Goal: Information Seeking & Learning: Learn about a topic

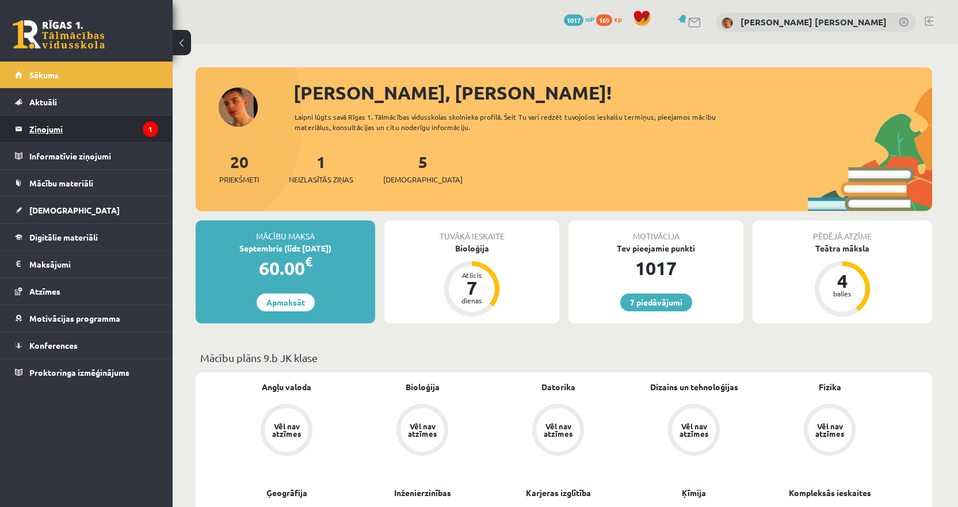
click at [147, 136] on legend "Ziņojumi 1" at bounding box center [93, 129] width 129 height 26
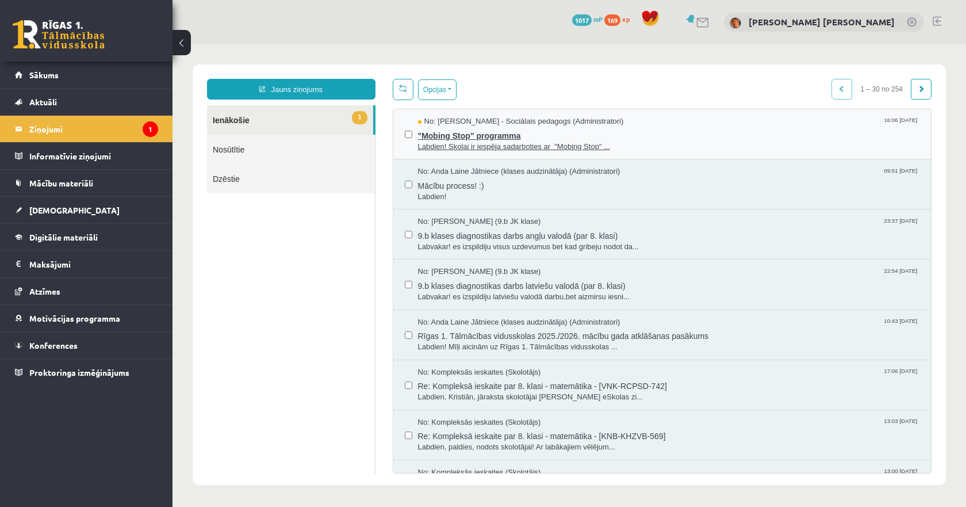
click at [455, 142] on span "Labdien! Skolai ir iespēja sadarboties ar "Mobing Stop" ..." at bounding box center [669, 147] width 502 height 11
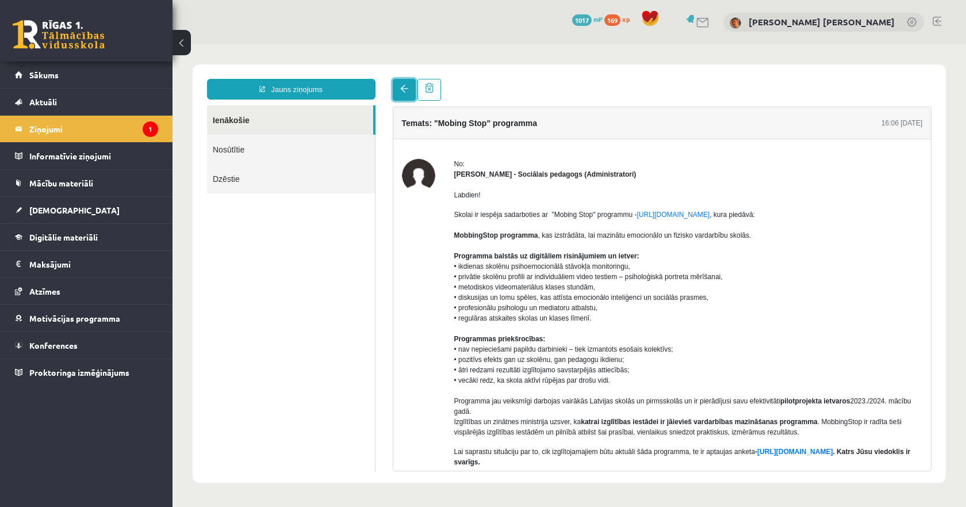
click at [400, 94] on link at bounding box center [404, 90] width 23 height 22
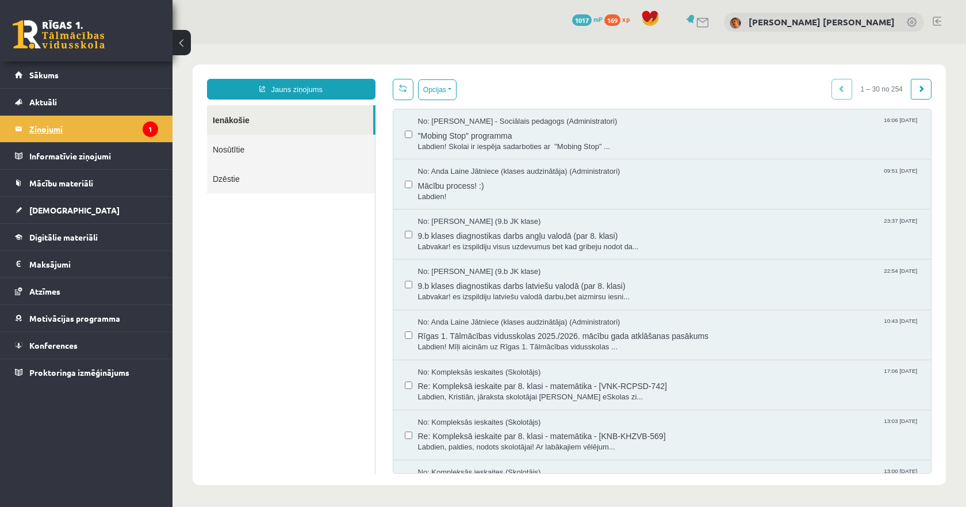
click at [128, 133] on legend "Ziņojumi 1" at bounding box center [93, 129] width 129 height 26
click at [67, 208] on link "[DEMOGRAPHIC_DATA]" at bounding box center [86, 210] width 143 height 26
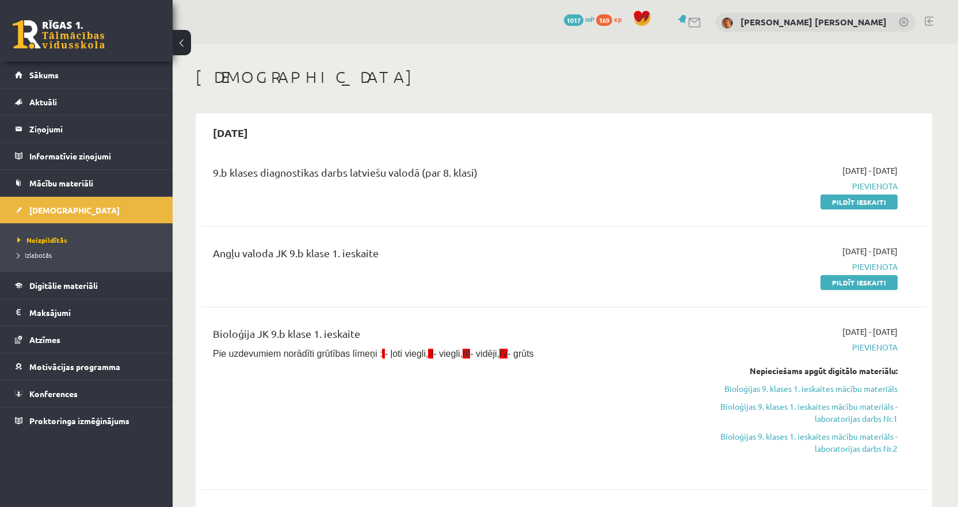
click at [748, 136] on div "[DATE]" at bounding box center [563, 132] width 725 height 27
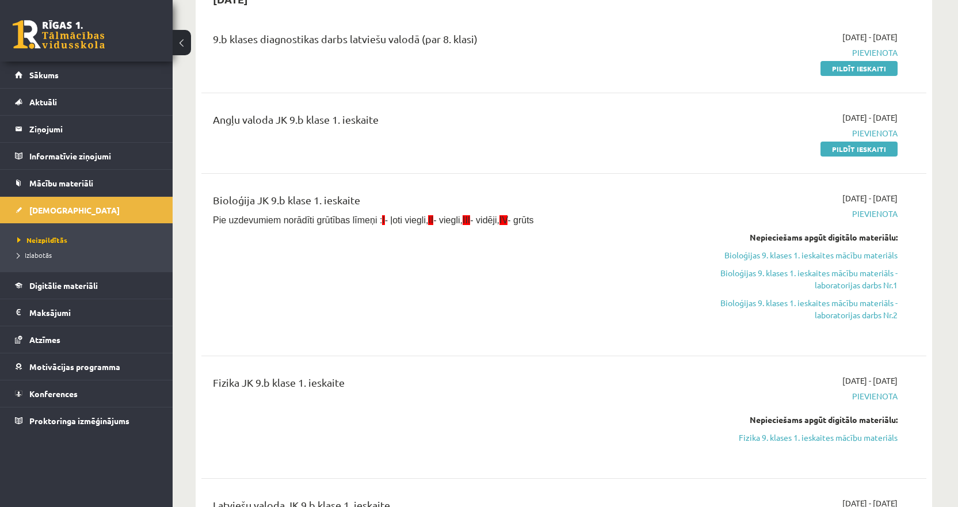
scroll to position [115, 0]
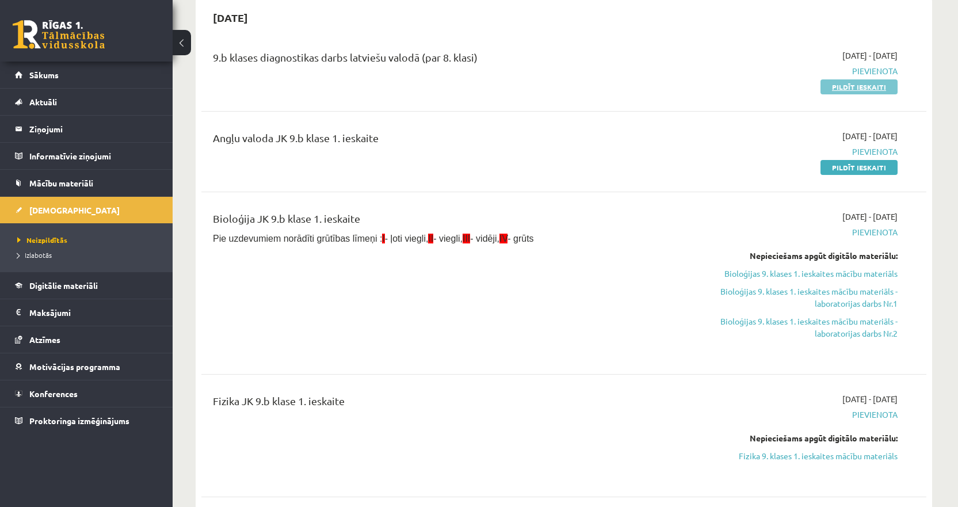
click at [853, 84] on link "Pildīt ieskaiti" at bounding box center [858, 86] width 77 height 15
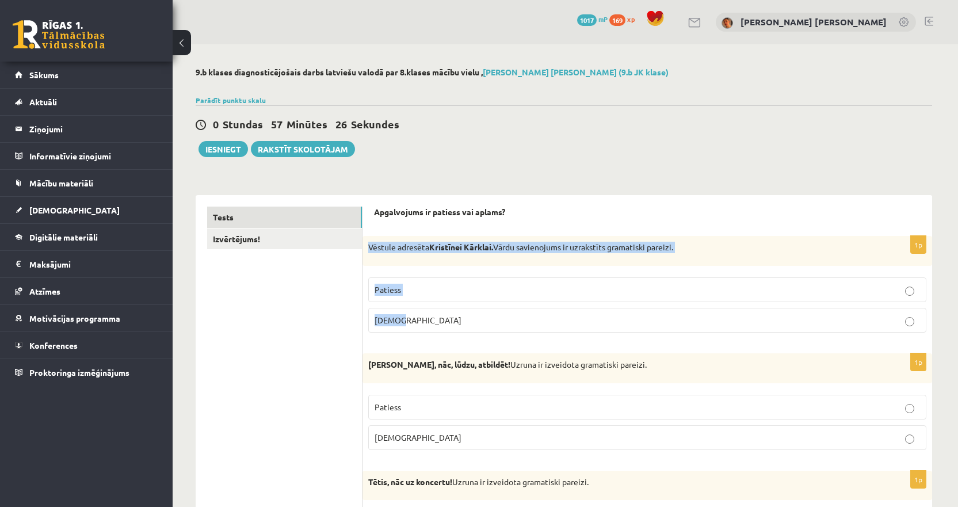
drag, startPoint x: 422, startPoint y: 325, endPoint x: 366, endPoint y: 248, distance: 94.8
click at [366, 248] on div "1p Vēstule adresēta Kristīnei Kārklai. Vārdu savienojums ir uzrakstīts gramatis…" at bounding box center [647, 289] width 570 height 106
copy div "Vēstule adresēta Kristīnei Kārklai. Vārdu savienojums ir uzrakstīts gramatiski …"
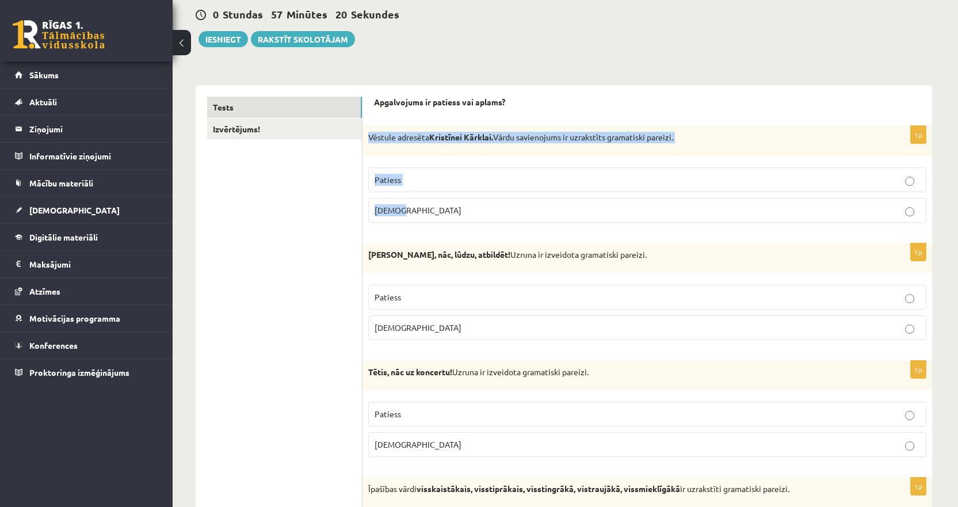
scroll to position [115, 0]
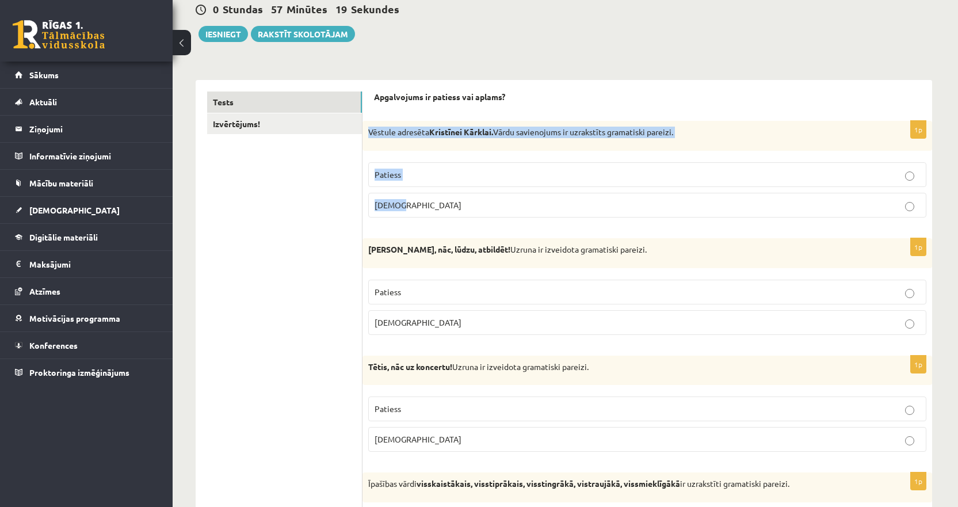
click at [409, 172] on p "Patiess" at bounding box center [646, 175] width 545 height 12
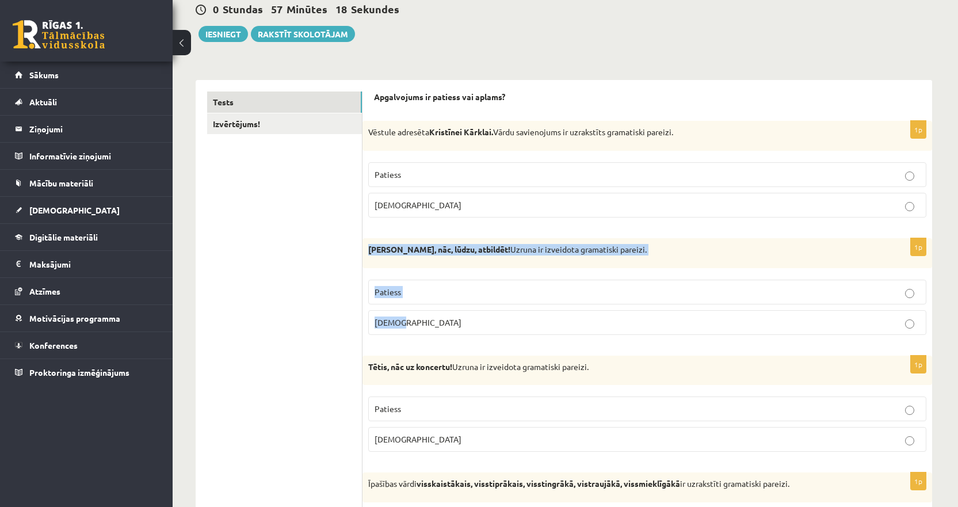
drag, startPoint x: 414, startPoint y: 322, endPoint x: 370, endPoint y: 254, distance: 80.6
click at [370, 254] on div "1p Normunds Bērz, nāc, lūdzu, atbildēt! Uzruna ir izveidota gramatiski pareizi.…" at bounding box center [647, 291] width 570 height 106
copy div "Normunds Bērz, nāc, lūdzu, atbildēt! Uzruna ir izveidota gramatiski pareizi. Pa…"
click at [388, 324] on span "Aplams" at bounding box center [417, 322] width 87 height 10
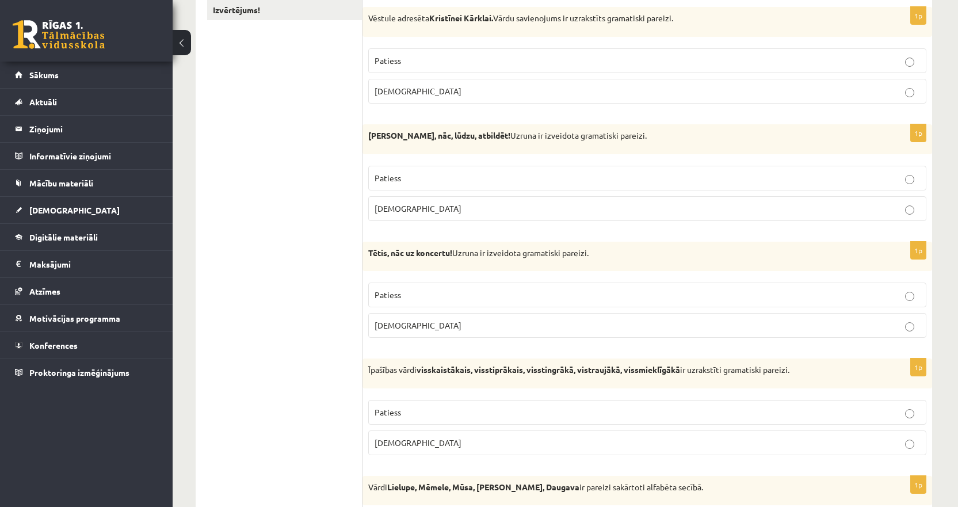
scroll to position [230, 0]
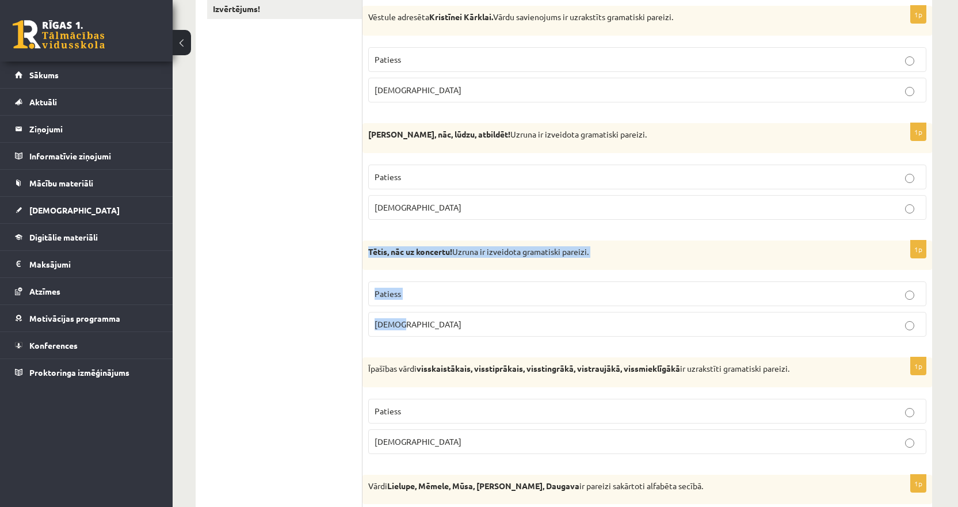
drag, startPoint x: 419, startPoint y: 322, endPoint x: 370, endPoint y: 259, distance: 79.5
click at [370, 259] on div "1p Tētis, nāc uz koncertu! Uzruna ir izveidota gramatiski pareizi. Patiess Apla…" at bounding box center [647, 293] width 570 height 106
copy div "Tētis, nāc uz koncertu! Uzruna ir izveidota gramatiski pareizi. Patiess Aplams"
click at [406, 291] on p "Patiess" at bounding box center [646, 294] width 545 height 12
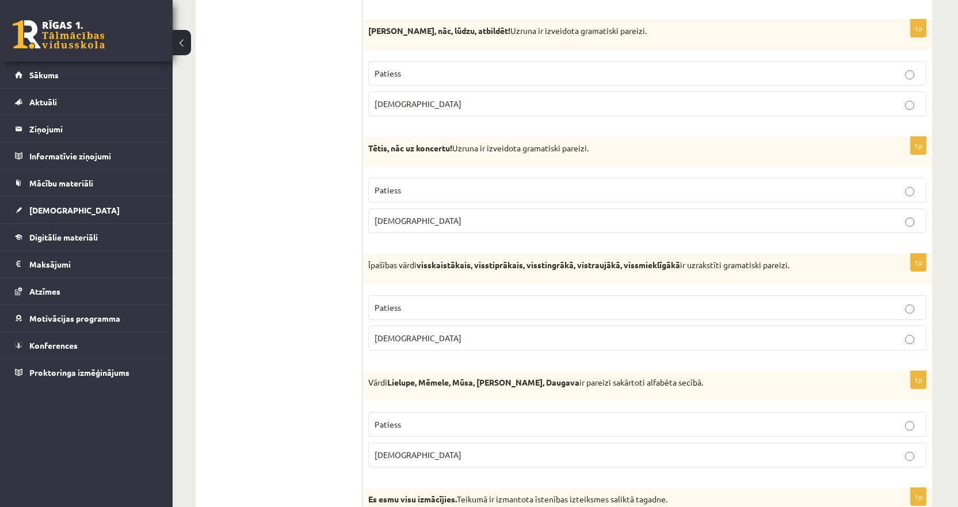
scroll to position [345, 0]
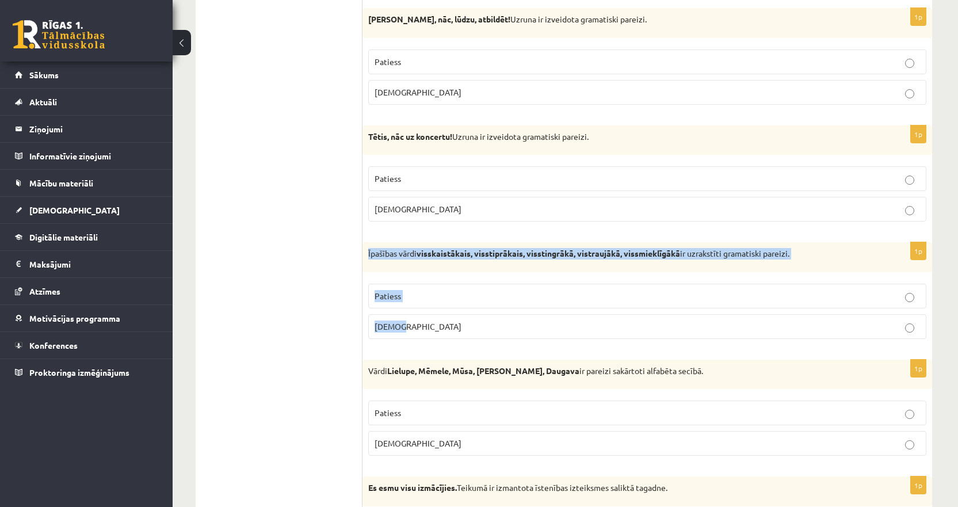
drag, startPoint x: 391, startPoint y: 301, endPoint x: 366, endPoint y: 259, distance: 49.5
click at [366, 259] on div "1p Īpašības vārdi visskaistākais, visstiprākais, visstingrākā, vistraujākā, vis…" at bounding box center [647, 295] width 570 height 106
copy div "Īpašības vārdi visskaistākais, visstiprākais, visstingrākā, vistraujākā, vissmi…"
click at [406, 324] on p "Aplams" at bounding box center [646, 326] width 545 height 12
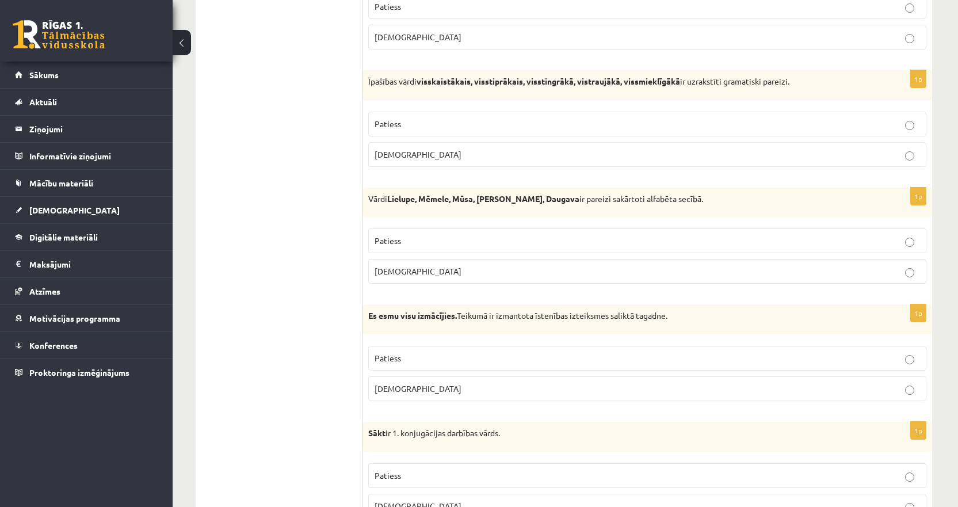
scroll to position [518, 0]
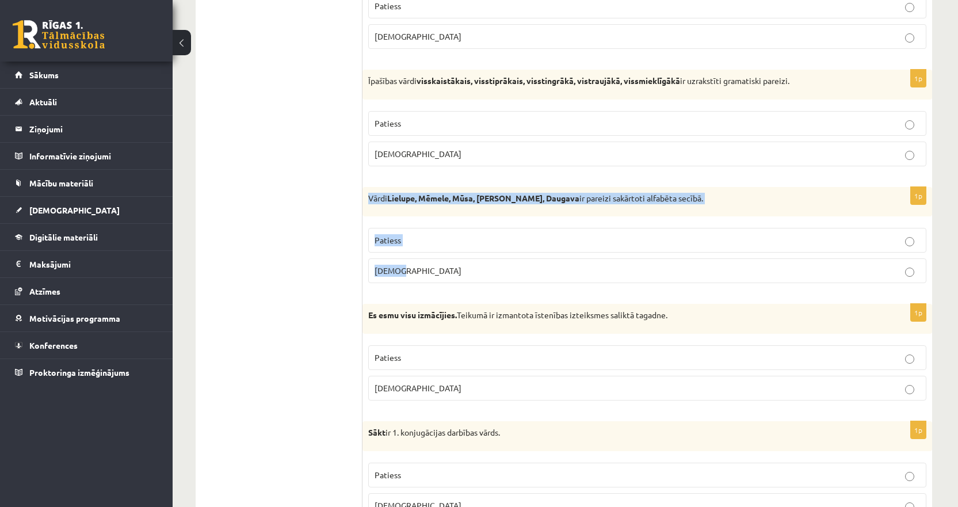
drag, startPoint x: 412, startPoint y: 262, endPoint x: 365, endPoint y: 209, distance: 70.9
click at [365, 209] on div "1p Vārdi Lielupe, Mēmele, Mūsa, Misa, Daugava ir pareizi sakārtoti alfabēta sec…" at bounding box center [647, 240] width 570 height 106
copy div "Vārdi Lielupe, Mēmele, Mūsa, Misa, Daugava ir pareizi sakārtoti alfabēta secībā…"
click at [398, 270] on span "Aplams" at bounding box center [417, 270] width 87 height 10
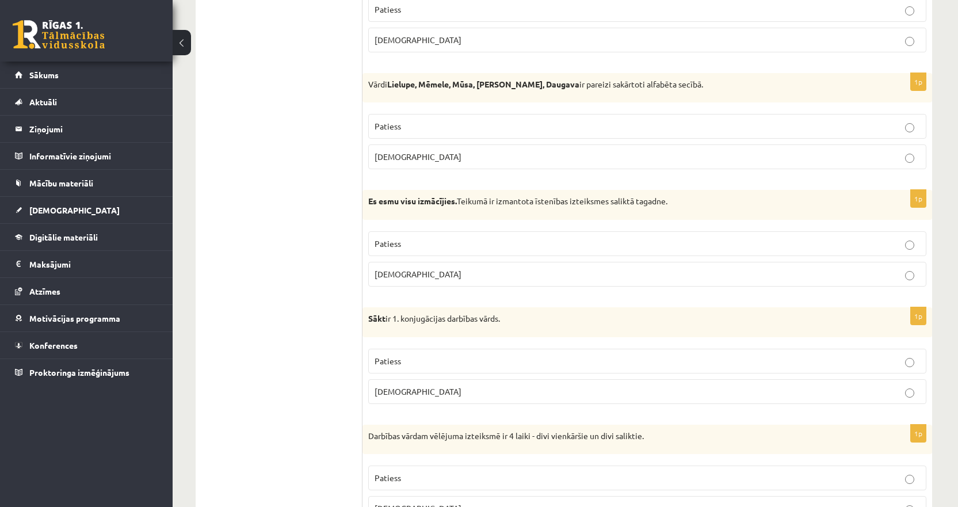
scroll to position [633, 0]
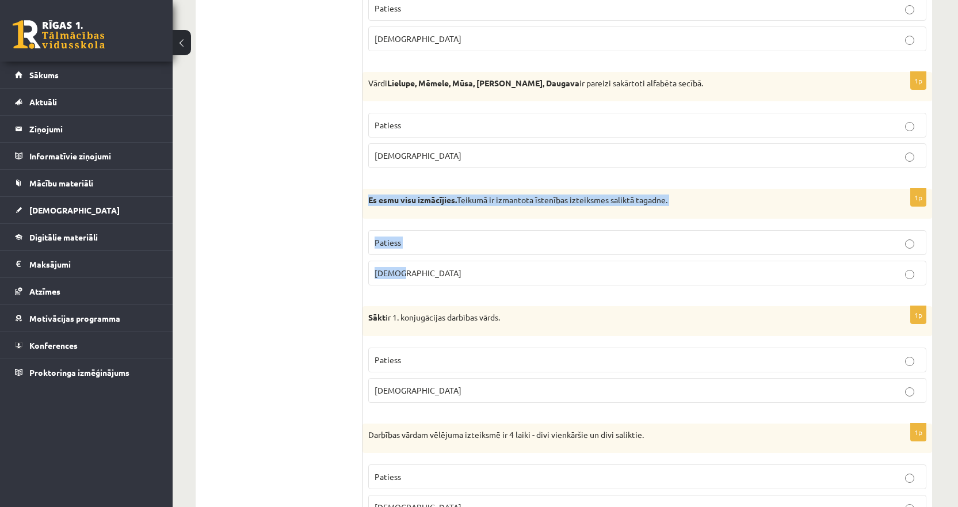
drag, startPoint x: 411, startPoint y: 275, endPoint x: 367, endPoint y: 207, distance: 80.7
click at [367, 207] on div "1p Es esmu visu izmācījies. Teikumā ir izmantota īstenības izteiksmes saliktā t…" at bounding box center [647, 242] width 570 height 106
copy div "Es esmu visu izmācījies. Teikumā ir izmantota īstenības izteiksmes saliktā taga…"
click at [403, 274] on p "Aplams" at bounding box center [646, 273] width 545 height 12
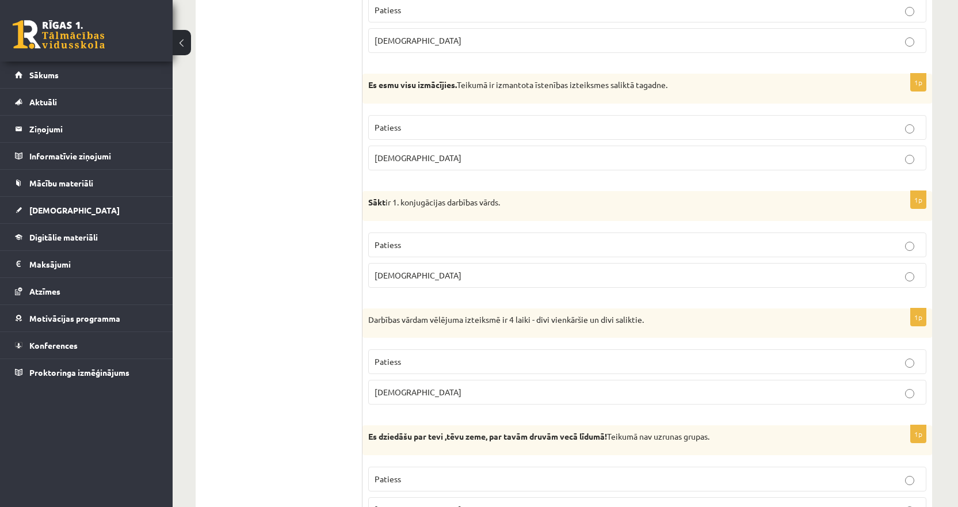
scroll to position [863, 0]
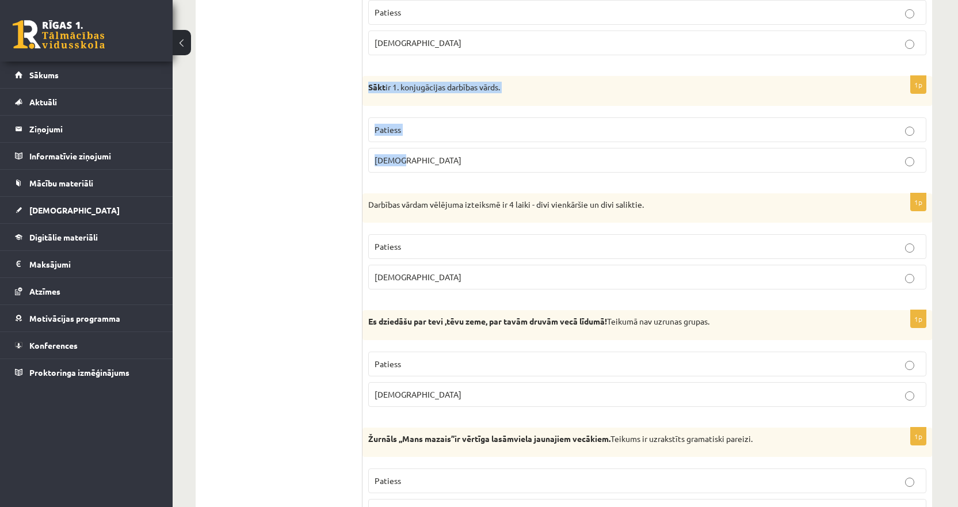
drag, startPoint x: 418, startPoint y: 160, endPoint x: 364, endPoint y: 97, distance: 82.4
click at [364, 97] on div "1p Sākt ir 1. konjugācijas darbības vārds. Patiess Aplams" at bounding box center [647, 129] width 570 height 106
copy div "Sākt ir 1. konjugācijas darbības vārds. Patiess Aplams"
click at [407, 165] on p "Aplams" at bounding box center [646, 160] width 545 height 12
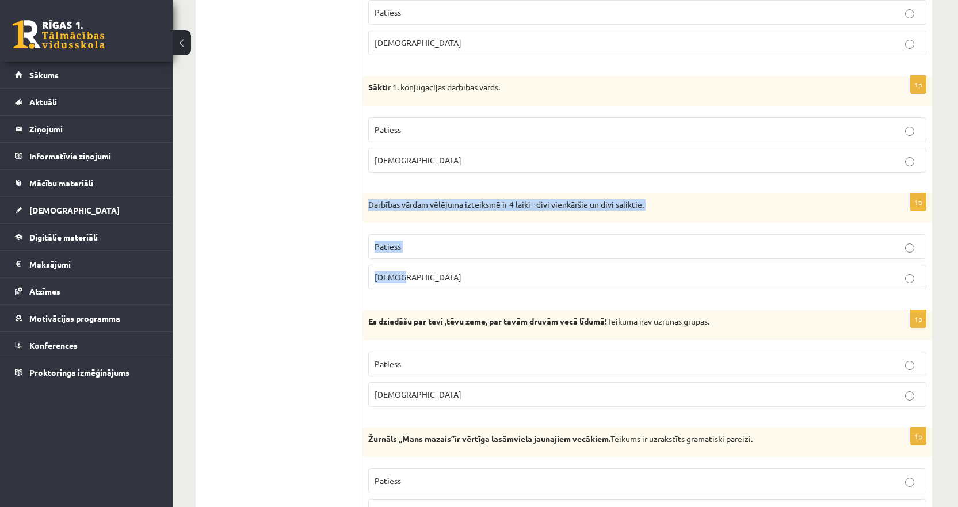
drag, startPoint x: 416, startPoint y: 280, endPoint x: 369, endPoint y: 218, distance: 77.6
click at [369, 218] on div "1p Darbības vārdam vēlējuma izteiksmē ir 4 laiki - divi vienkāršie un divi sali…" at bounding box center [647, 246] width 570 height 106
copy div "Darbības vārdam vēlējuma izteiksmē ir 4 laiki - divi vienkāršie un divi salikti…"
click at [400, 250] on span "Patiess" at bounding box center [387, 246] width 26 height 10
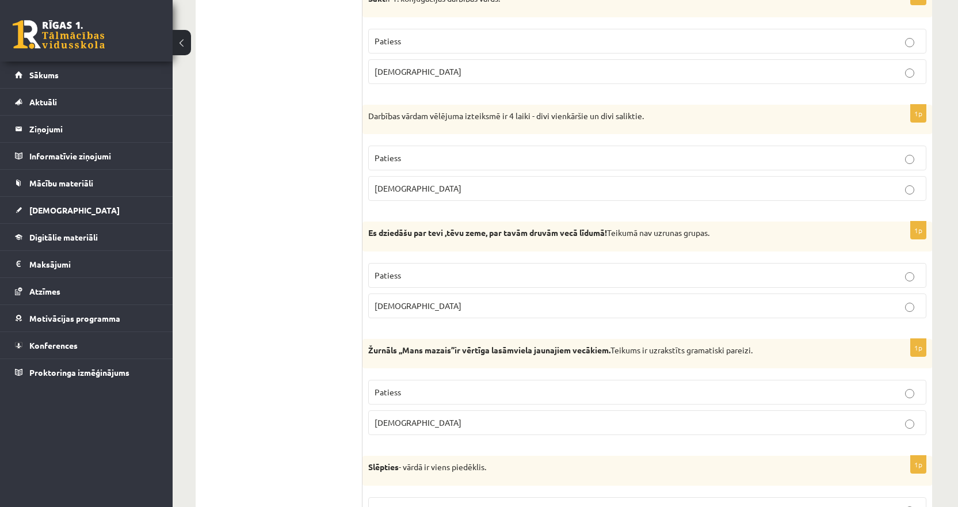
scroll to position [978, 0]
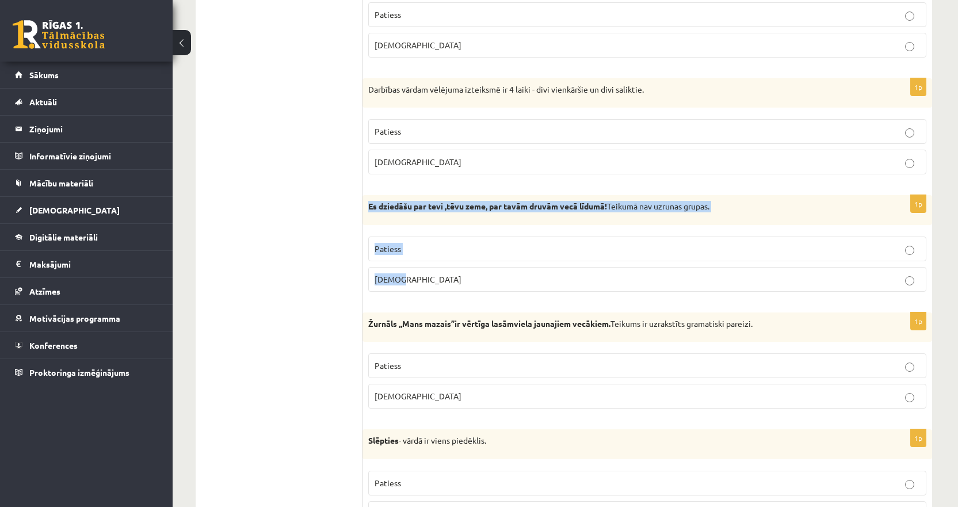
drag, startPoint x: 393, startPoint y: 268, endPoint x: 366, endPoint y: 214, distance: 60.5
click at [366, 214] on div "1p Es dziedāšu par tevi ,tēvu zeme, par tavām druvām vecā līdumā! Teikumā nav u…" at bounding box center [647, 248] width 570 height 106
copy div "Es dziedāšu par tevi ,tēvu zeme, par tavām druvām vecā līdumā! Teikumā nav uzru…"
click at [402, 282] on p "Aplams" at bounding box center [646, 279] width 545 height 12
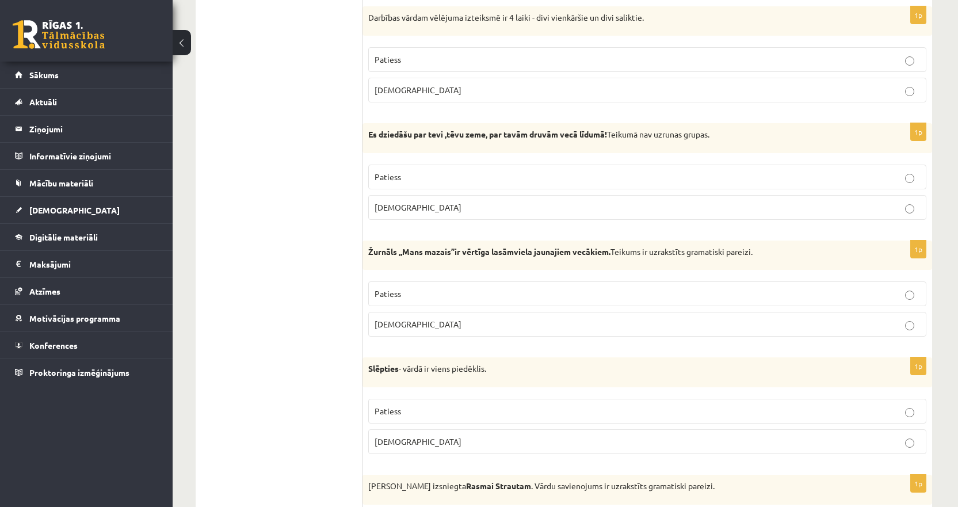
scroll to position [1093, 0]
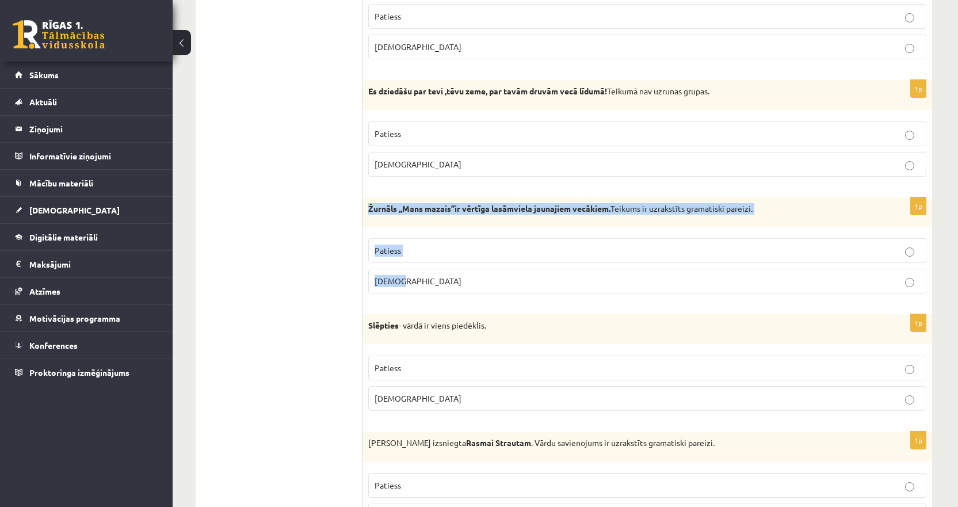
drag, startPoint x: 418, startPoint y: 288, endPoint x: 368, endPoint y: 217, distance: 86.7
click at [368, 217] on div "1p Žurnāls ,,Mans mazais’’ir vērtīga lasāmviela jaunajiem vecākiem. Teikums ir …" at bounding box center [647, 250] width 570 height 106
copy div "Žurnāls ,,Mans mazais’’ir vērtīga lasāmviela jaunajiem vecākiem. Teikums ir uzr…"
click at [395, 277] on span "Aplams" at bounding box center [417, 281] width 87 height 10
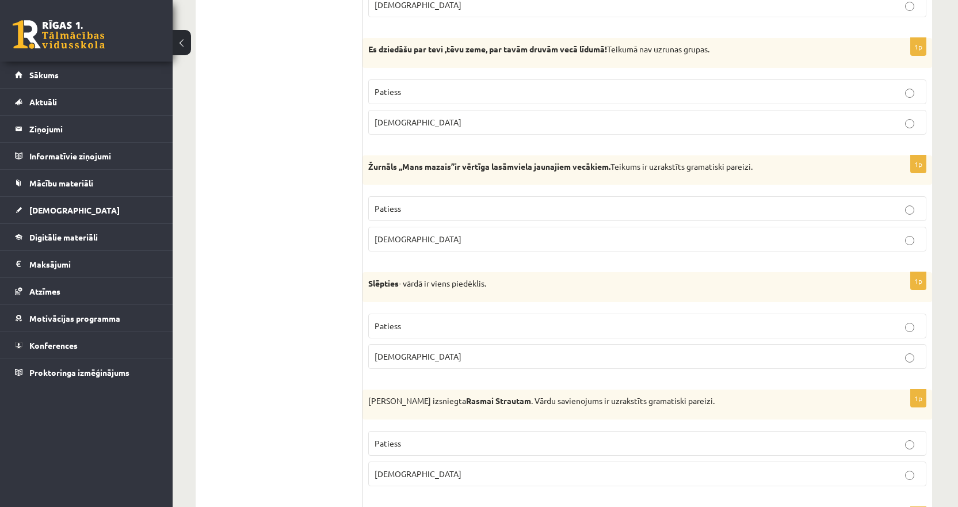
scroll to position [1208, 0]
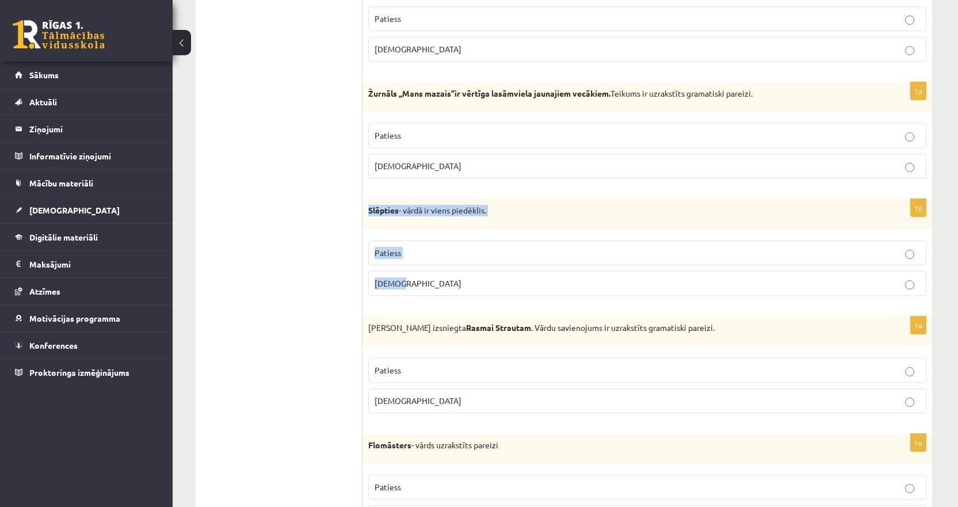
drag, startPoint x: 426, startPoint y: 284, endPoint x: 366, endPoint y: 220, distance: 87.9
click at [366, 220] on div "1p Slēpties - vārdā ir viens piedēklis. Patiess Aplams" at bounding box center [647, 252] width 570 height 106
click at [412, 258] on p "Patiess" at bounding box center [646, 253] width 545 height 12
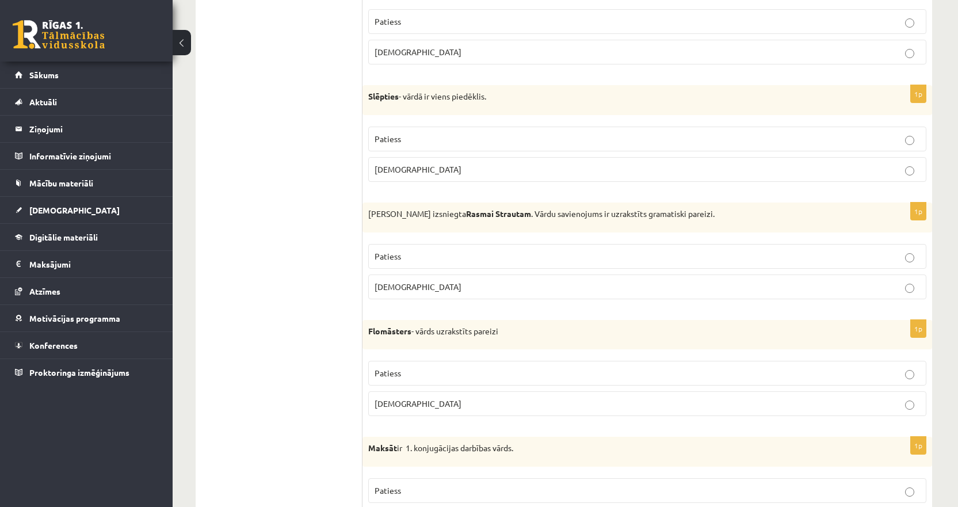
scroll to position [1323, 0]
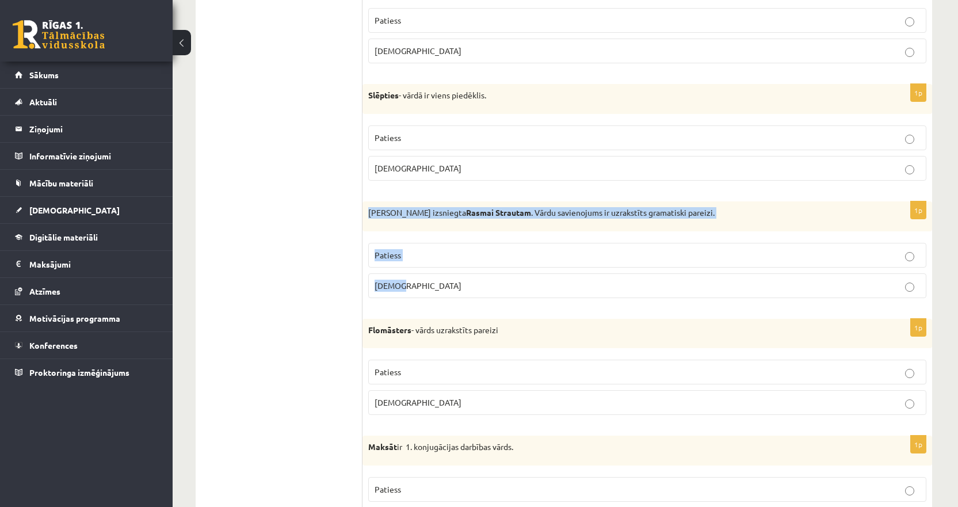
drag, startPoint x: 412, startPoint y: 286, endPoint x: 365, endPoint y: 224, distance: 78.5
click at [365, 224] on div "1p Izziņa izsniegta Rasmai Strautam . Vārdu savienojums ir uzrakstīts gramatisk…" at bounding box center [647, 254] width 570 height 106
click at [396, 291] on p "Aplams" at bounding box center [646, 286] width 545 height 12
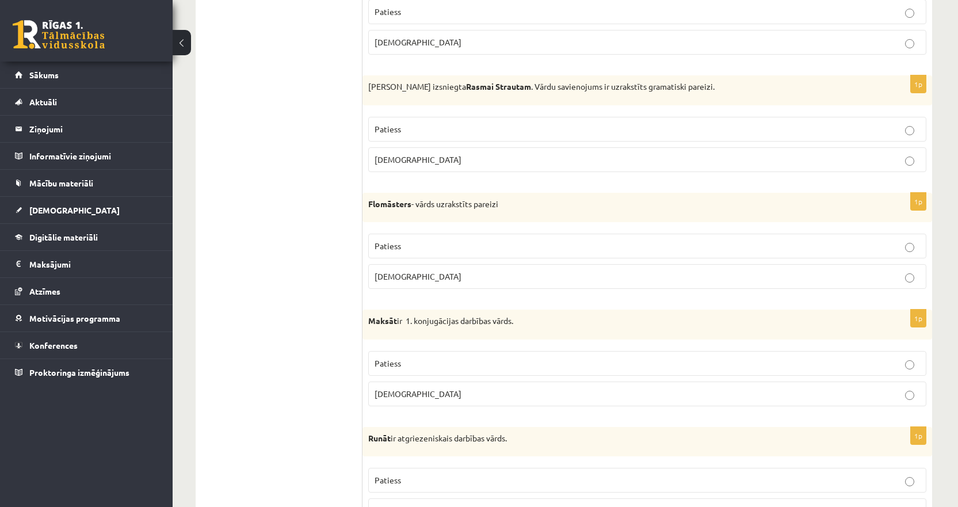
scroll to position [1496, 0]
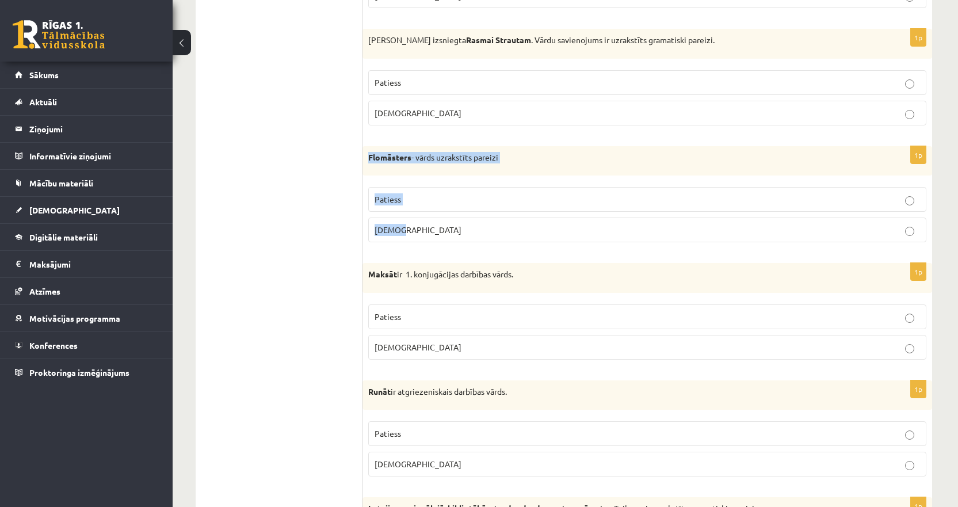
drag, startPoint x: 413, startPoint y: 221, endPoint x: 362, endPoint y: 162, distance: 77.9
click at [362, 162] on div "1p Flomāsters - vārds uzrakstīts pareizi Patiess Aplams" at bounding box center [647, 199] width 570 height 106
click at [375, 202] on span "Patiess" at bounding box center [387, 199] width 26 height 10
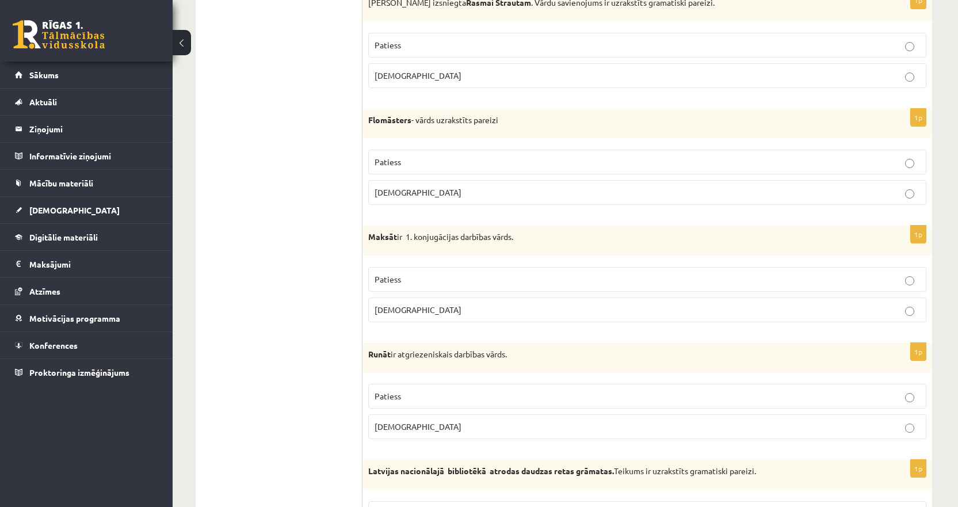
scroll to position [1553, 0]
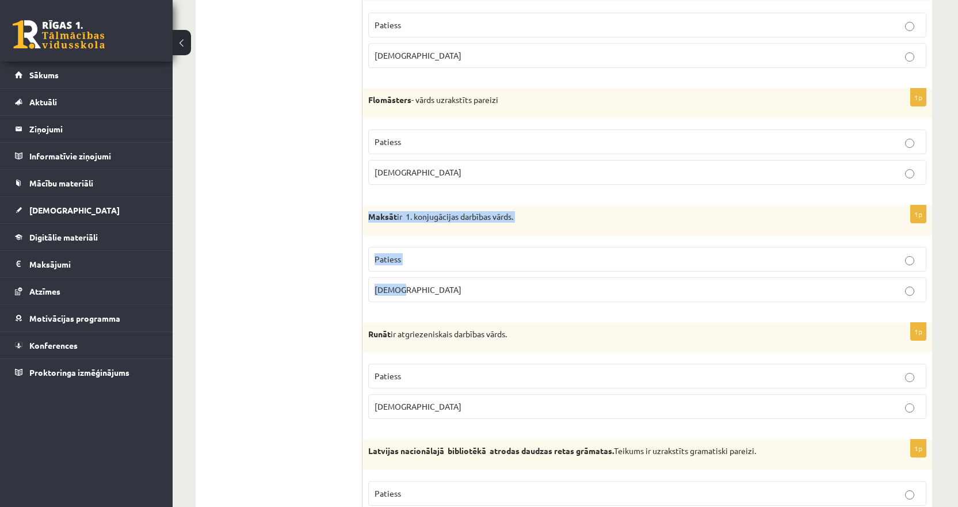
drag, startPoint x: 429, startPoint y: 289, endPoint x: 369, endPoint y: 232, distance: 82.6
click at [369, 232] on div "1p Maksāt ir 1. konjugācijas darbības vārds. Patiess Aplams" at bounding box center [647, 258] width 570 height 106
click at [406, 288] on p "Aplams" at bounding box center [646, 290] width 545 height 12
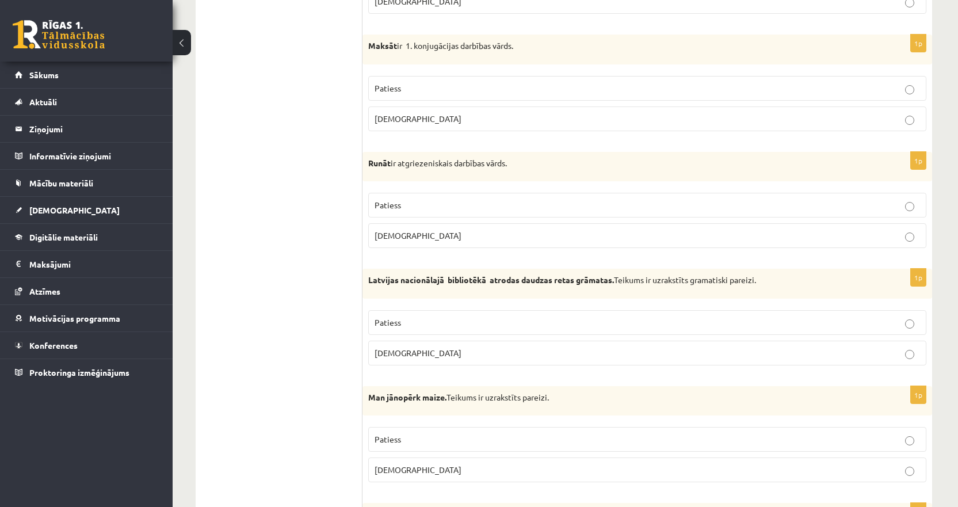
scroll to position [1726, 0]
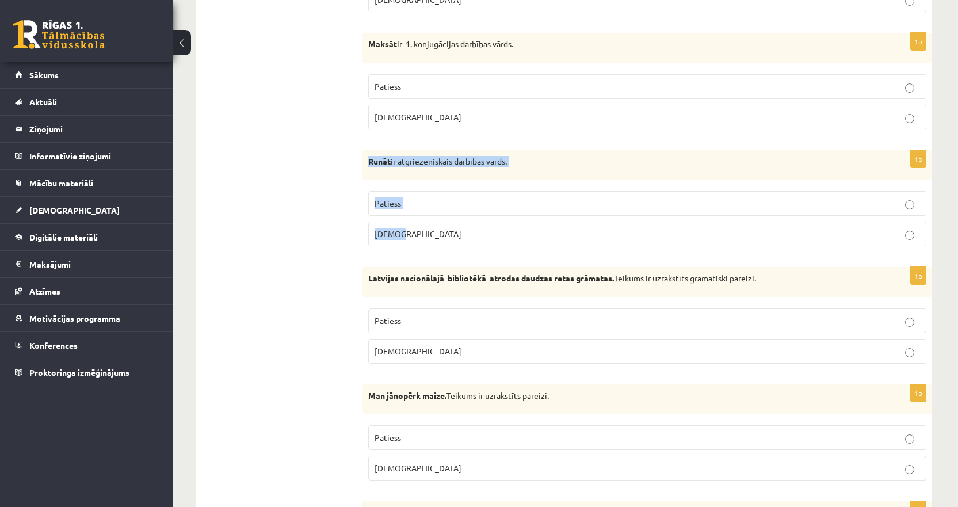
drag, startPoint x: 412, startPoint y: 240, endPoint x: 368, endPoint y: 170, distance: 83.5
click at [368, 170] on div "1p Runāt ir atgriezeniskais darbības vārds. Patiess Aplams" at bounding box center [647, 203] width 570 height 106
click at [391, 238] on span "Aplams" at bounding box center [417, 233] width 87 height 10
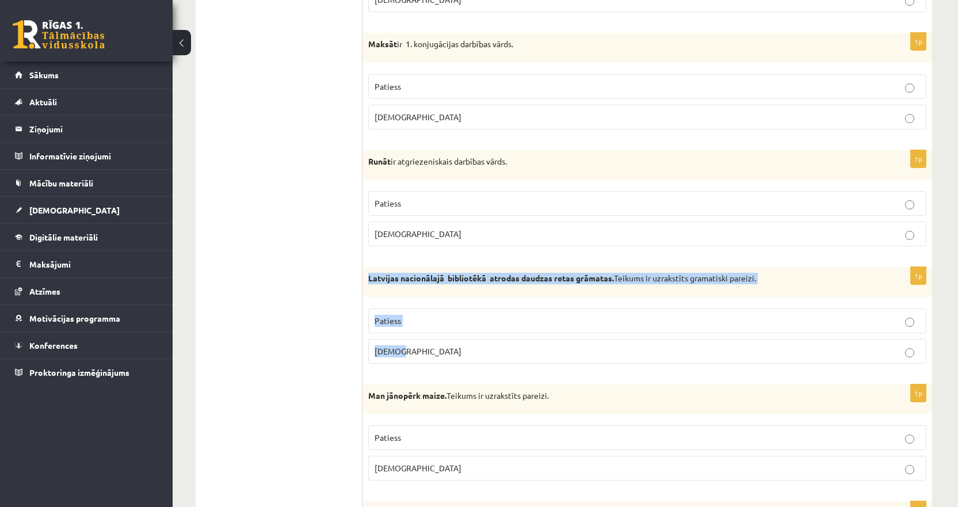
drag, startPoint x: 426, startPoint y: 351, endPoint x: 364, endPoint y: 287, distance: 88.7
click at [364, 287] on div "1p Latvijas nacionālajā bibliotēkā atrodas daudzas retas grāmatas. Teikums ir u…" at bounding box center [647, 320] width 570 height 106
click at [401, 357] on p "Aplams" at bounding box center [646, 351] width 545 height 12
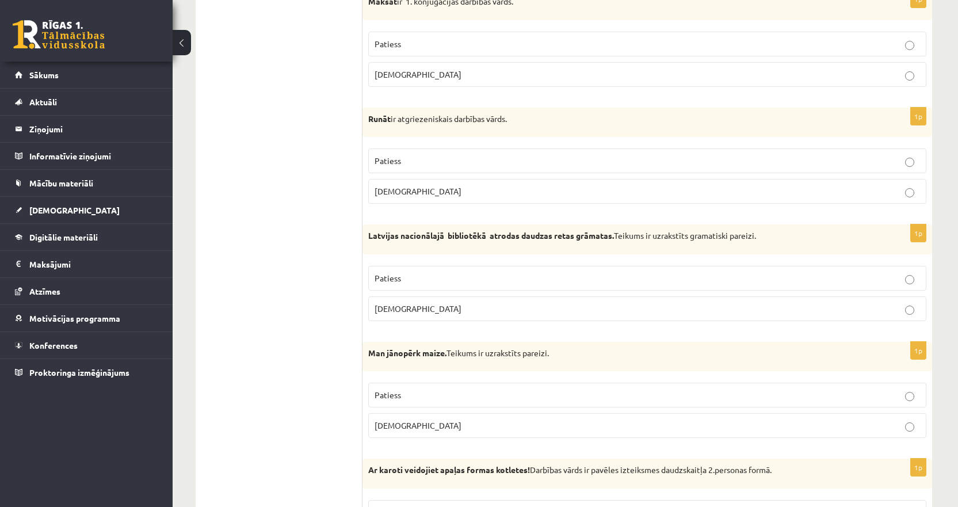
scroll to position [1841, 0]
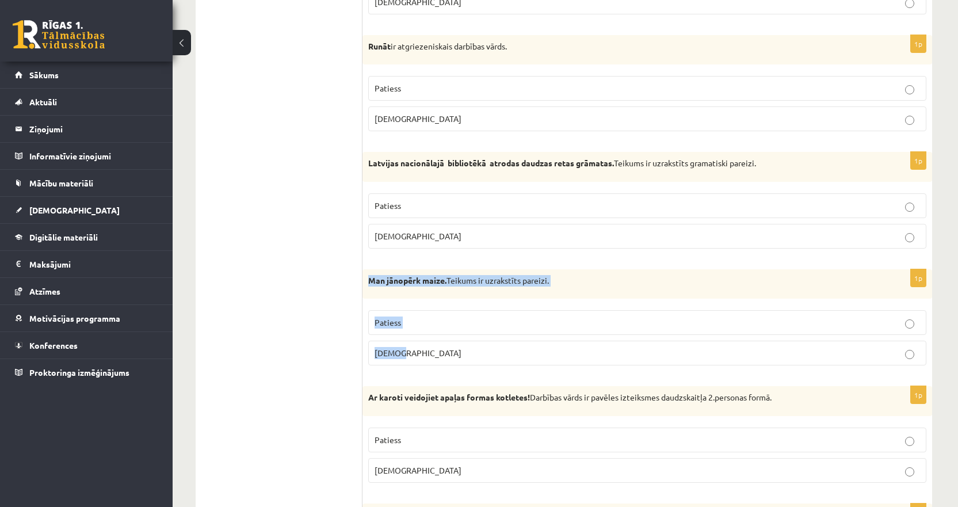
drag, startPoint x: 418, startPoint y: 358, endPoint x: 369, endPoint y: 286, distance: 86.5
click at [369, 286] on div "1p Man jānopērk maize. Teikums ir uzrakstīts pareizi. Patiess Aplams" at bounding box center [647, 322] width 570 height 106
click at [385, 330] on label "Patiess" at bounding box center [647, 322] width 558 height 25
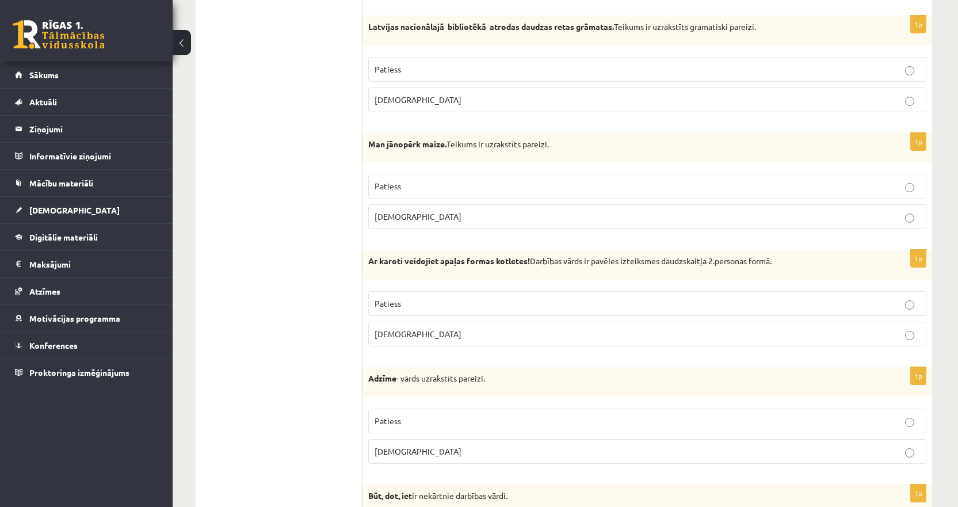
scroll to position [2013, 0]
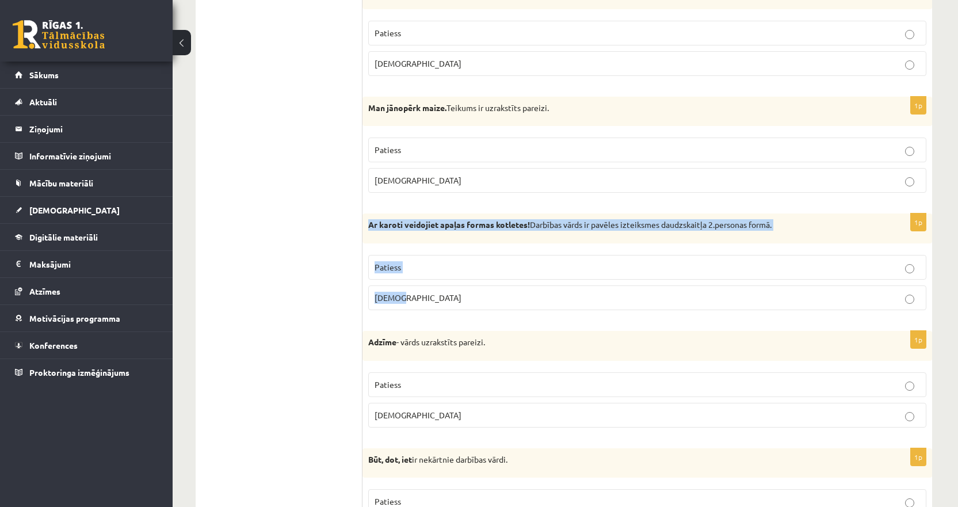
drag, startPoint x: 417, startPoint y: 297, endPoint x: 365, endPoint y: 240, distance: 77.0
click at [365, 240] on div "1p Ar karoti veidojiet apaļas formas kotletes! Darbības vārds ir pavēles izteik…" at bounding box center [647, 266] width 570 height 106
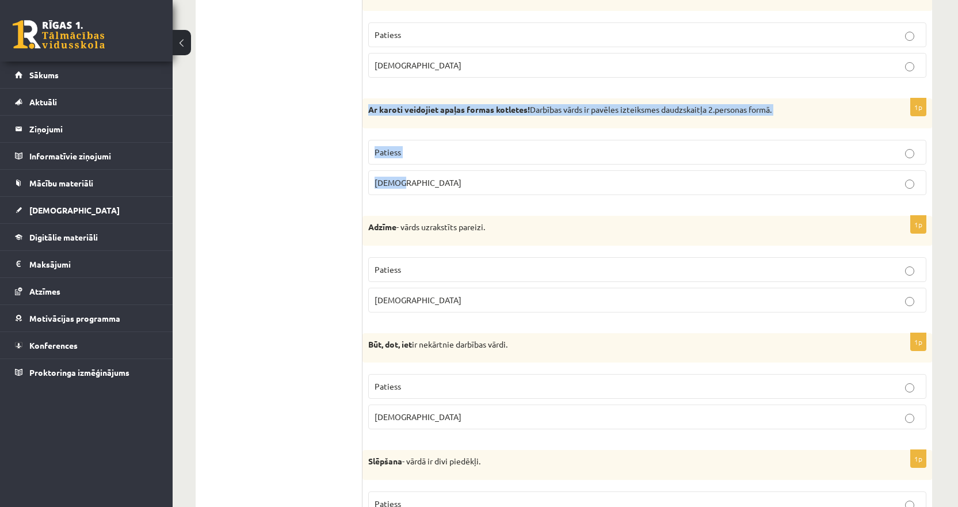
click at [407, 157] on p "Patiess" at bounding box center [646, 152] width 545 height 12
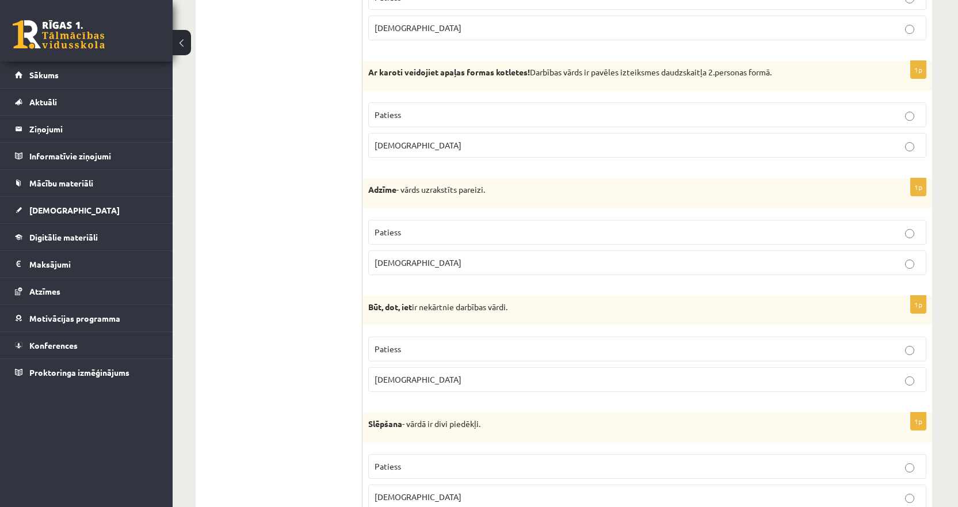
scroll to position [2186, 0]
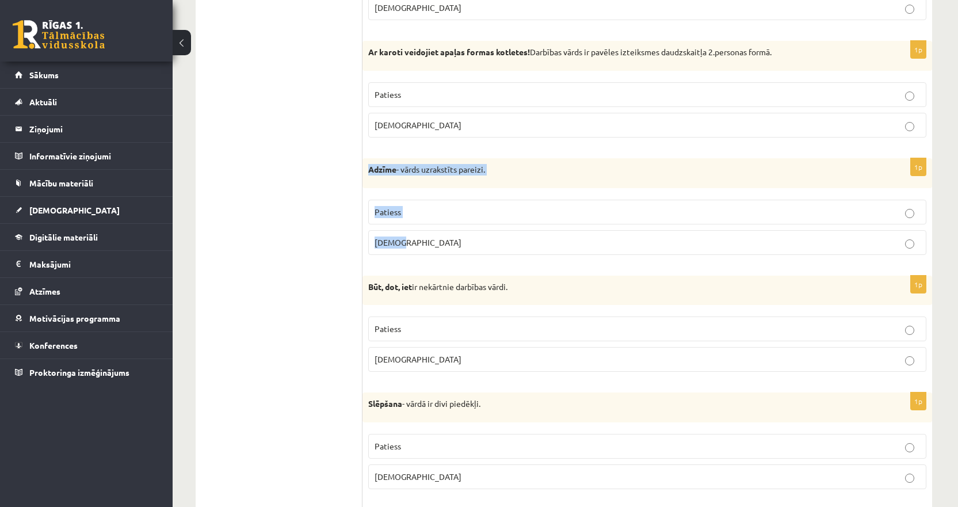
drag, startPoint x: 415, startPoint y: 248, endPoint x: 365, endPoint y: 180, distance: 84.3
click at [365, 180] on div "1p Adzīme - vārds uzrakstīts pareizi. Patiess Aplams" at bounding box center [647, 211] width 570 height 106
click at [408, 244] on p "Aplams" at bounding box center [646, 242] width 545 height 12
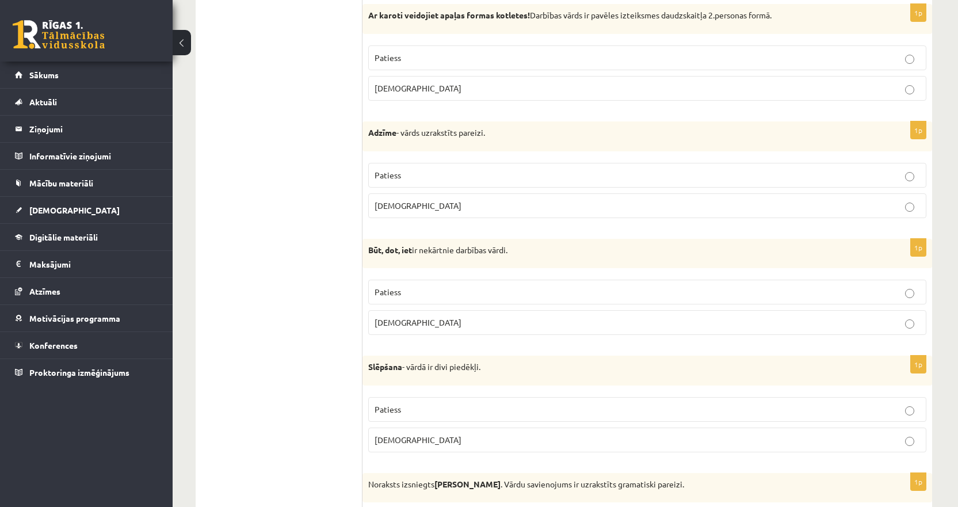
scroll to position [2244, 0]
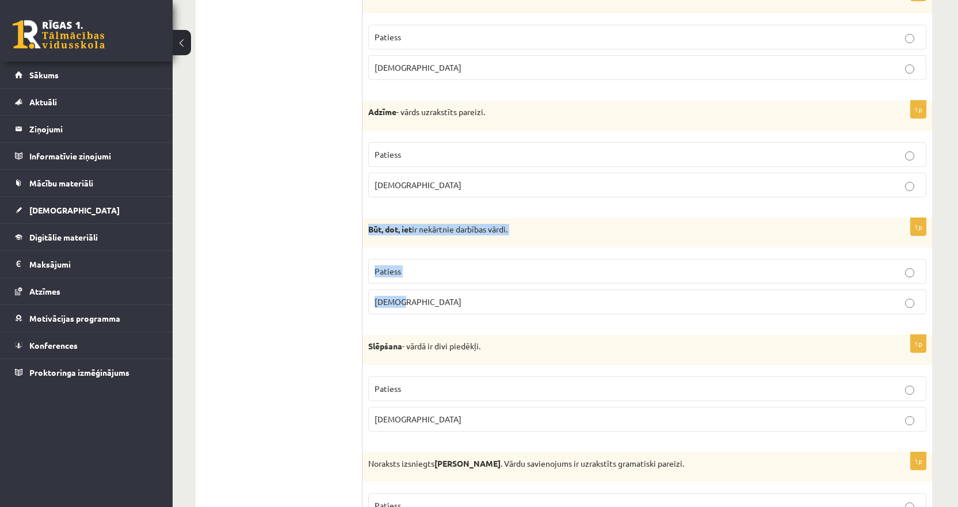
drag, startPoint x: 413, startPoint y: 304, endPoint x: 368, endPoint y: 242, distance: 77.0
click at [368, 242] on div "1p Būt, dot, iet ir nekārtnie darbības vārdi. Patiess Aplams" at bounding box center [647, 271] width 570 height 106
click at [390, 309] on label "Aplams" at bounding box center [647, 301] width 558 height 25
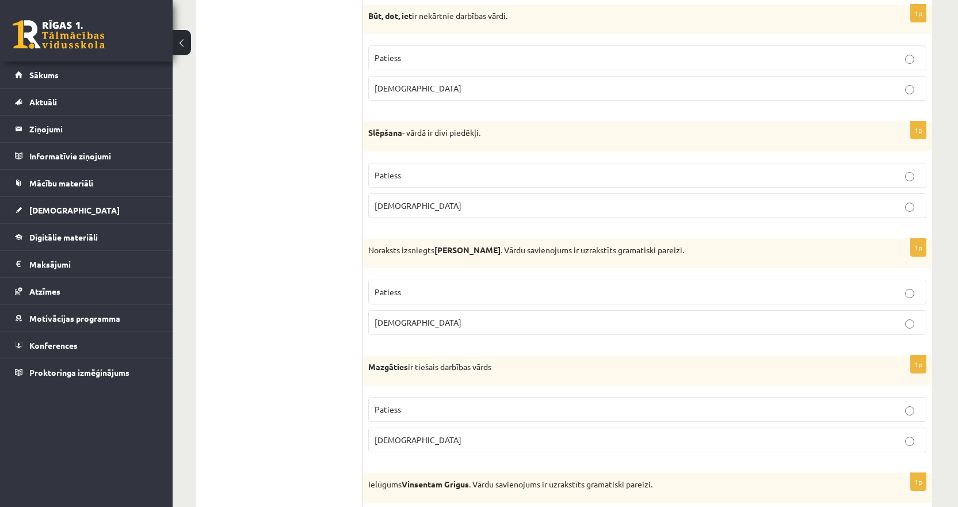
scroll to position [2474, 0]
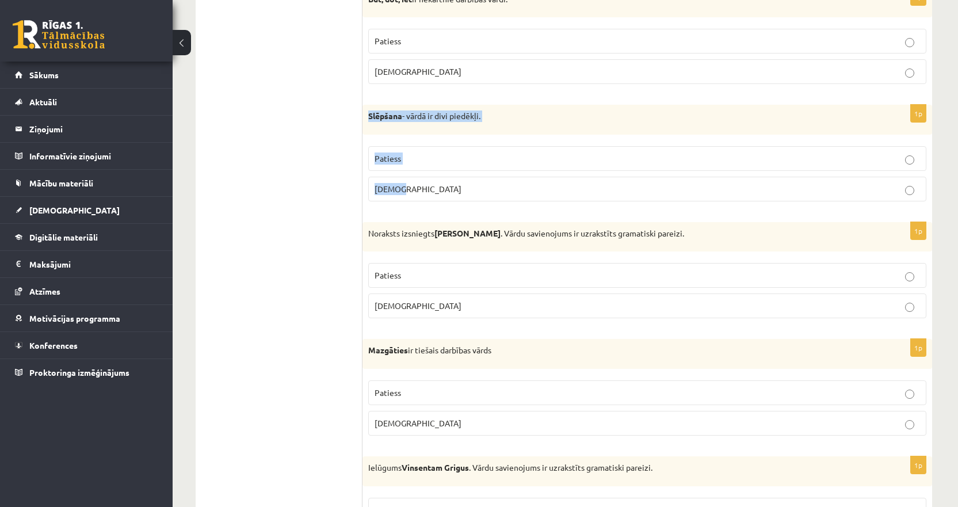
drag, startPoint x: 414, startPoint y: 181, endPoint x: 365, endPoint y: 130, distance: 70.4
click at [365, 130] on div "1p Slēpšana - vārdā ir divi piedēkļi. Patiess Aplams" at bounding box center [647, 158] width 570 height 106
click at [394, 183] on p "Aplams" at bounding box center [646, 189] width 545 height 12
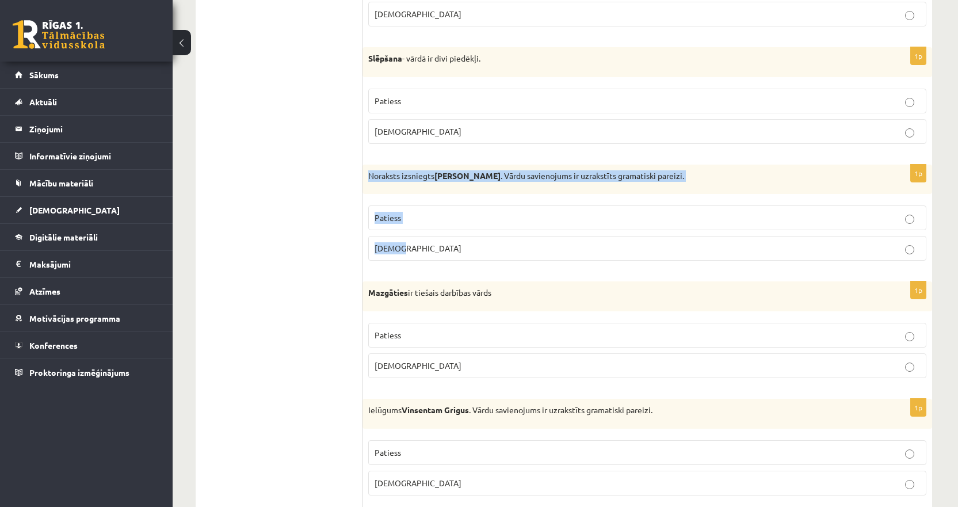
drag, startPoint x: 418, startPoint y: 257, endPoint x: 368, endPoint y: 190, distance: 82.6
click at [368, 190] on div "1p Noraksts izsniegts Jurim Cinkum . Vārdu savienojums ir uzrakstīts gramatiski…" at bounding box center [647, 218] width 570 height 106
click at [397, 258] on label "Aplams" at bounding box center [647, 248] width 558 height 25
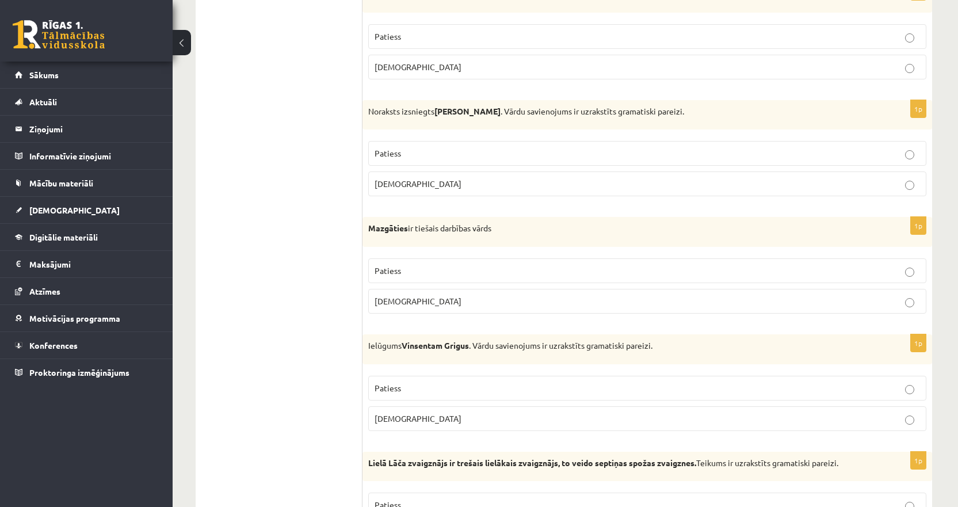
scroll to position [2646, 0]
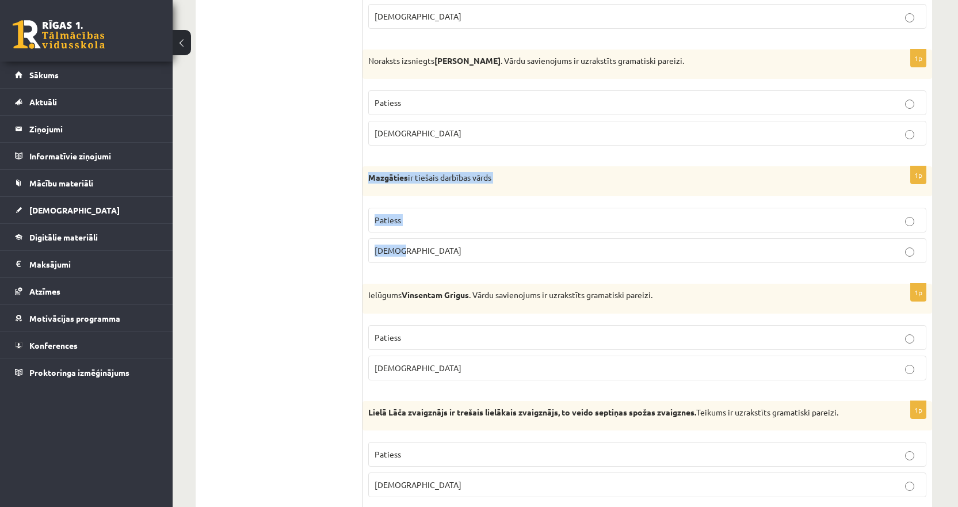
drag, startPoint x: 412, startPoint y: 255, endPoint x: 367, endPoint y: 189, distance: 79.9
click at [367, 189] on div "1p Mazgāties ir tiešais darbības vārds Patiess Aplams" at bounding box center [647, 219] width 570 height 106
click at [406, 257] on p "Aplams" at bounding box center [646, 250] width 545 height 12
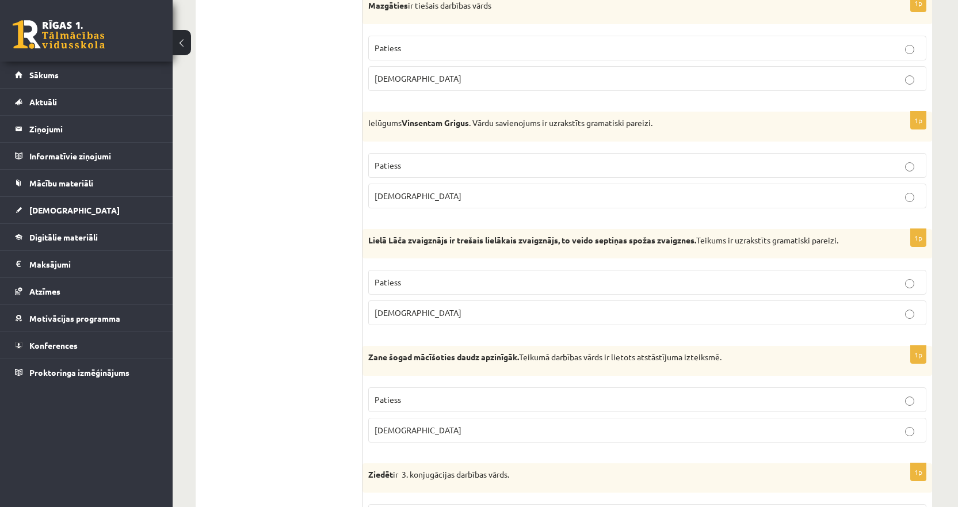
scroll to position [2819, 0]
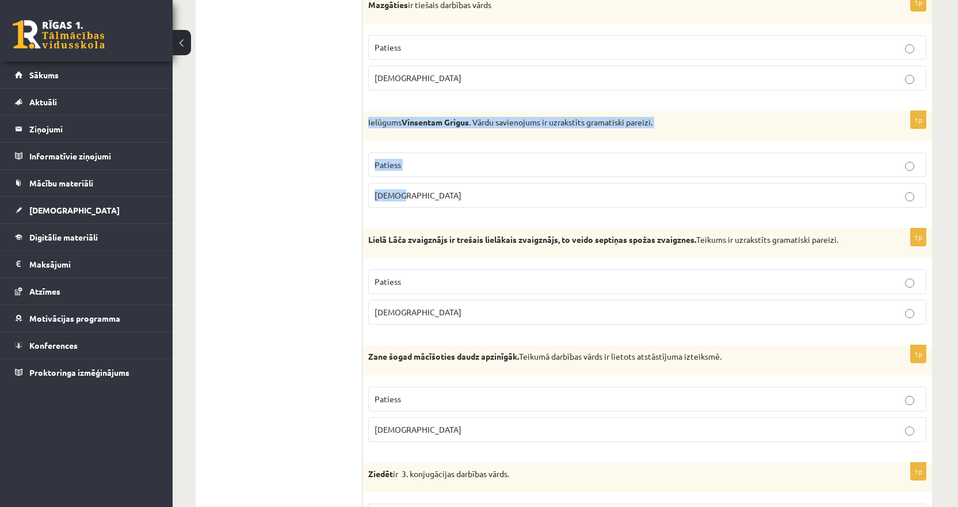
drag, startPoint x: 415, startPoint y: 204, endPoint x: 368, endPoint y: 133, distance: 85.5
click at [368, 133] on div "1p Ielūgums Vinsentam Grigus . Vārdu savienojums ir uzrakstīts gramatiski parei…" at bounding box center [647, 164] width 570 height 106
click at [404, 196] on p "Aplams" at bounding box center [646, 195] width 545 height 12
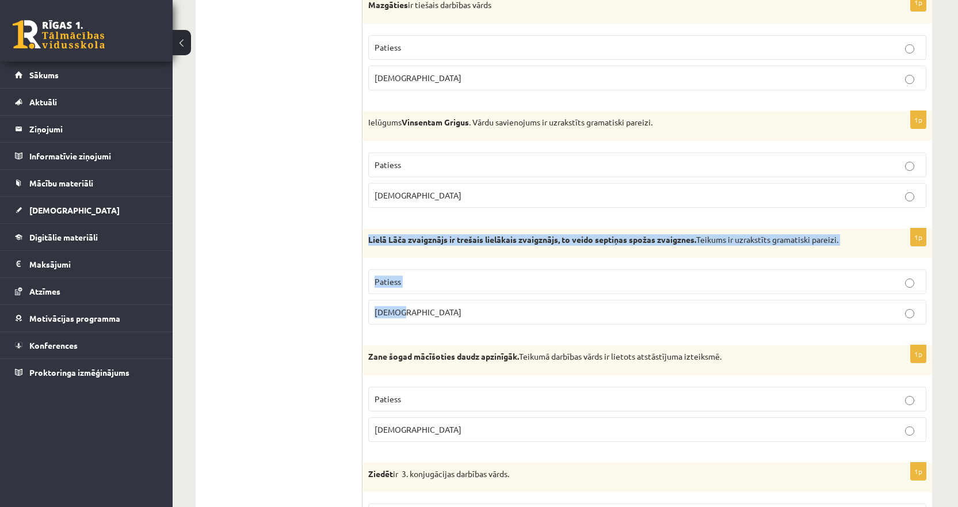
drag, startPoint x: 430, startPoint y: 319, endPoint x: 365, endPoint y: 253, distance: 93.2
click at [365, 253] on div "1p Lielā Lāča zvaigznājs ir trešais lielākais zvaigznājs, to veido septiņas spo…" at bounding box center [647, 281] width 570 height 106
click at [404, 321] on label "Aplams" at bounding box center [647, 312] width 558 height 25
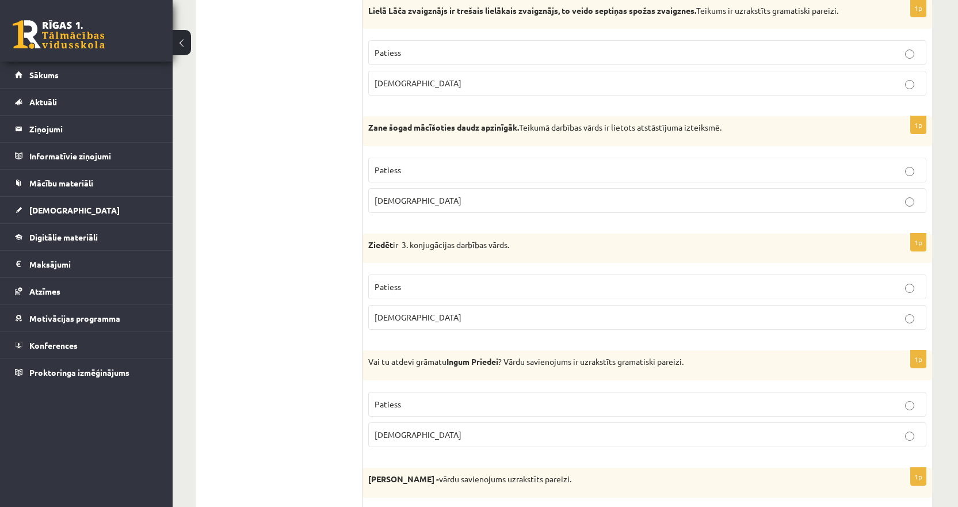
scroll to position [3049, 0]
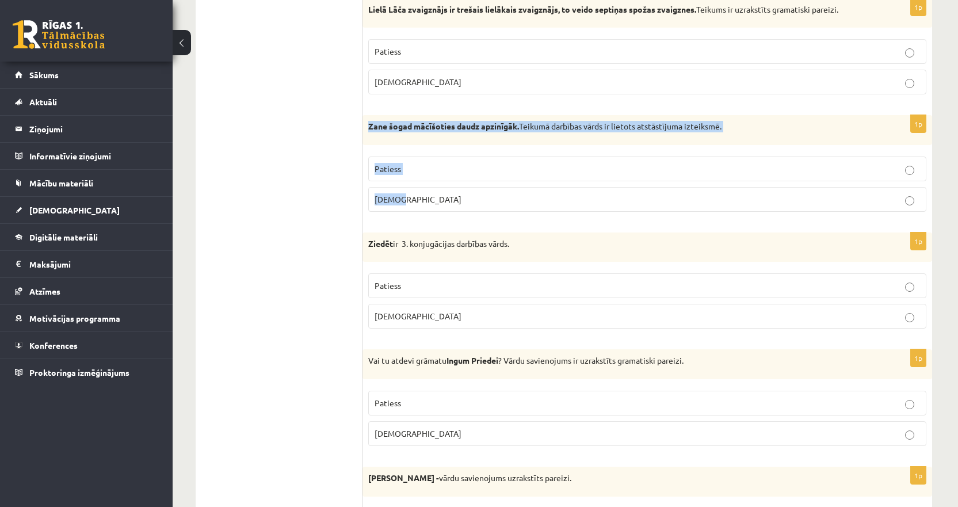
drag, startPoint x: 419, startPoint y: 201, endPoint x: 363, endPoint y: 137, distance: 84.7
click at [363, 137] on div "1p Zane šogad mācīšoties daudz apzinīgāk. Teikumā darbības vārds ir lietots ats…" at bounding box center [647, 168] width 570 height 106
click at [407, 200] on p "Aplams" at bounding box center [646, 199] width 545 height 12
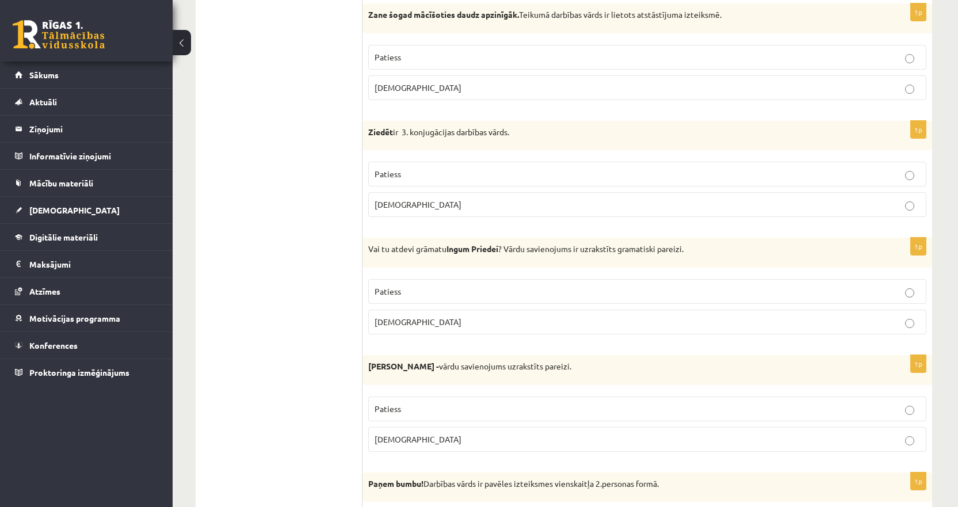
scroll to position [3164, 0]
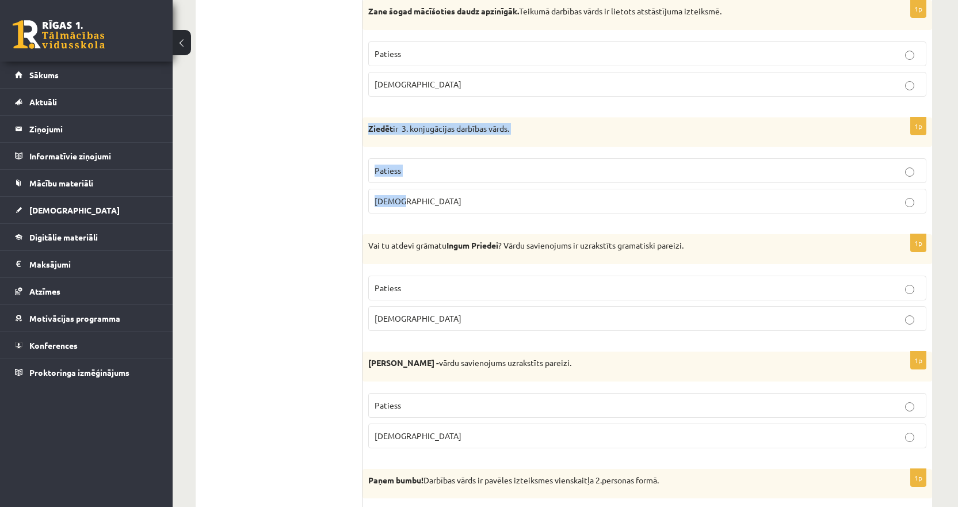
drag, startPoint x: 416, startPoint y: 208, endPoint x: 365, endPoint y: 139, distance: 86.1
click at [365, 139] on div "1p Ziedēt ir 3. konjugācijas darbības vārds. Patiess Aplams" at bounding box center [647, 170] width 570 height 106
click at [421, 208] on label "Aplams" at bounding box center [647, 201] width 558 height 25
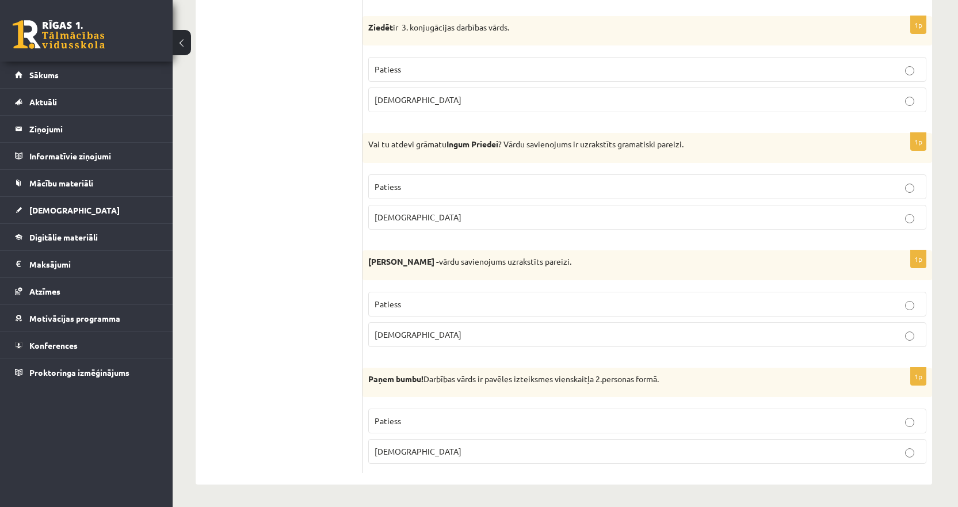
scroll to position [3266, 0]
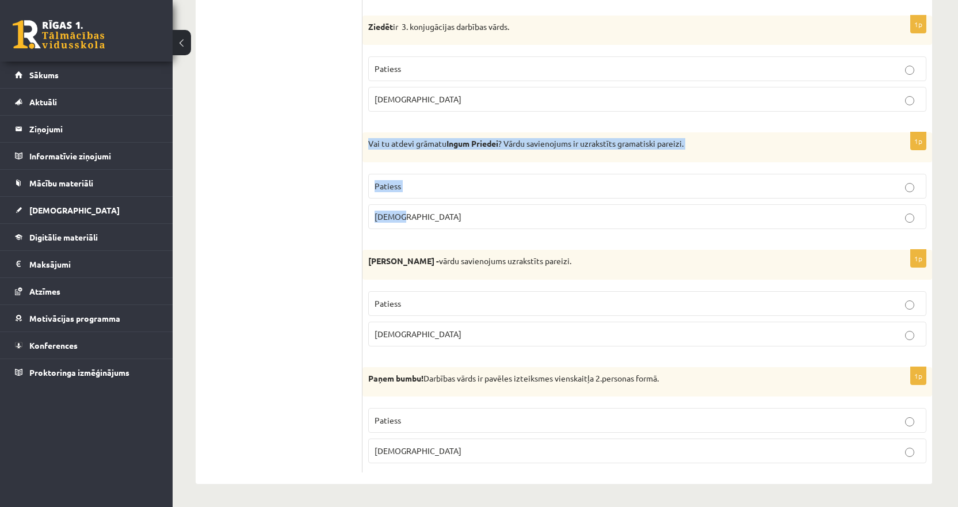
drag, startPoint x: 421, startPoint y: 222, endPoint x: 368, endPoint y: 154, distance: 86.5
click at [368, 154] on div "1p Vai tu atdevi grāmatu Ingum Priedei ? Vārdu savienojums ir uzrakstīts gramat…" at bounding box center [647, 185] width 570 height 106
click at [423, 221] on p "Aplams" at bounding box center [646, 217] width 545 height 12
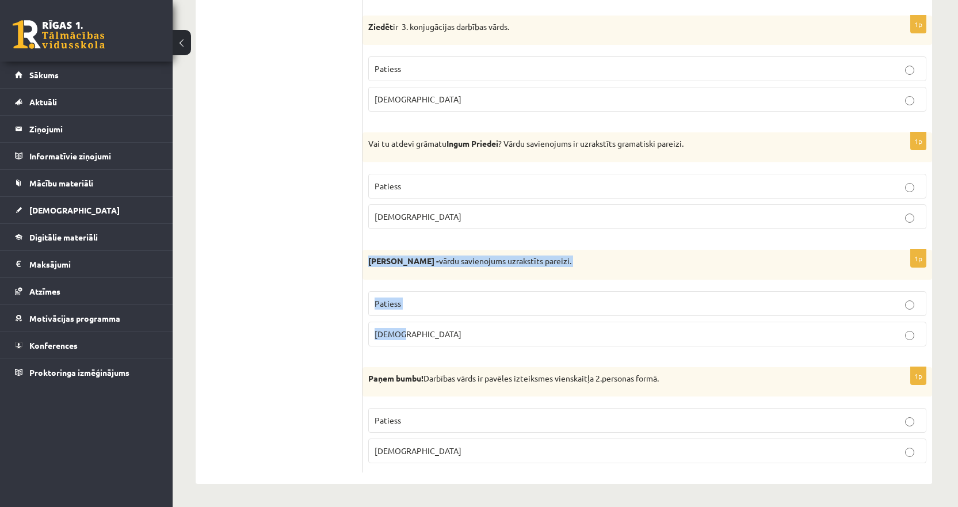
drag, startPoint x: 418, startPoint y: 334, endPoint x: 368, endPoint y: 269, distance: 81.2
click at [368, 269] on div "1p Abģērbu veikals - vārdu savienojums uzrakstīts pareizi. Patiess Aplams" at bounding box center [647, 303] width 570 height 106
click at [437, 338] on p "Aplams" at bounding box center [646, 334] width 545 height 12
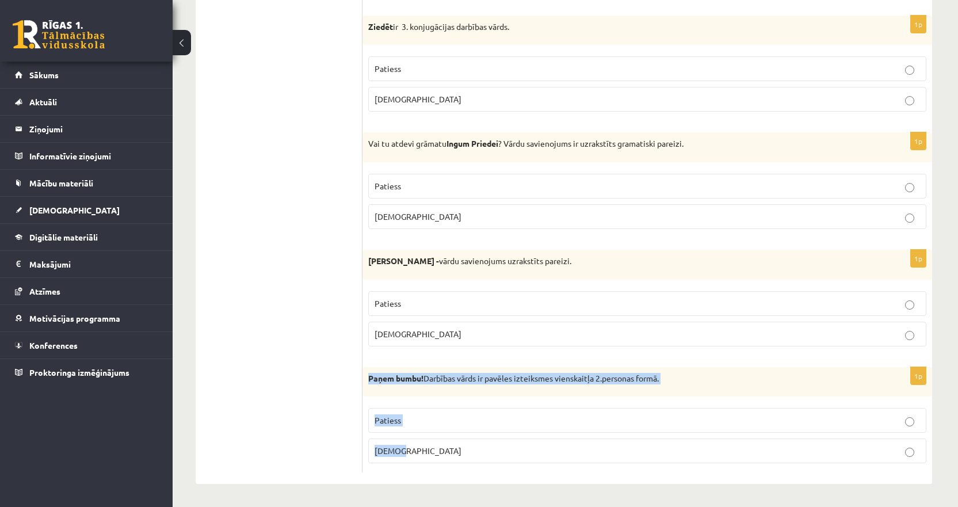
drag, startPoint x: 421, startPoint y: 450, endPoint x: 364, endPoint y: 380, distance: 90.3
click at [364, 380] on div "1p Paņem bumbu! Darbības vārds ir pavēles izteiksmes vienskaitļa 2.personas for…" at bounding box center [647, 420] width 570 height 106
click at [401, 449] on span "Aplams" at bounding box center [417, 450] width 87 height 10
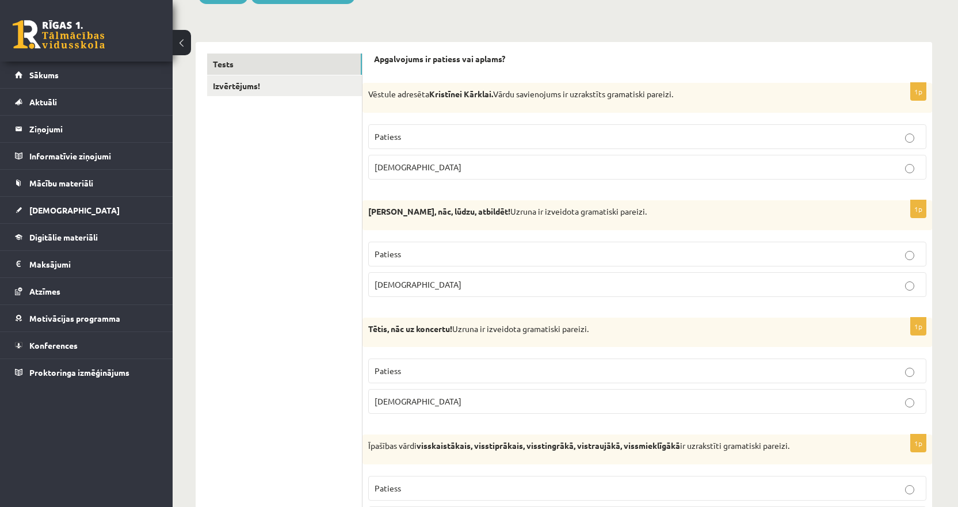
scroll to position [0, 0]
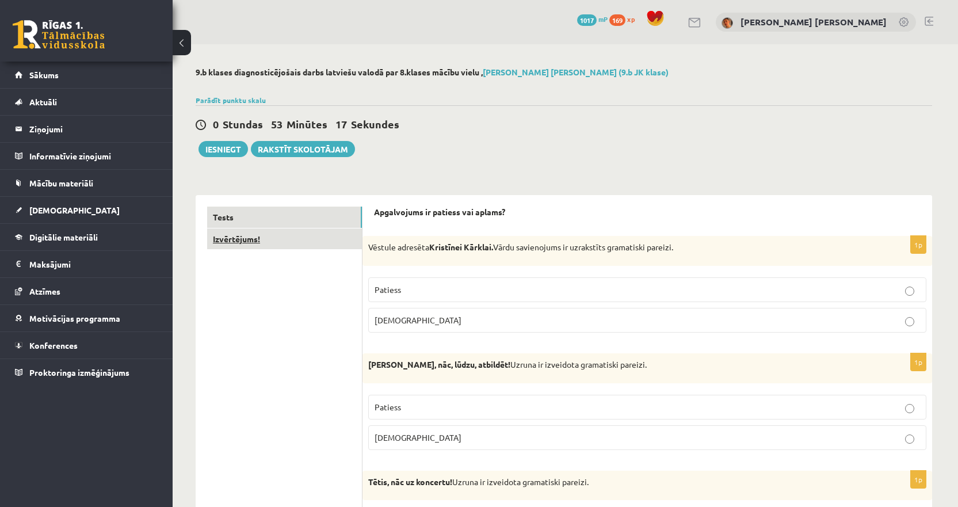
click at [296, 238] on link "Izvērtējums!" at bounding box center [284, 238] width 155 height 21
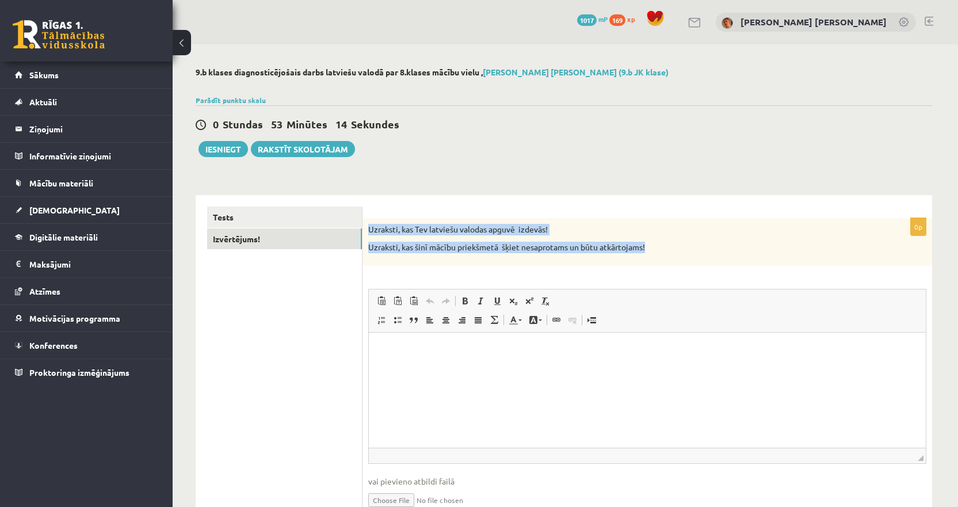
drag, startPoint x: 659, startPoint y: 249, endPoint x: 366, endPoint y: 214, distance: 295.4
click at [366, 214] on div "0p Uzraksti, kas Tev latviešu valodas apguvē izdevās! Uzraksti, kas šinī mācību…" at bounding box center [647, 367] width 570 height 345
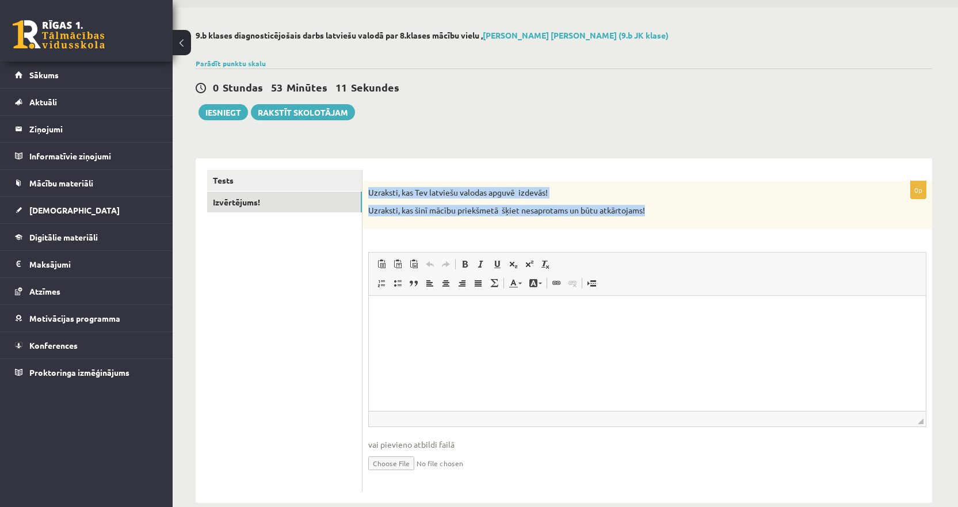
scroll to position [57, 0]
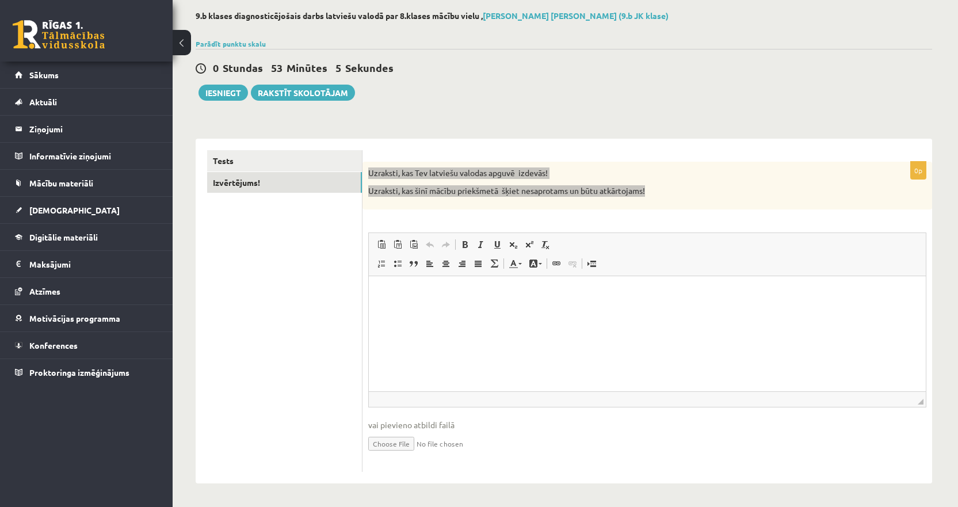
click at [531, 311] on html at bounding box center [647, 293] width 557 height 35
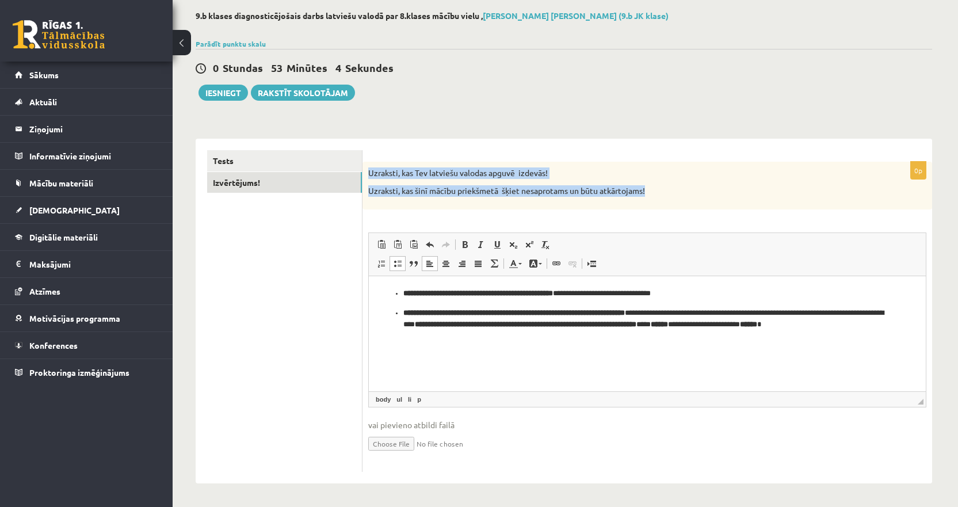
drag, startPoint x: 215, startPoint y: 91, endPoint x: 565, endPoint y: 44, distance: 353.6
click at [215, 91] on button "Iesniegt" at bounding box center [222, 93] width 49 height 16
click at [240, 98] on button "Iesniegt" at bounding box center [222, 93] width 49 height 16
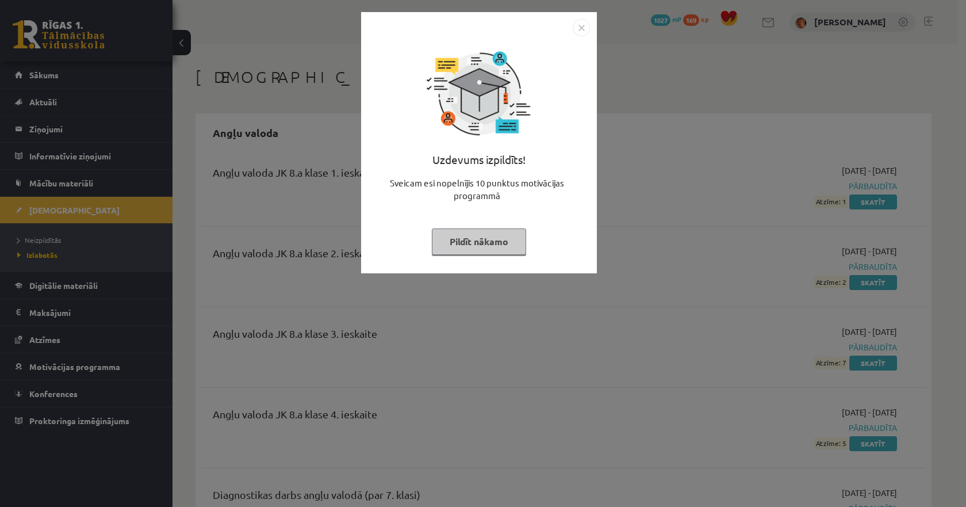
click at [586, 29] on img "Close" at bounding box center [581, 27] width 17 height 17
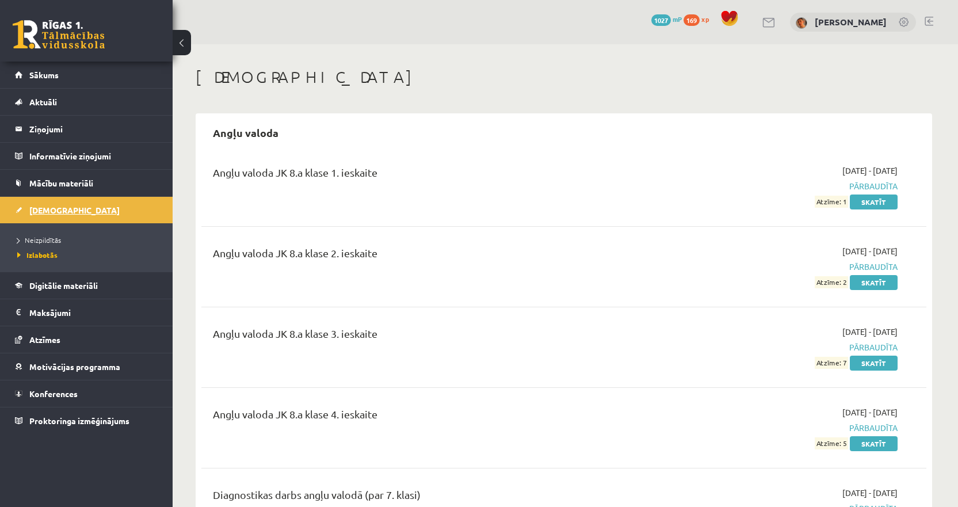
click at [83, 216] on link "[DEMOGRAPHIC_DATA]" at bounding box center [86, 210] width 143 height 26
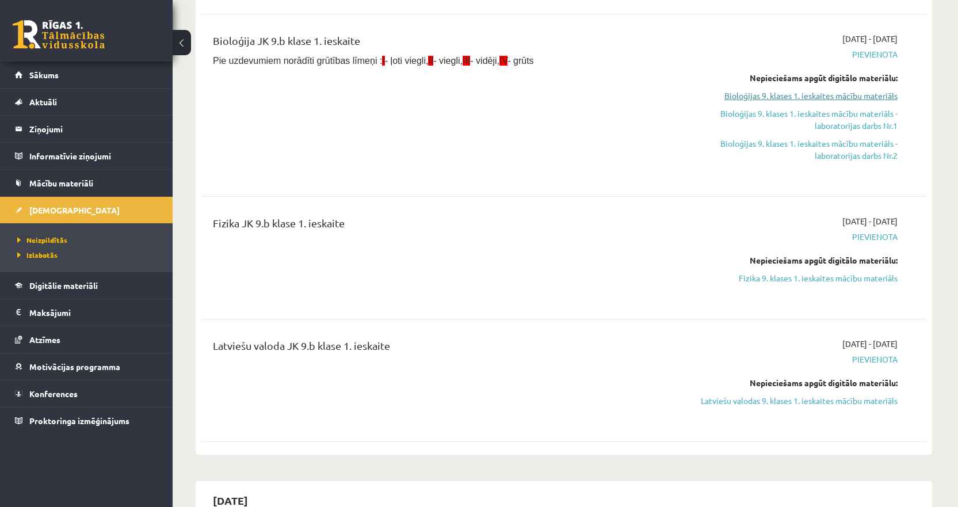
scroll to position [230, 0]
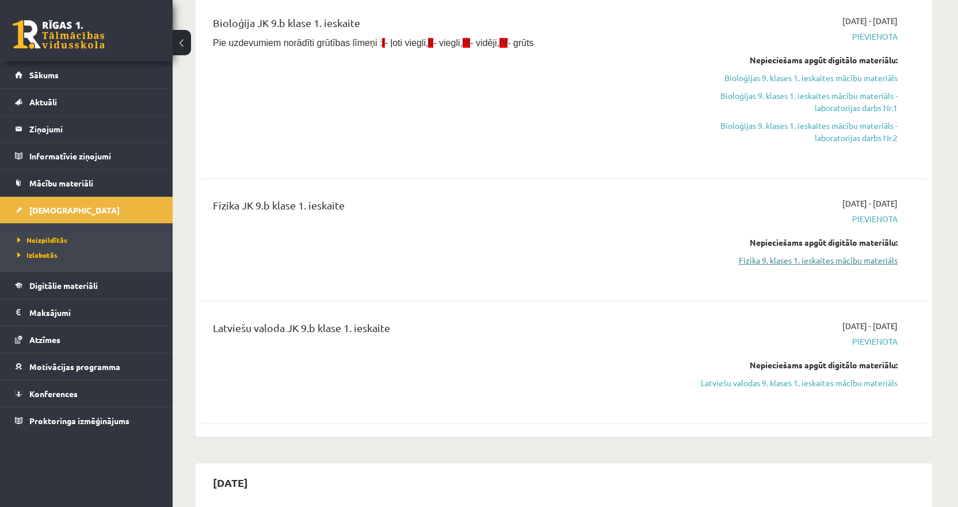
click at [831, 266] on link "Fizika 9. klases 1. ieskaites mācību materiāls" at bounding box center [789, 260] width 217 height 12
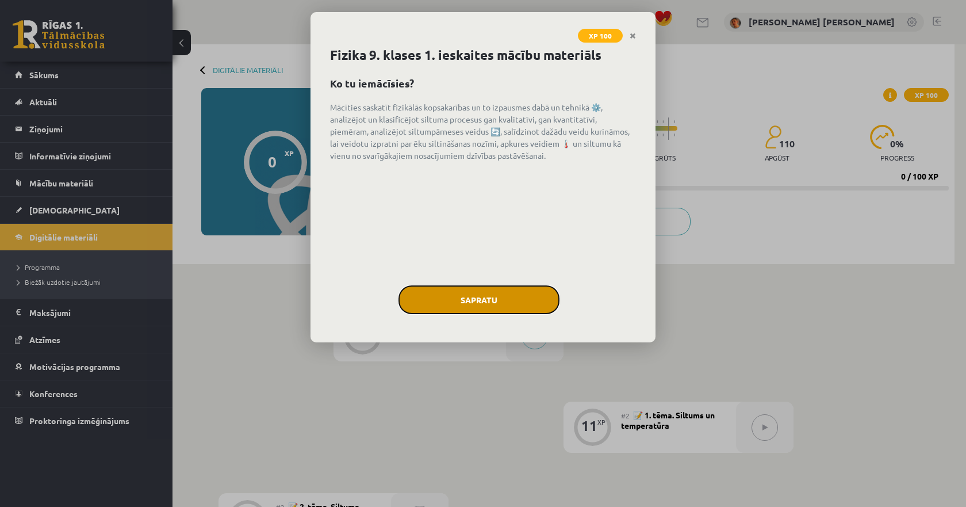
click at [510, 295] on button "Sapratu" at bounding box center [479, 299] width 161 height 29
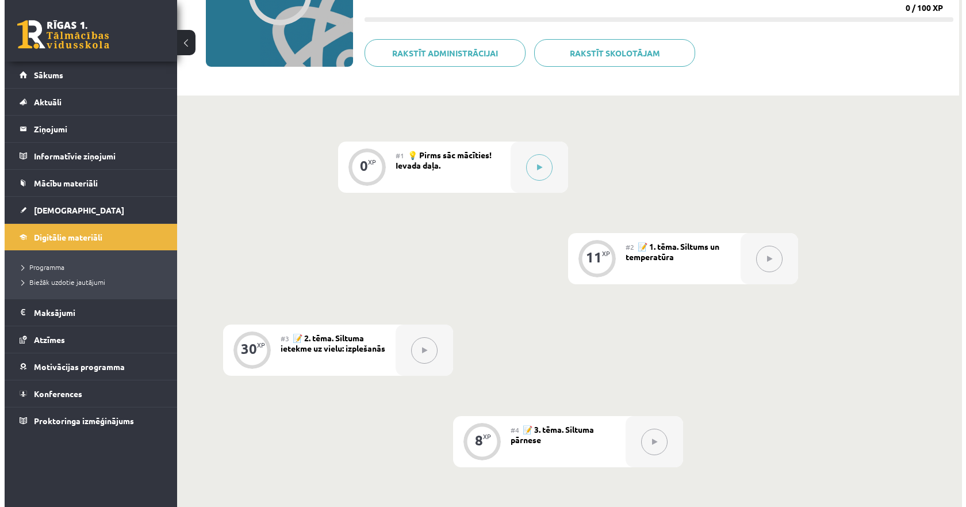
scroll to position [74, 0]
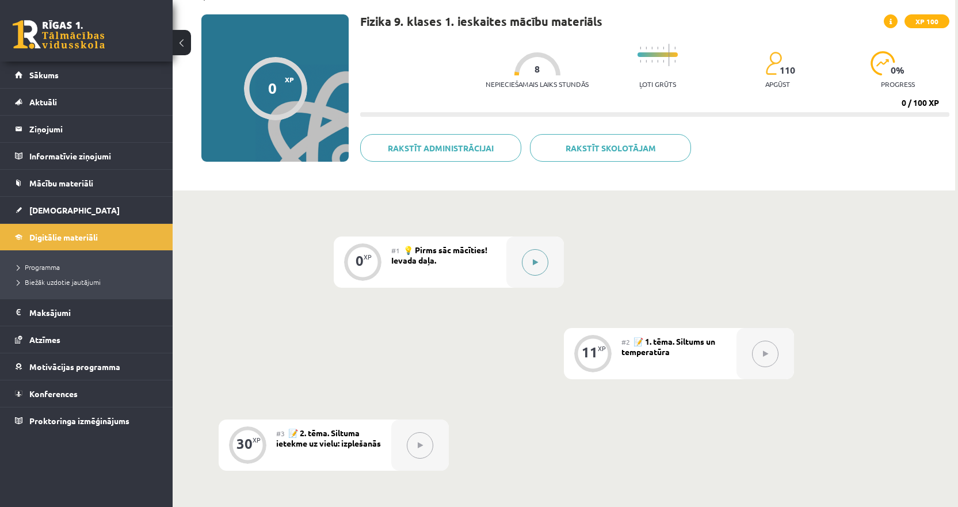
click at [536, 266] on button at bounding box center [535, 262] width 26 height 26
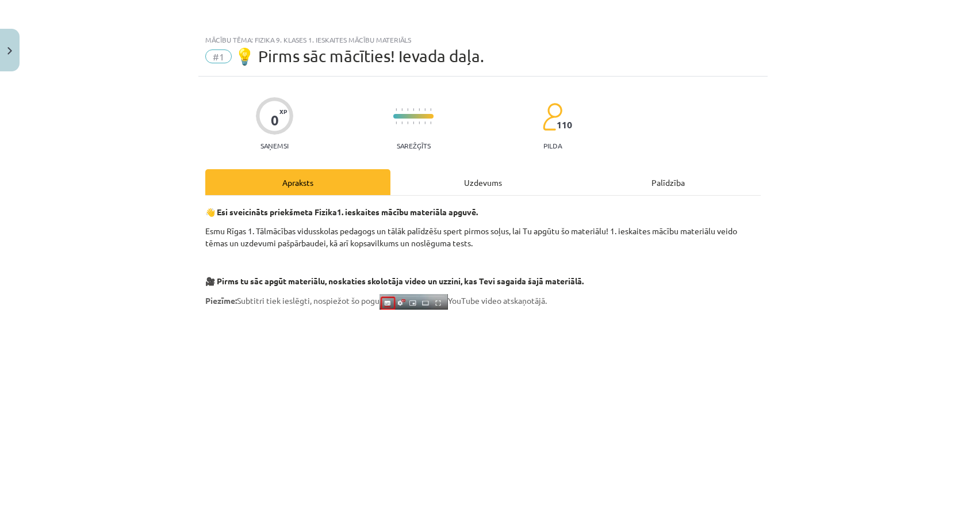
click at [479, 181] on div "Uzdevums" at bounding box center [483, 182] width 185 height 26
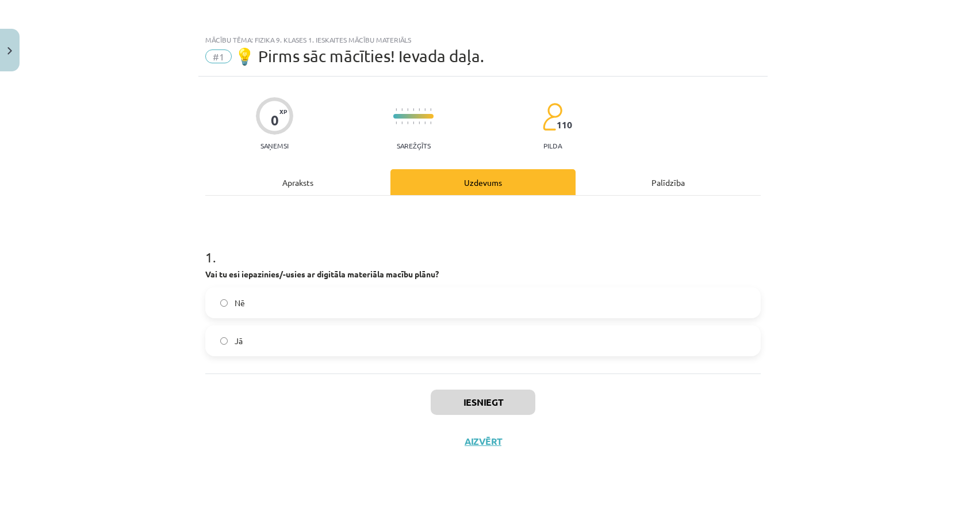
click at [229, 343] on label "Jā" at bounding box center [483, 340] width 553 height 29
click at [500, 404] on button "Iesniegt" at bounding box center [483, 401] width 105 height 25
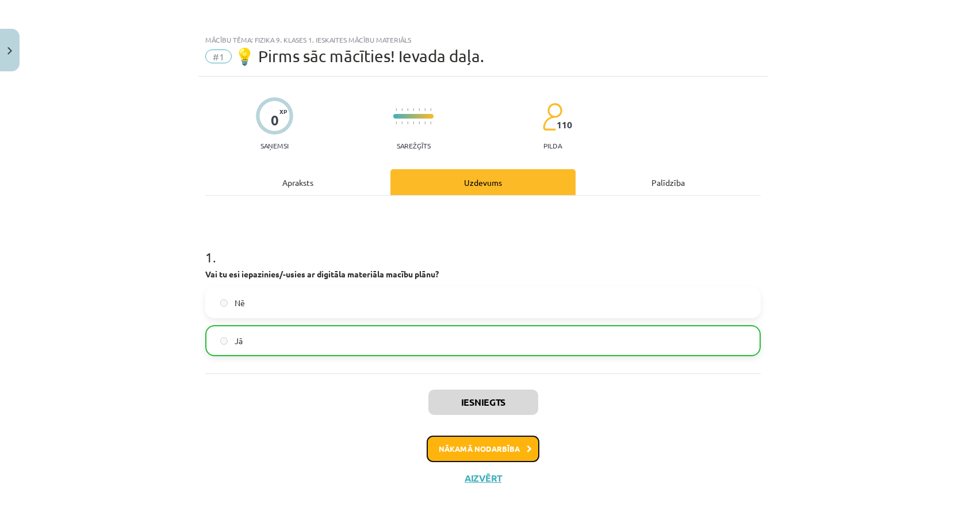
click at [427, 440] on button "Nākamā nodarbība" at bounding box center [483, 448] width 113 height 26
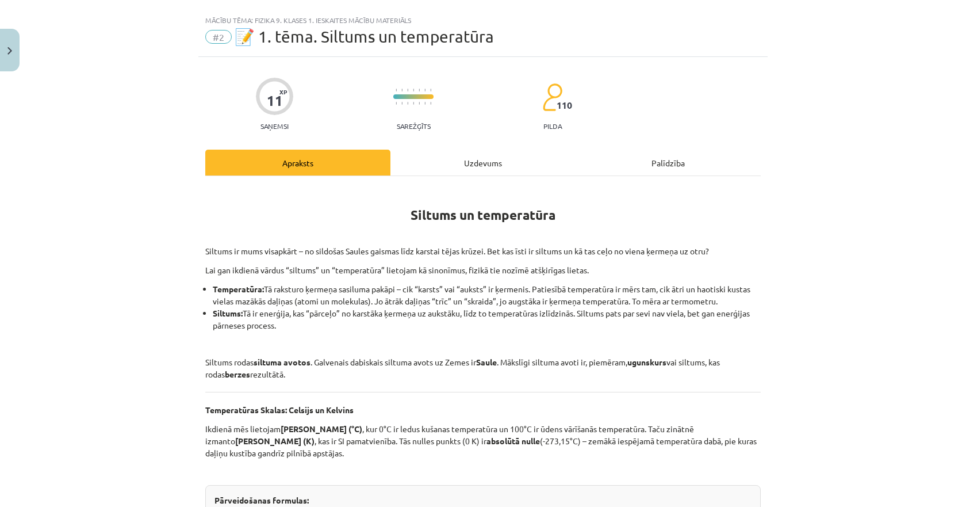
click at [442, 168] on div "Uzdevums" at bounding box center [483, 163] width 185 height 26
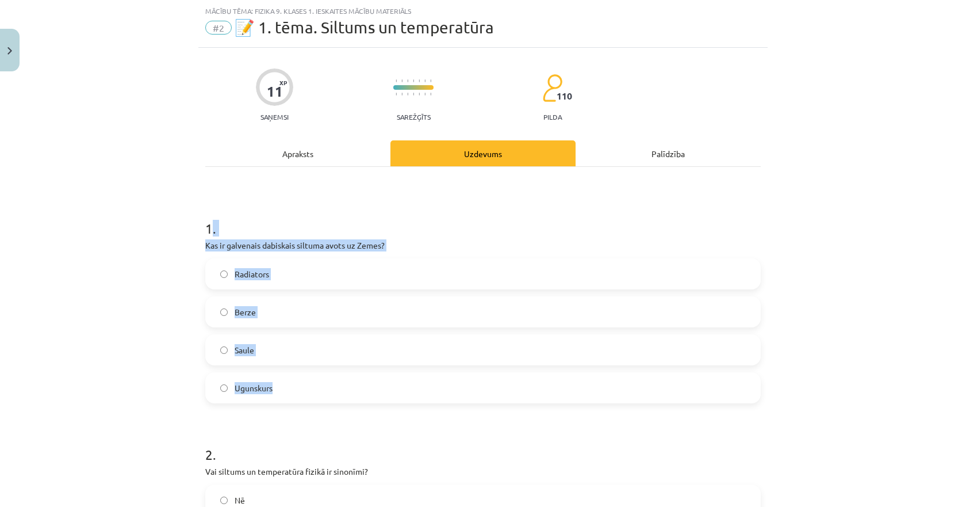
drag, startPoint x: 205, startPoint y: 220, endPoint x: 302, endPoint y: 399, distance: 203.6
click at [302, 399] on div "1 . Kas ir galvenais dabiskais siltuma avots uz Zemes? Radiators Berze Saule Ug…" at bounding box center [483, 301] width 556 height 203
copy div ". Kas ir galvenais dabiskais siltuma avots uz Zemes? Radiators Berze Saule Ugun…"
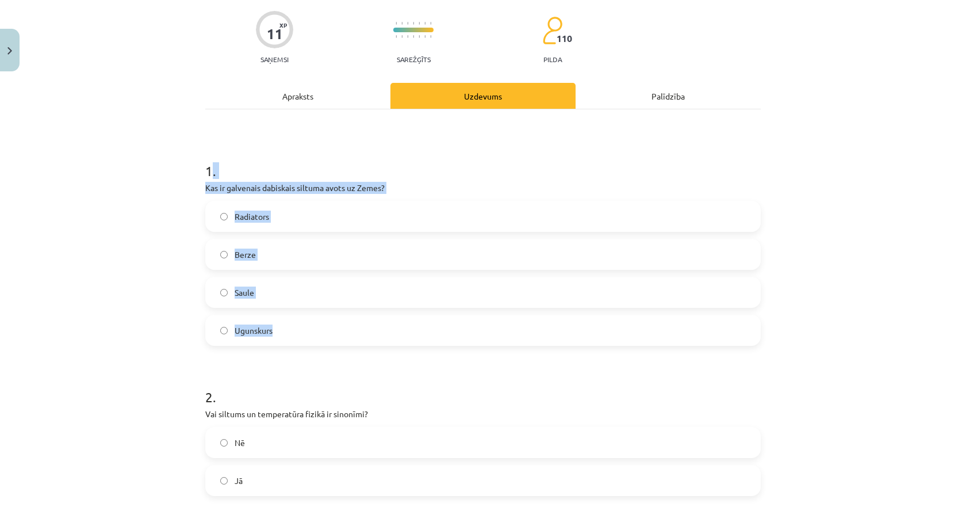
click at [260, 299] on label "Saule" at bounding box center [483, 292] width 553 height 29
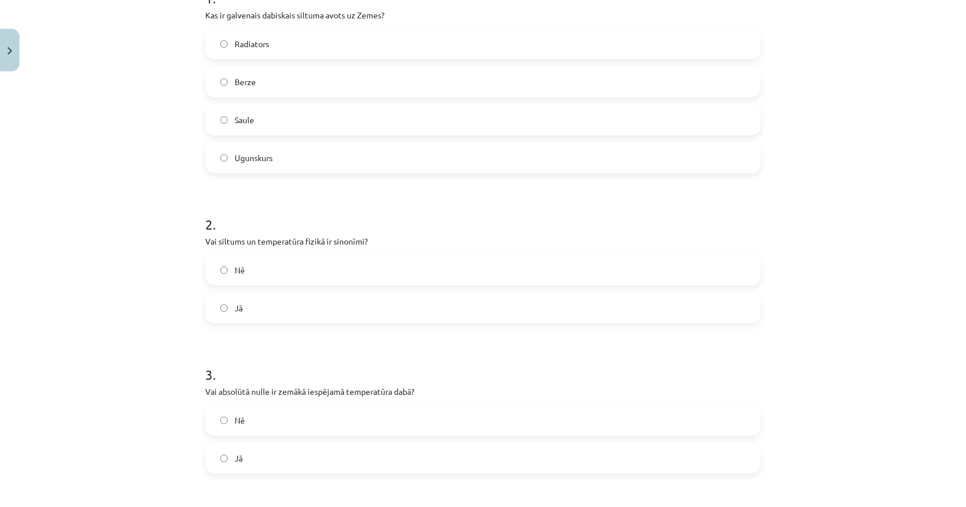
scroll to position [316, 0]
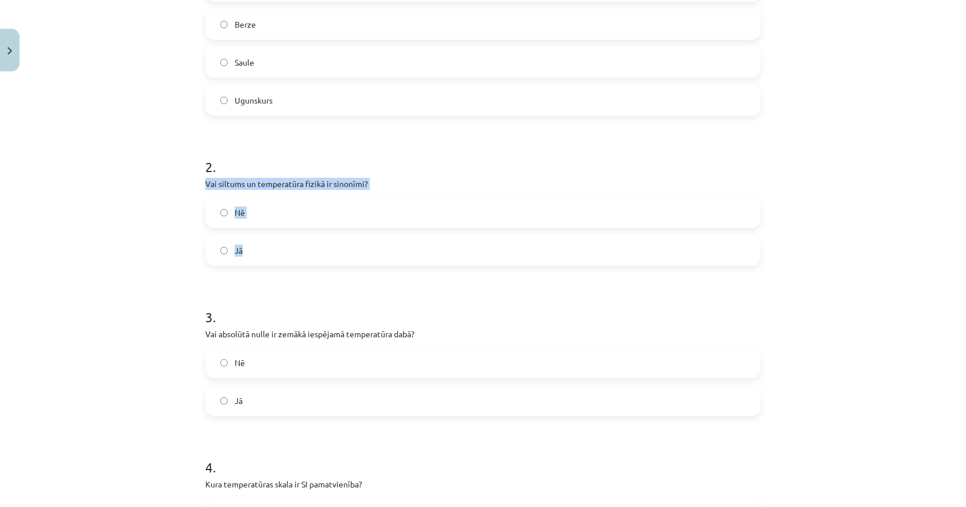
drag, startPoint x: 266, startPoint y: 250, endPoint x: 188, endPoint y: 186, distance: 101.0
click at [188, 186] on div "Mācību tēma: Fizika 9. klases 1. ieskaites mācību materiāls #2 📝 1. tēma. Siltu…" at bounding box center [483, 253] width 966 height 507
copy div "Vai siltums un temperatūra fizikā ir sinonīmi? Nē Jā"
click at [231, 221] on label "Nē" at bounding box center [483, 212] width 553 height 29
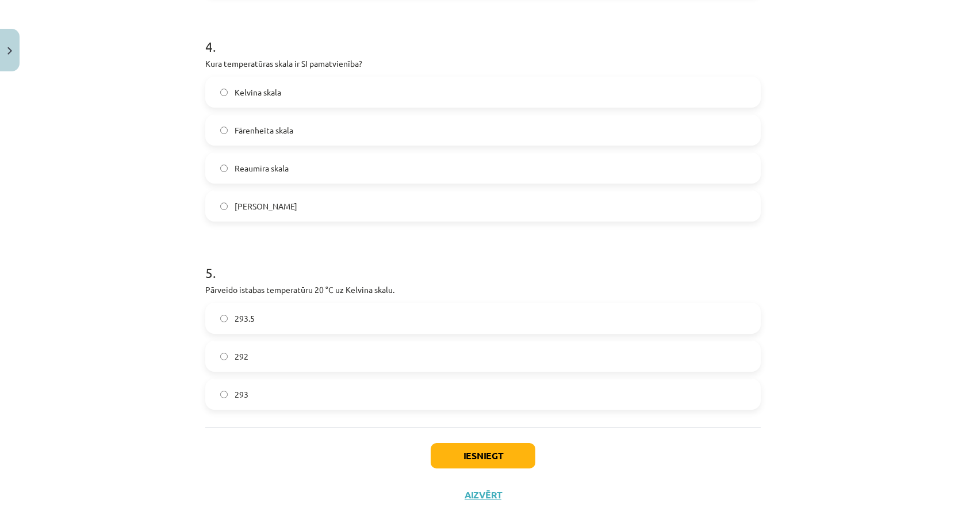
scroll to position [773, 0]
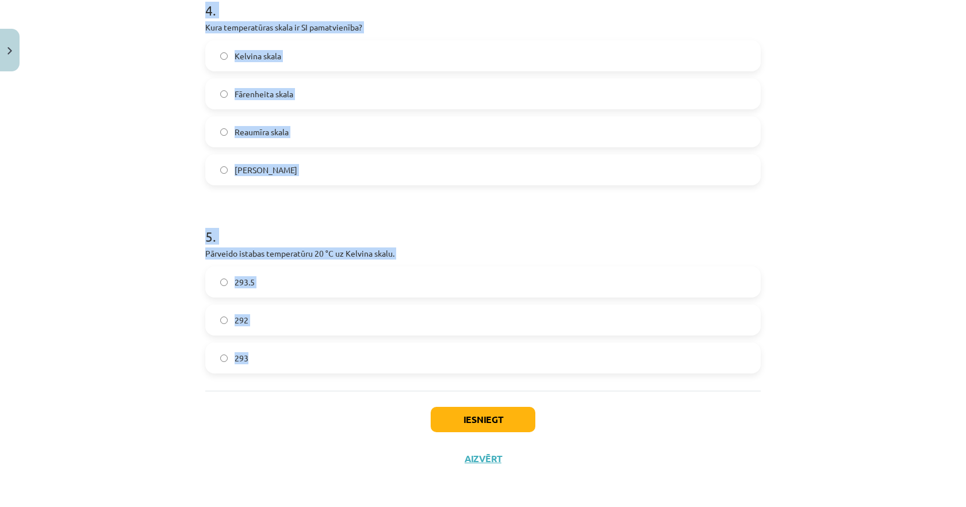
drag, startPoint x: 192, startPoint y: 92, endPoint x: 333, endPoint y: 377, distance: 318.0
click at [334, 377] on div "Mācību tēma: Fizika 9. klases 1. ieskaites mācību materiāls #2 📝 1. tēma. Siltu…" at bounding box center [483, 253] width 966 height 507
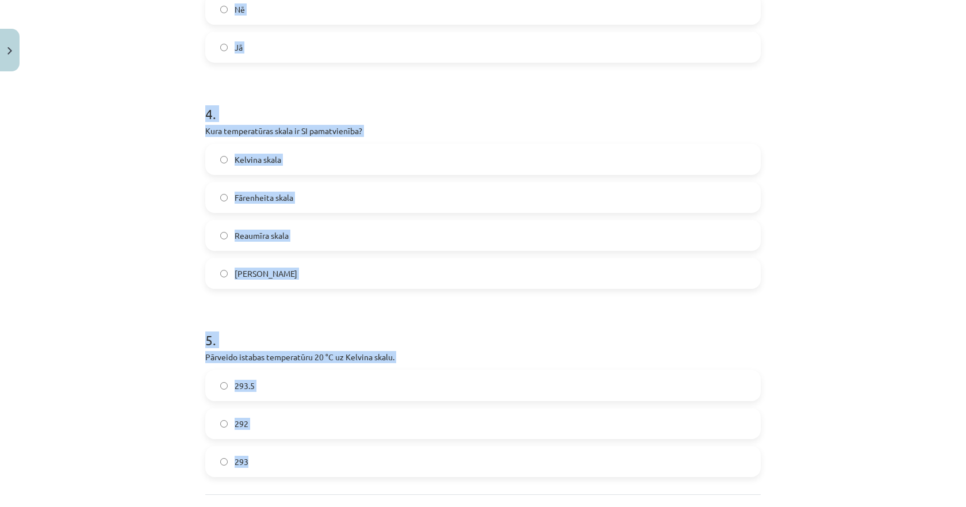
scroll to position [543, 0]
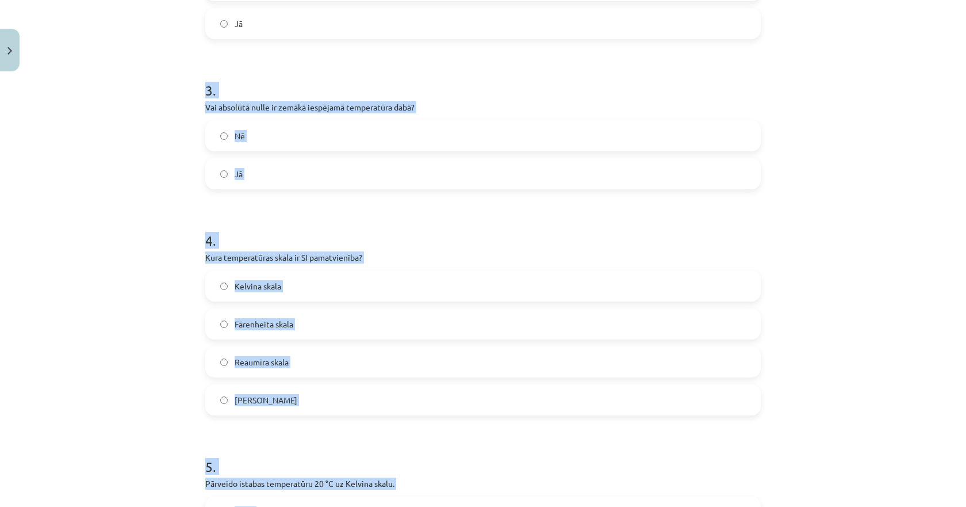
click at [155, 234] on div "Mācību tēma: Fizika 9. klases 1. ieskaites mācību materiāls #2 📝 1. tēma. Siltu…" at bounding box center [483, 253] width 966 height 507
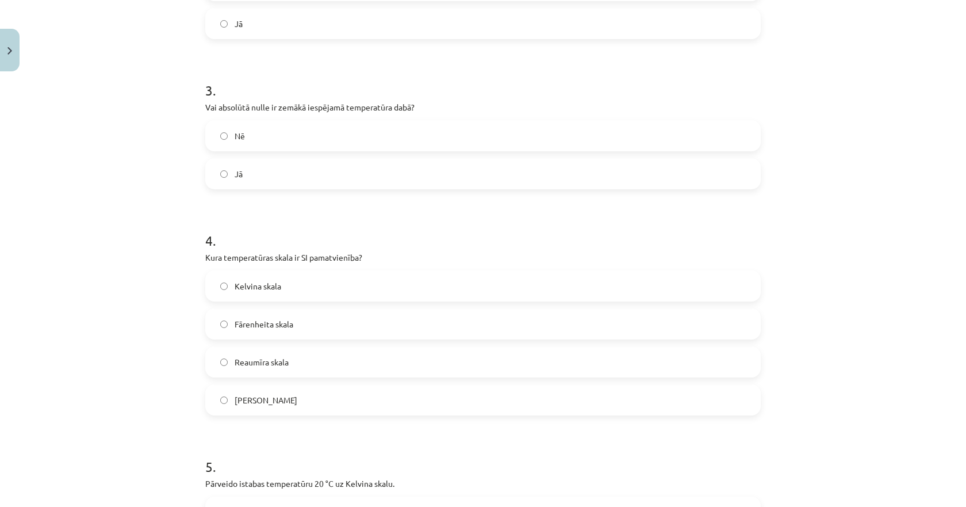
click at [234, 181] on label "Jā" at bounding box center [483, 173] width 553 height 29
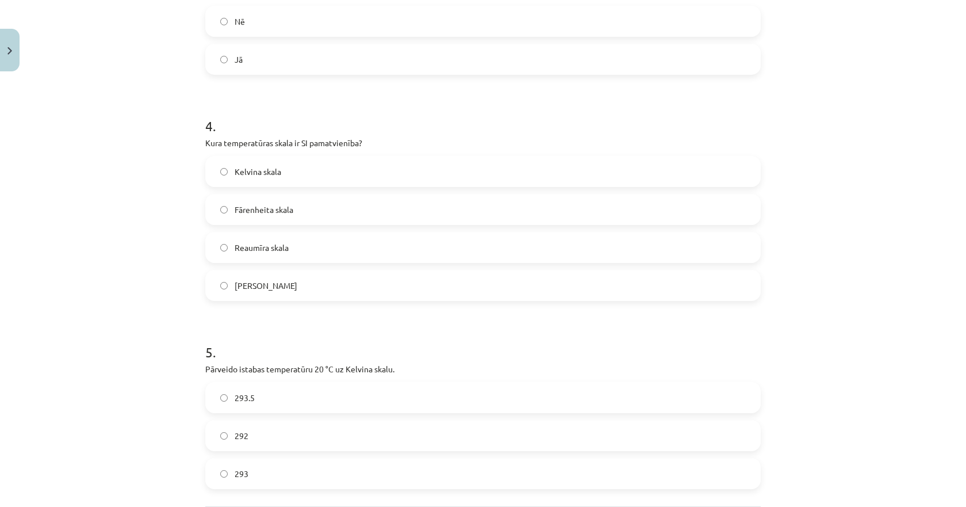
scroll to position [658, 0]
click at [230, 171] on label "Kelvina skala" at bounding box center [483, 170] width 553 height 29
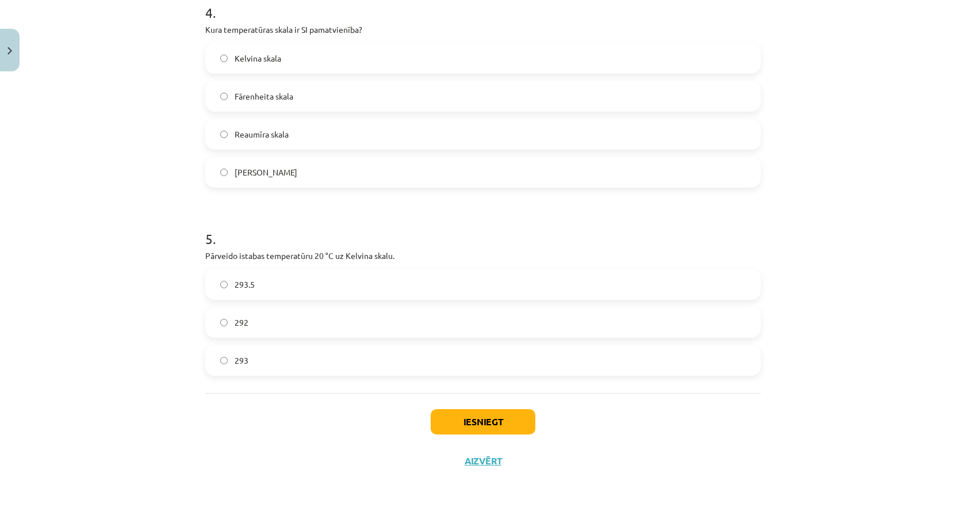
scroll to position [773, 0]
click at [253, 359] on label "293" at bounding box center [483, 357] width 553 height 29
click at [483, 413] on button "Iesniegt" at bounding box center [483, 419] width 105 height 25
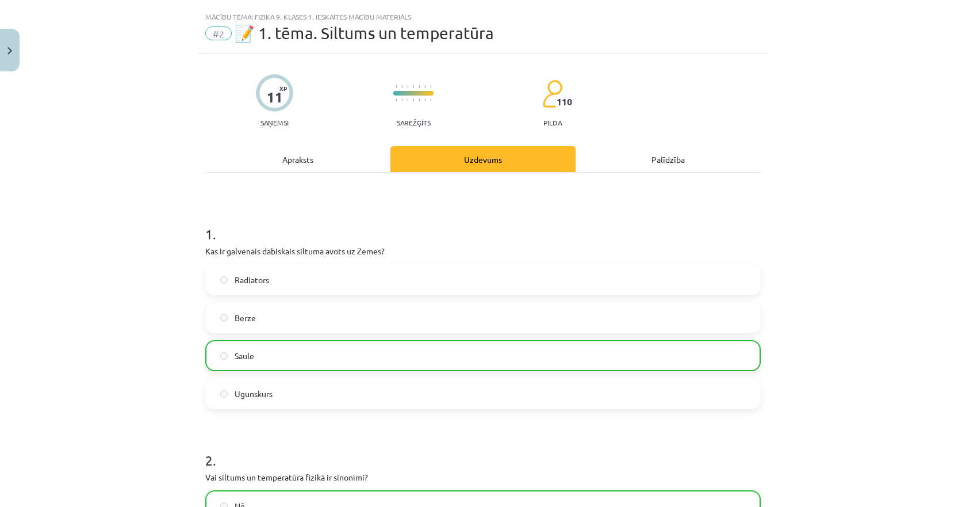
scroll to position [0, 0]
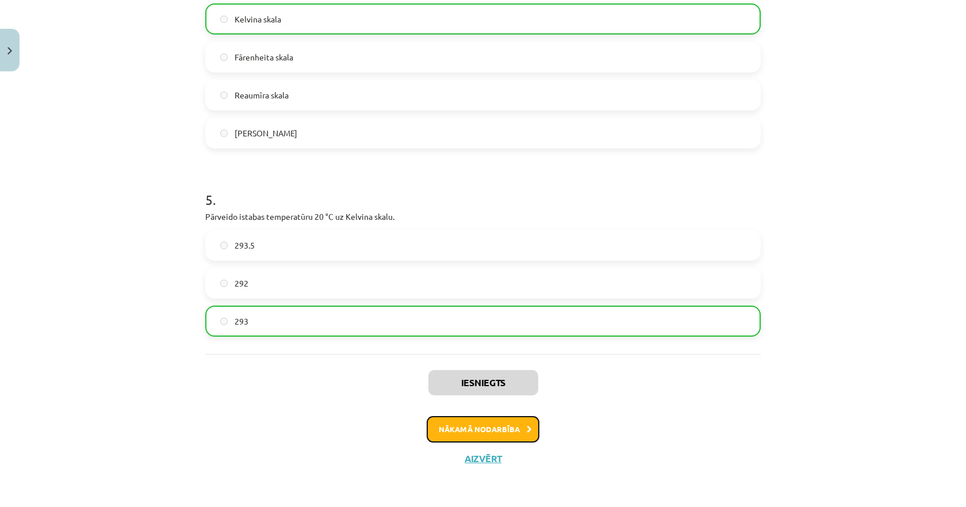
click at [473, 424] on button "Nākamā nodarbība" at bounding box center [483, 429] width 113 height 26
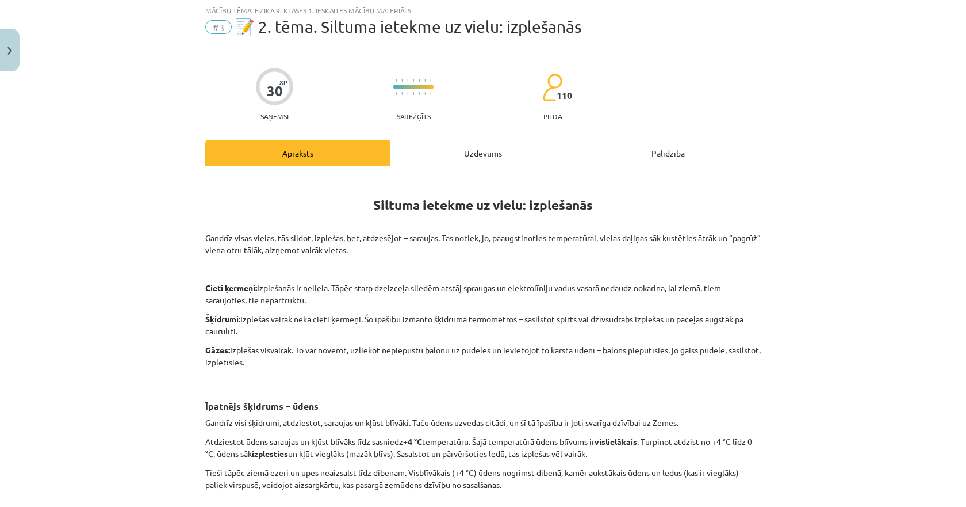
scroll to position [29, 0]
click at [463, 156] on div "Uzdevums" at bounding box center [483, 153] width 185 height 26
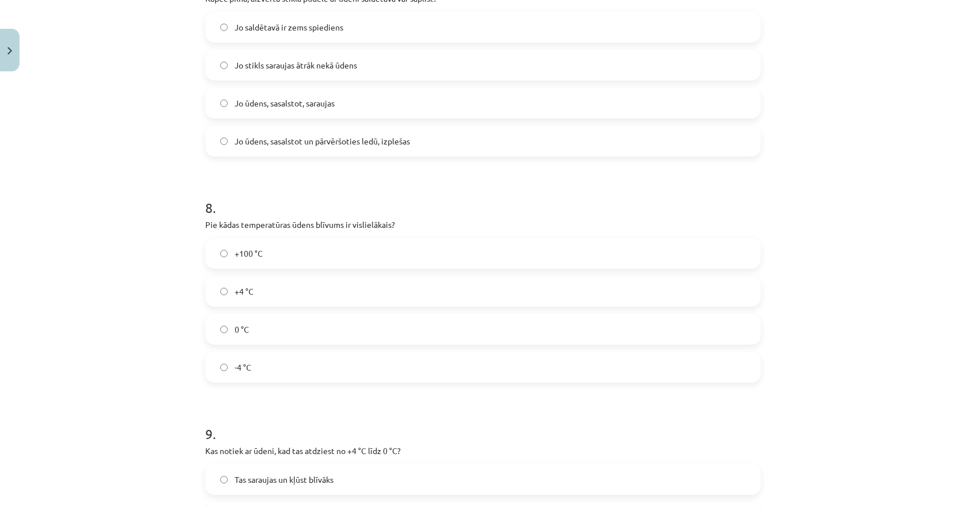
scroll to position [1790, 0]
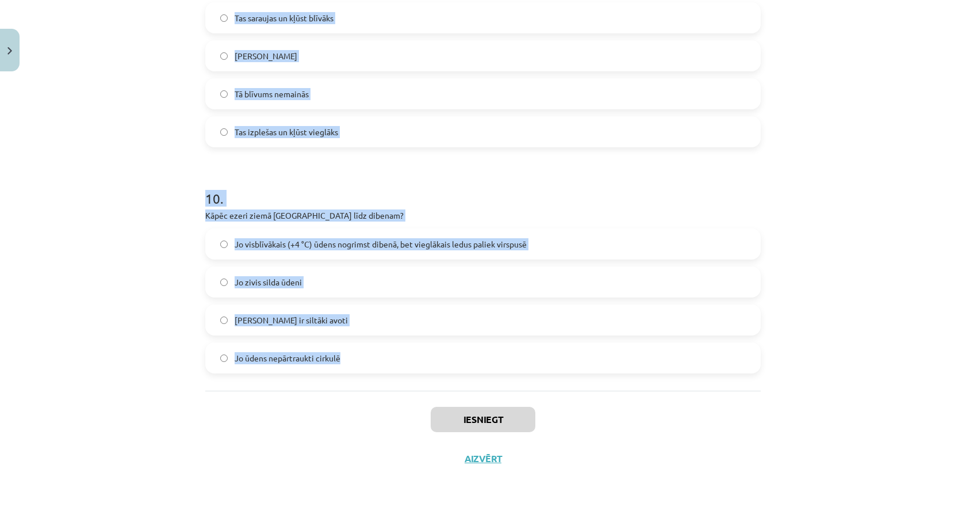
drag, startPoint x: 197, startPoint y: 222, endPoint x: 355, endPoint y: 356, distance: 206.5
copy form "1 . Vai, sildot vielas, tās parasti saraujas? Jā Nē 2 . Vai gāzes, sildot, izpl…"
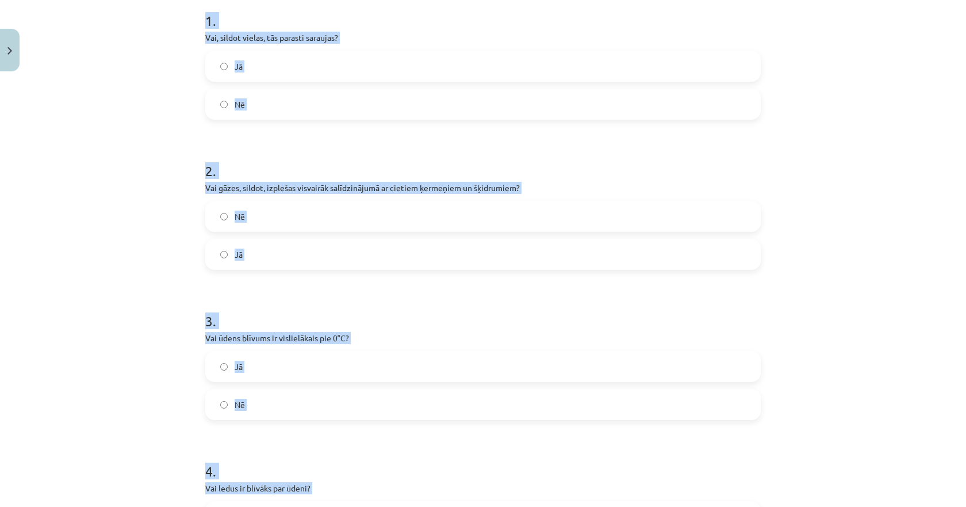
scroll to position [0, 0]
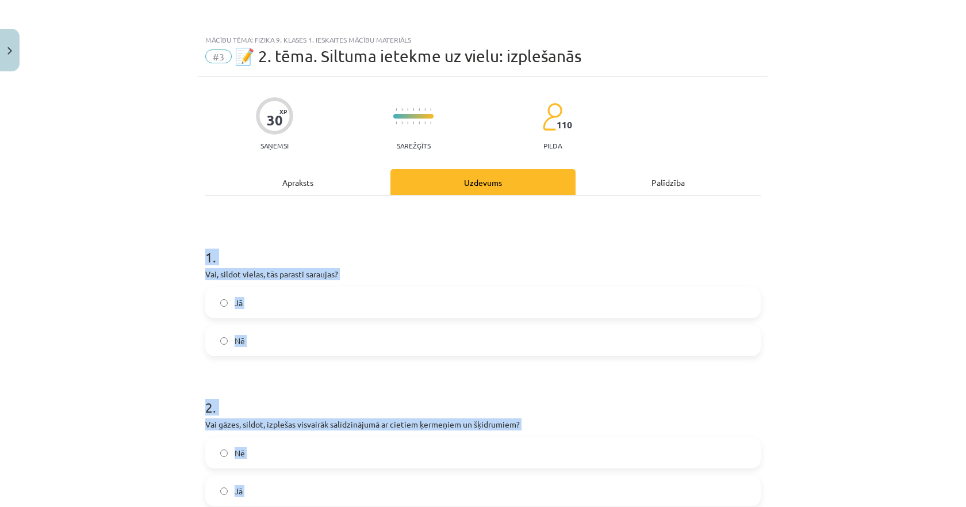
click at [119, 242] on div "Mācību tēma: Fizika 9. klases 1. ieskaites mācību materiāls #3 📝 2. tēma. Siltu…" at bounding box center [483, 253] width 966 height 507
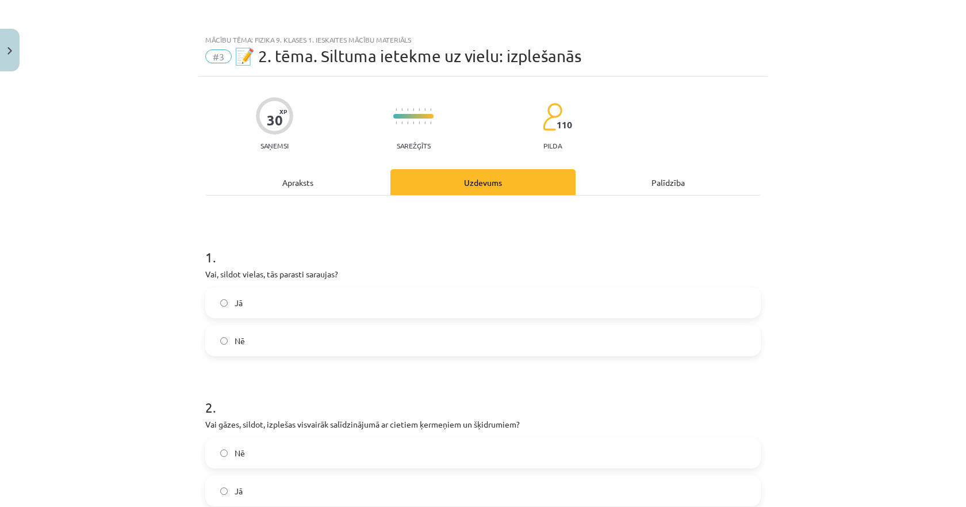
click at [235, 343] on span "Nē" at bounding box center [240, 341] width 10 height 12
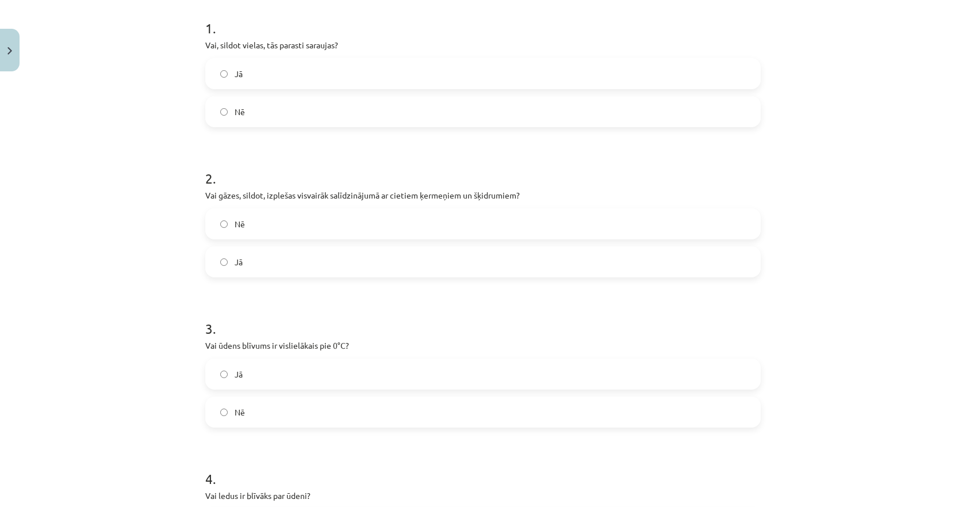
scroll to position [230, 0]
click at [219, 253] on label "Jā" at bounding box center [483, 260] width 553 height 29
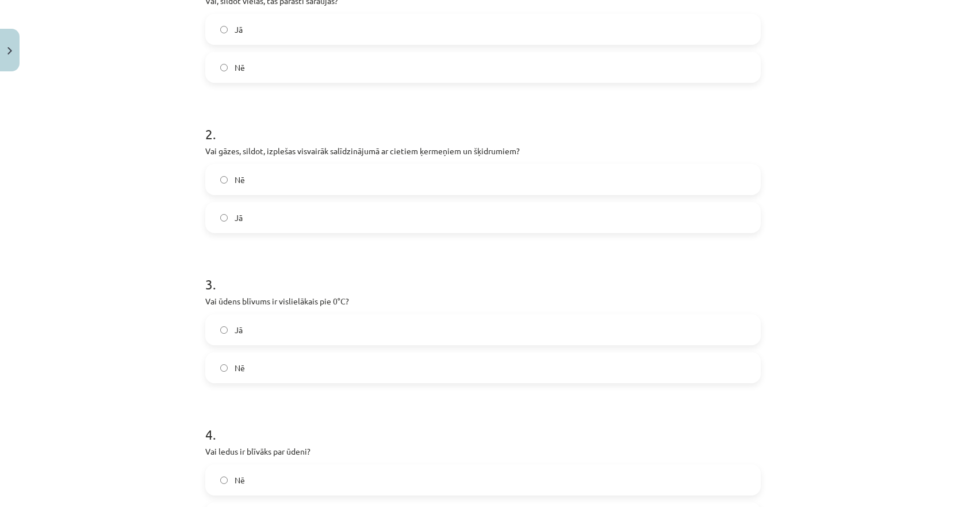
scroll to position [345, 0]
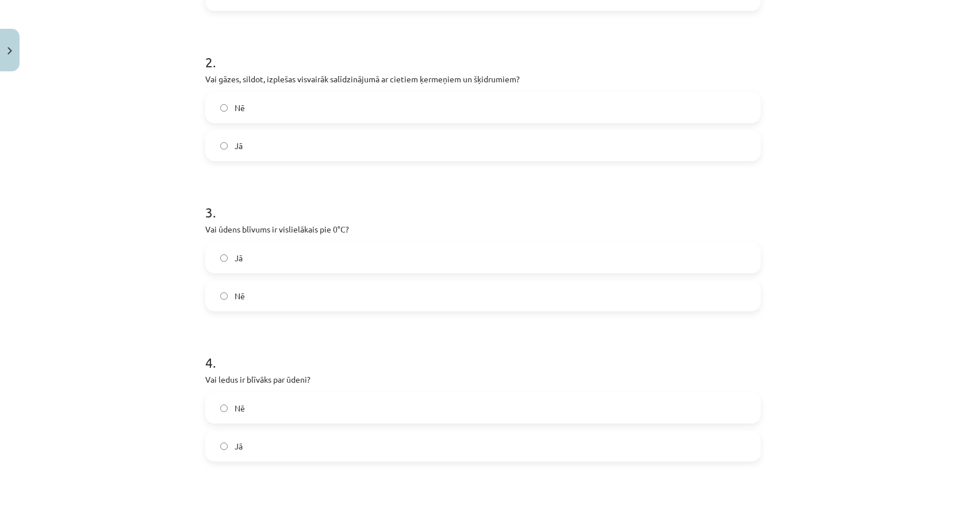
click at [236, 299] on span "Nē" at bounding box center [240, 296] width 10 height 12
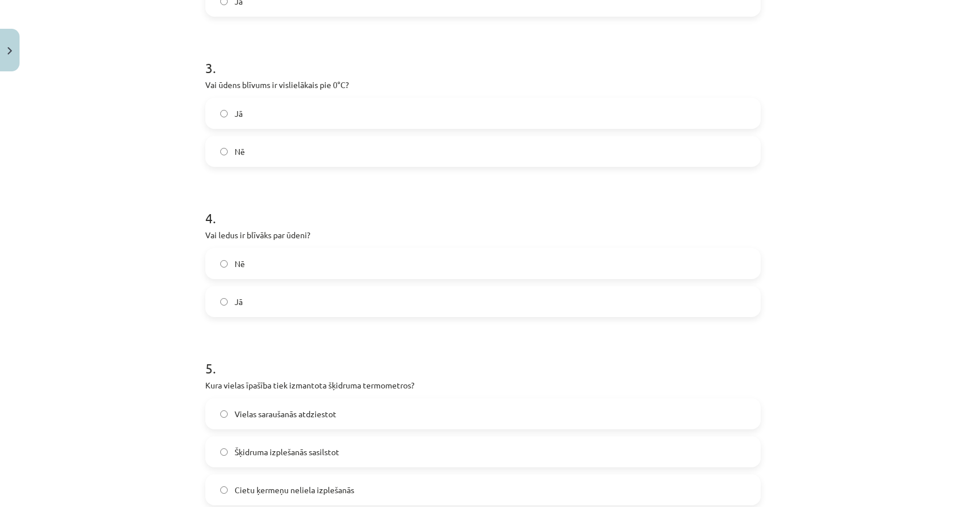
scroll to position [518, 0]
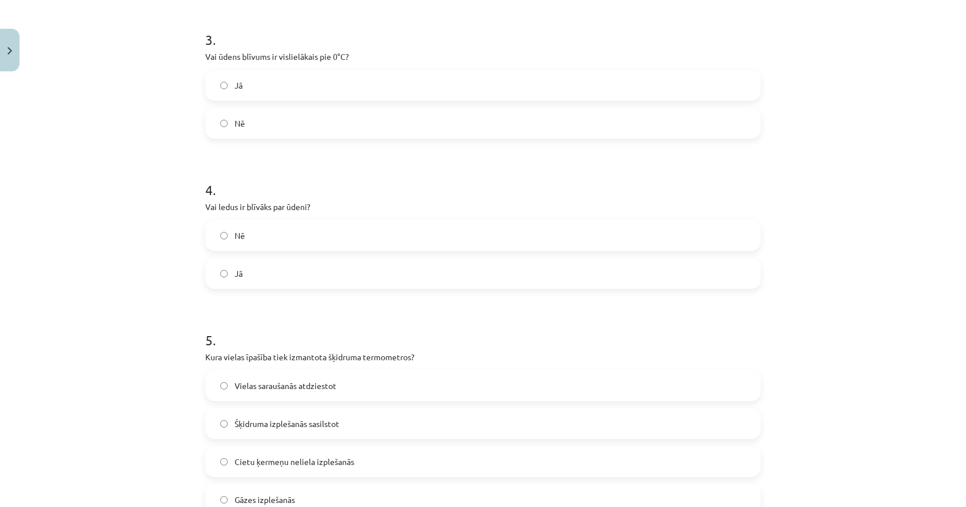
click at [226, 250] on div "Nē" at bounding box center [483, 235] width 556 height 31
click at [228, 247] on label "Nē" at bounding box center [483, 235] width 553 height 29
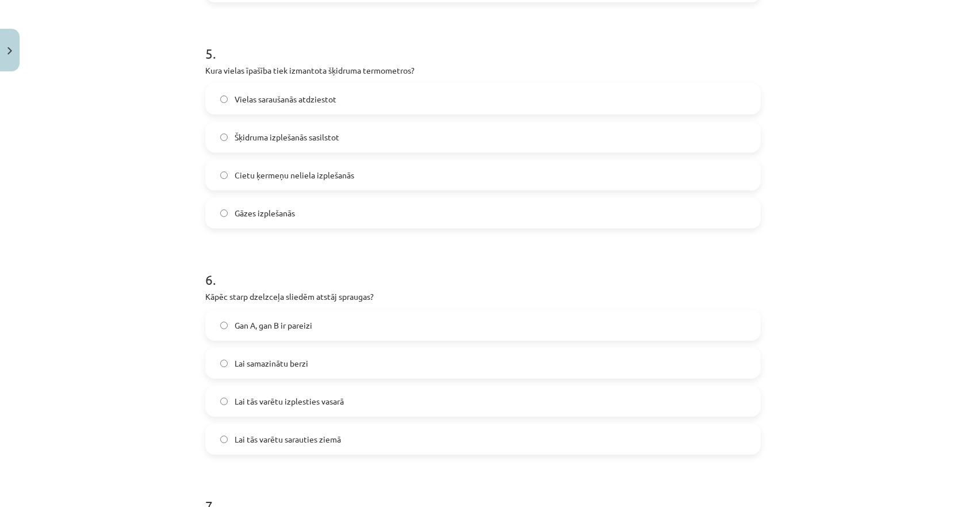
scroll to position [805, 0]
click at [276, 139] on span "Šķidruma izplešanās sasilstot" at bounding box center [287, 136] width 105 height 12
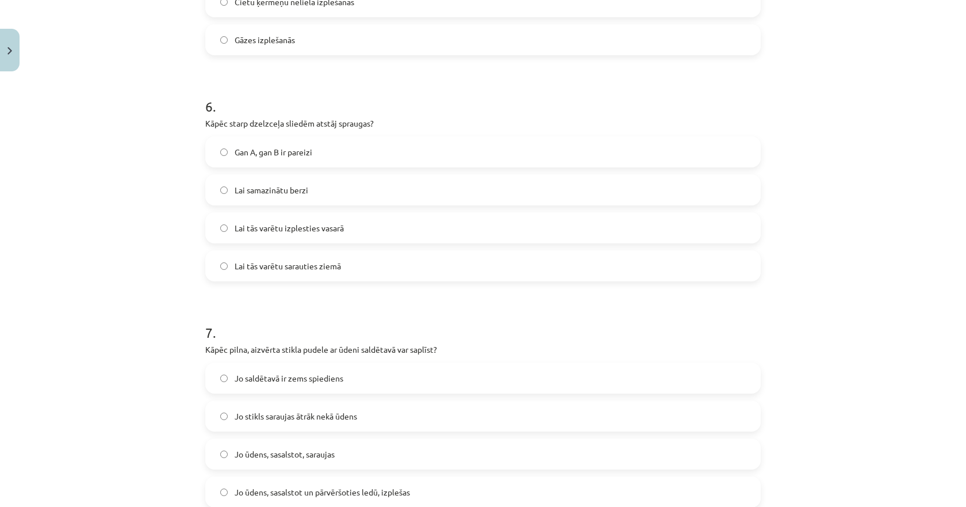
scroll to position [978, 0]
click at [258, 226] on span "Lai tās varētu izplesties vasarā" at bounding box center [289, 227] width 109 height 12
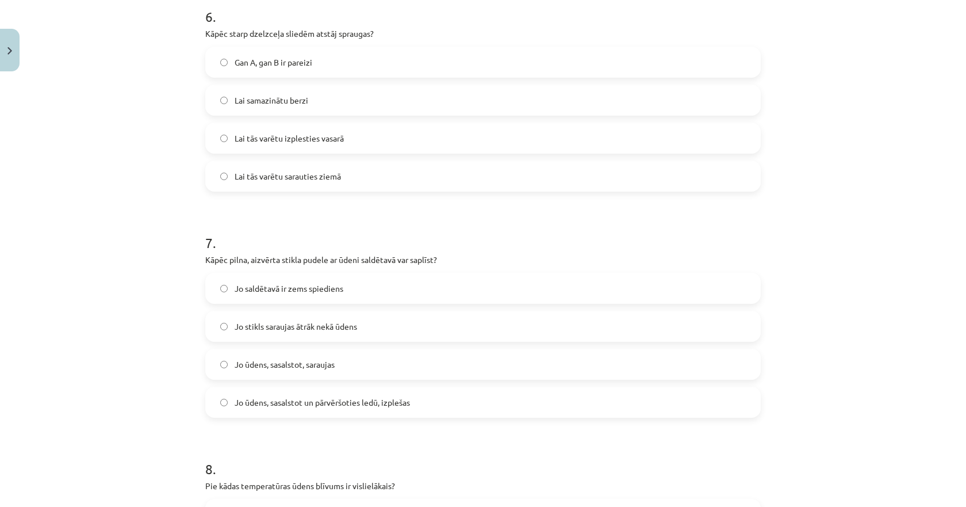
scroll to position [1208, 0]
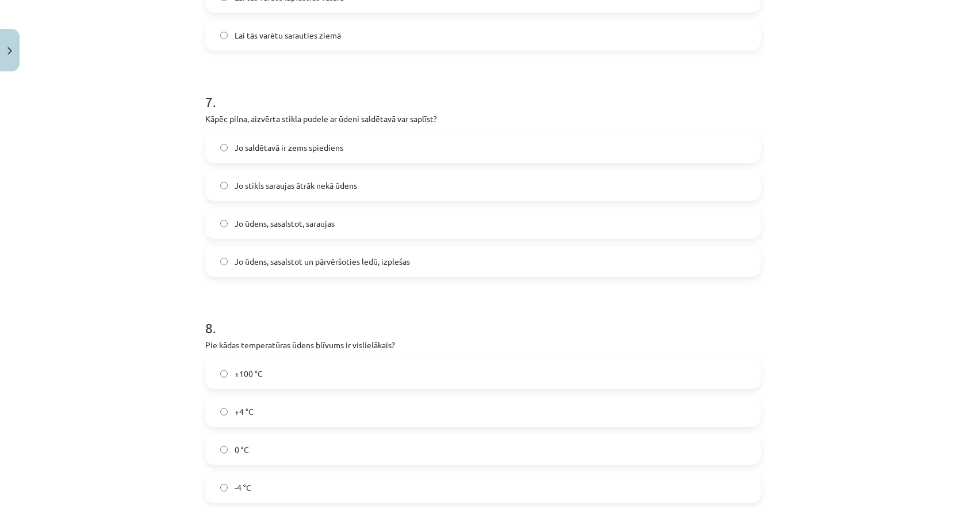
click at [343, 259] on span "Jo ūdens, sasalstot un pārvēršoties ledū, izplešas" at bounding box center [322, 261] width 175 height 12
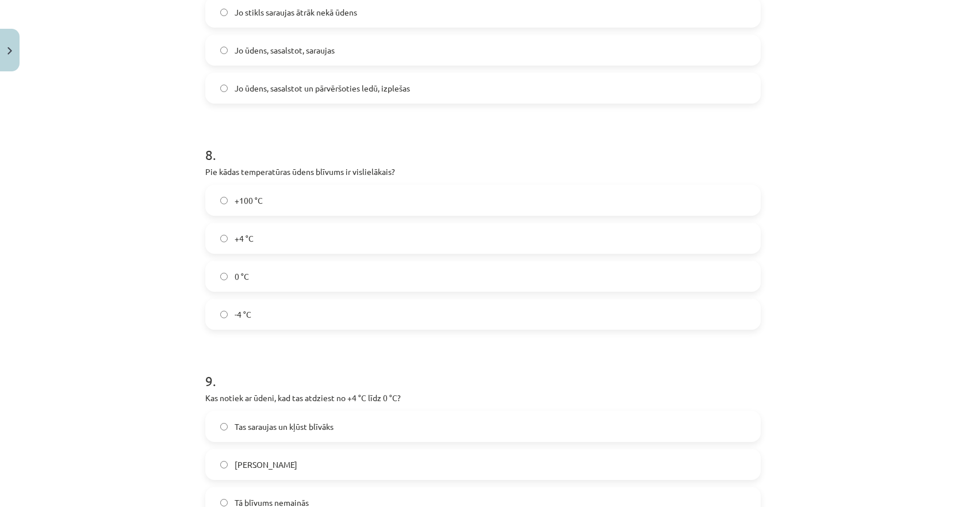
scroll to position [1496, 0]
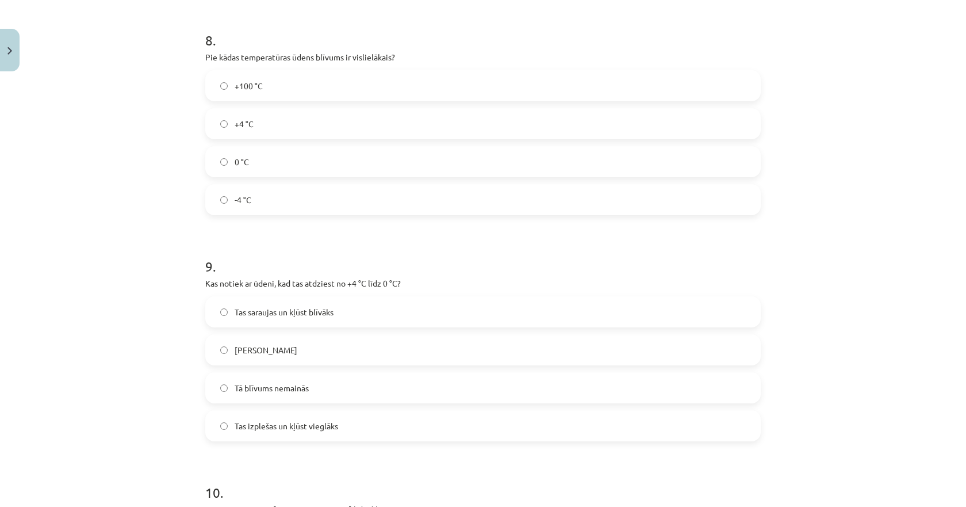
click at [232, 206] on label "-4 °C" at bounding box center [483, 199] width 553 height 29
click at [251, 125] on label "+4 °C" at bounding box center [483, 123] width 553 height 29
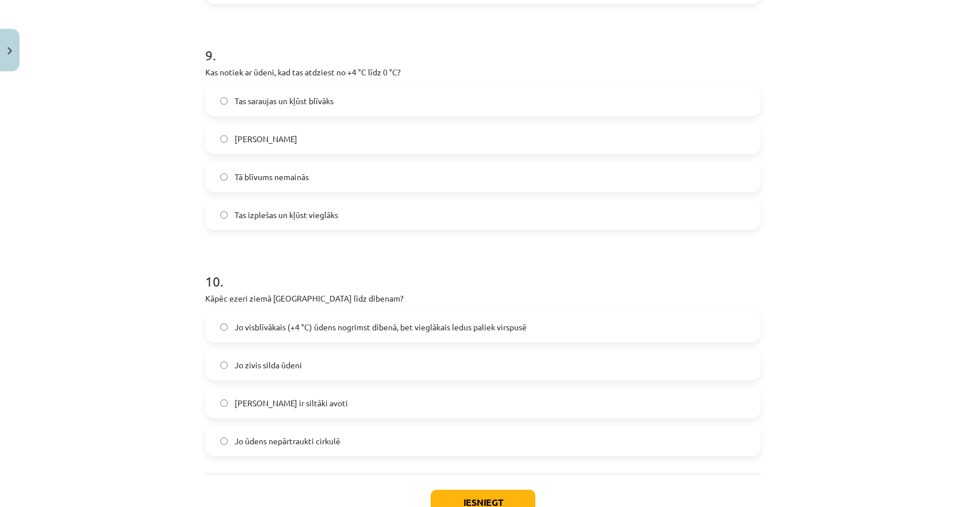
scroll to position [1726, 0]
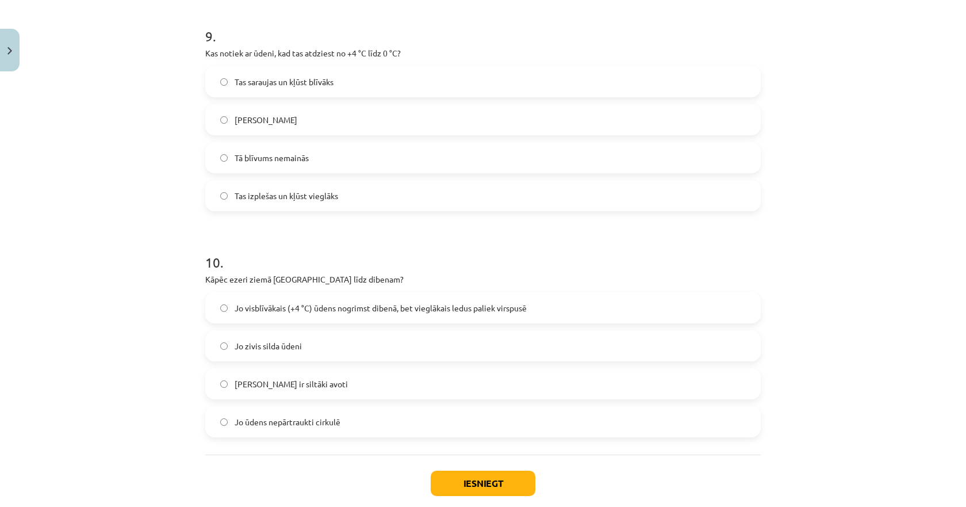
click at [259, 203] on label "Tas izplešas un kļūst vieglāks" at bounding box center [483, 195] width 553 height 29
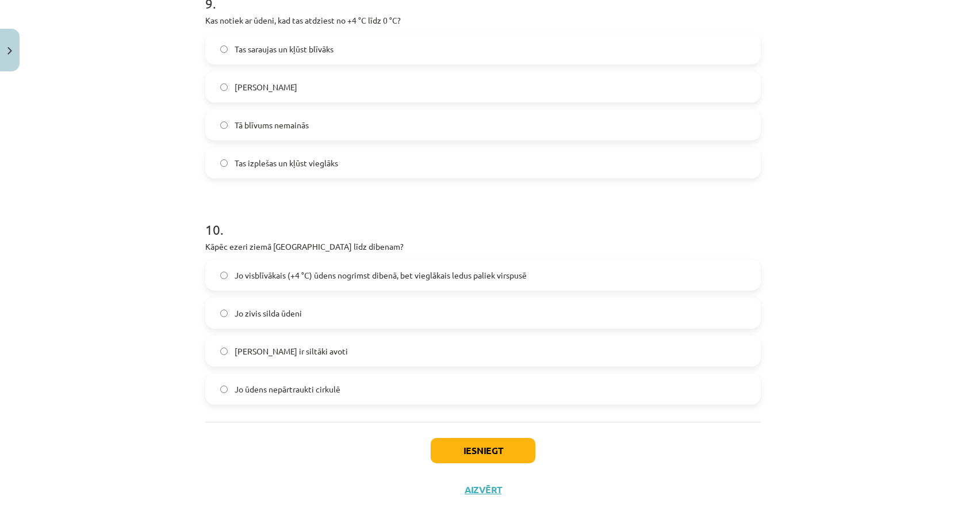
scroll to position [1790, 0]
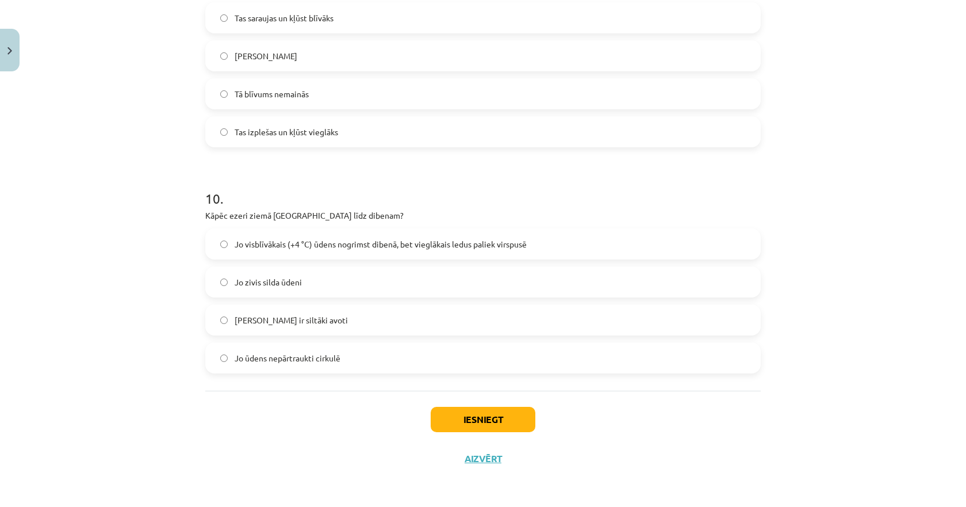
click at [252, 239] on span "Jo visblīvākais (+4 °C) ūdens nogrimst dibenā, bet vieglākais ledus paliek virs…" at bounding box center [381, 244] width 292 height 12
click at [472, 425] on button "Iesniegt" at bounding box center [483, 419] width 105 height 25
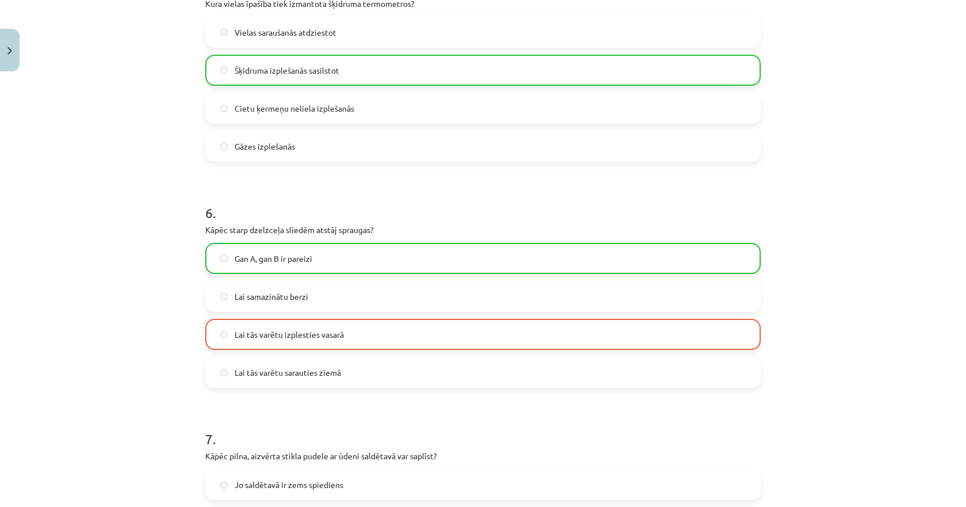
scroll to position [869, 0]
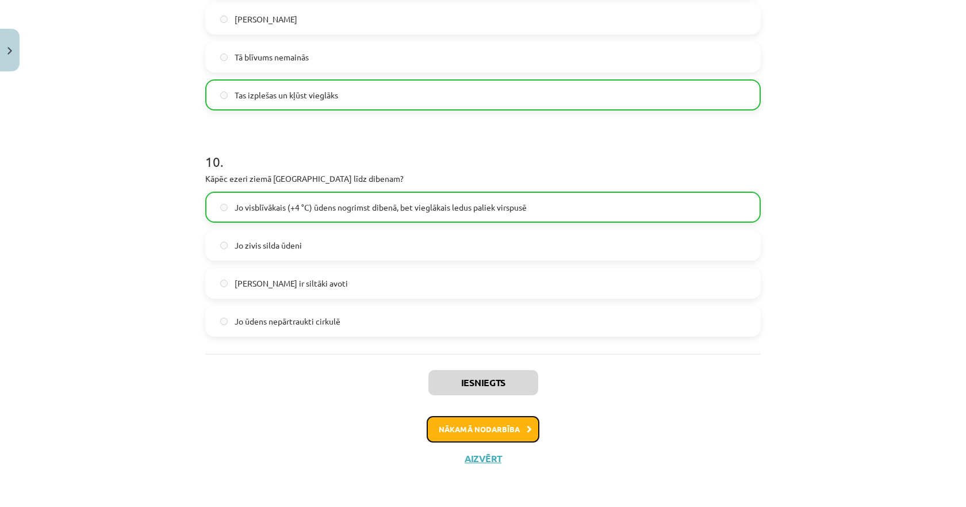
click at [468, 432] on button "Nākamā nodarbība" at bounding box center [483, 429] width 113 height 26
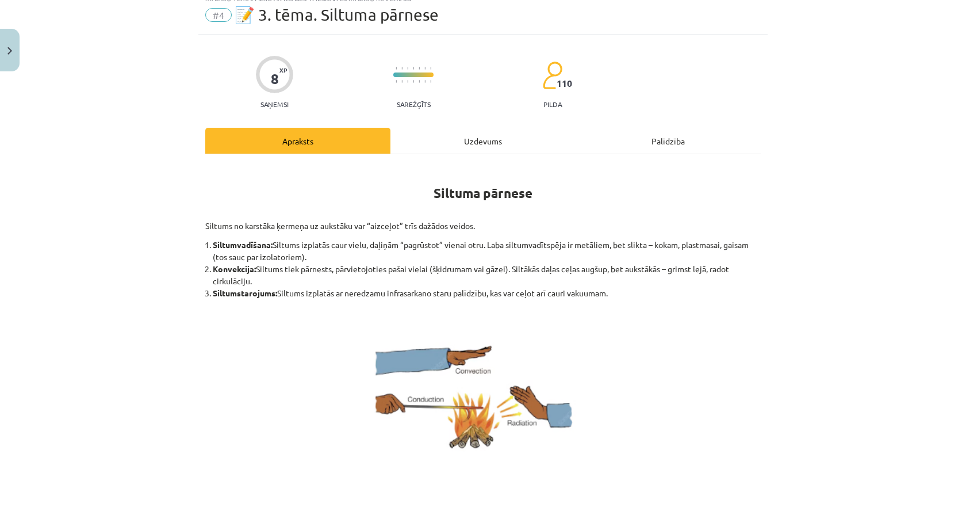
scroll to position [29, 0]
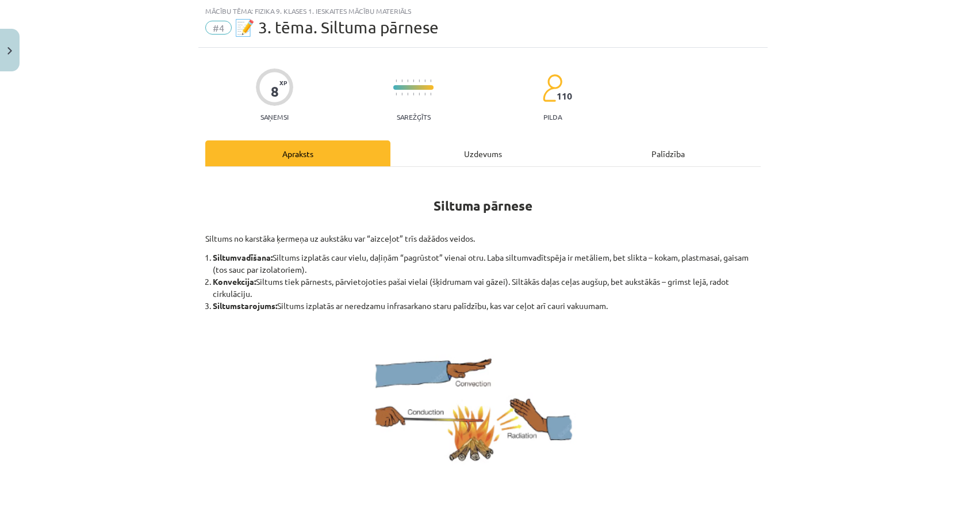
click at [481, 159] on div "Uzdevums" at bounding box center [483, 153] width 185 height 26
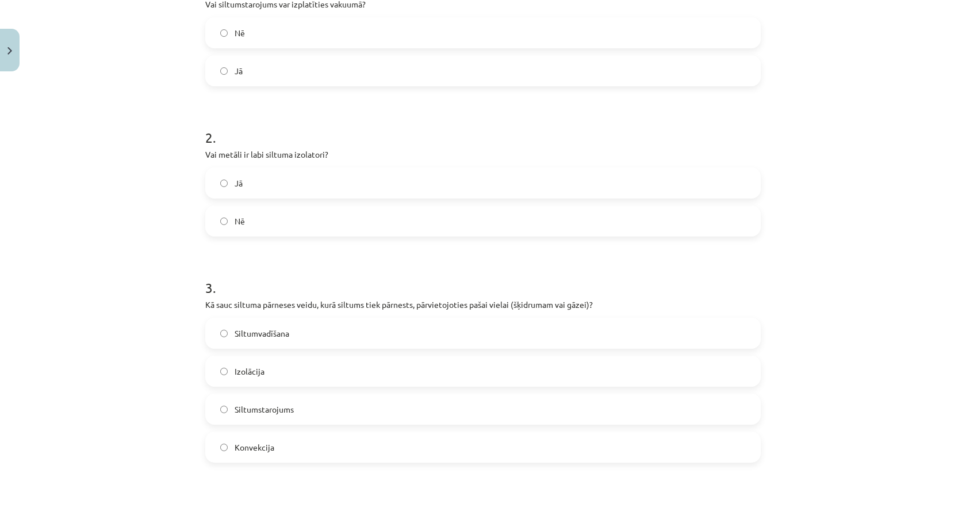
scroll to position [585, 0]
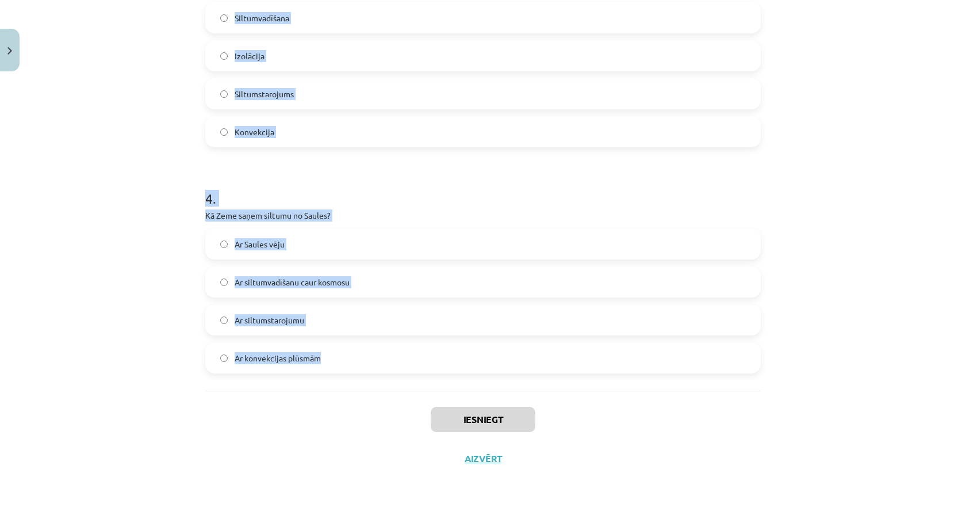
drag, startPoint x: 193, startPoint y: 217, endPoint x: 330, endPoint y: 367, distance: 203.2
click at [330, 367] on div "Mācību tēma: Fizika 9. klases 1. ieskaites mācību materiāls #4 📝 3. tēma. Siltu…" at bounding box center [483, 253] width 966 height 507
copy form "1 . Vai siltumstarojums var izplatīties vakuumā? Nē Jā 2 . Vai metāli ir labi s…"
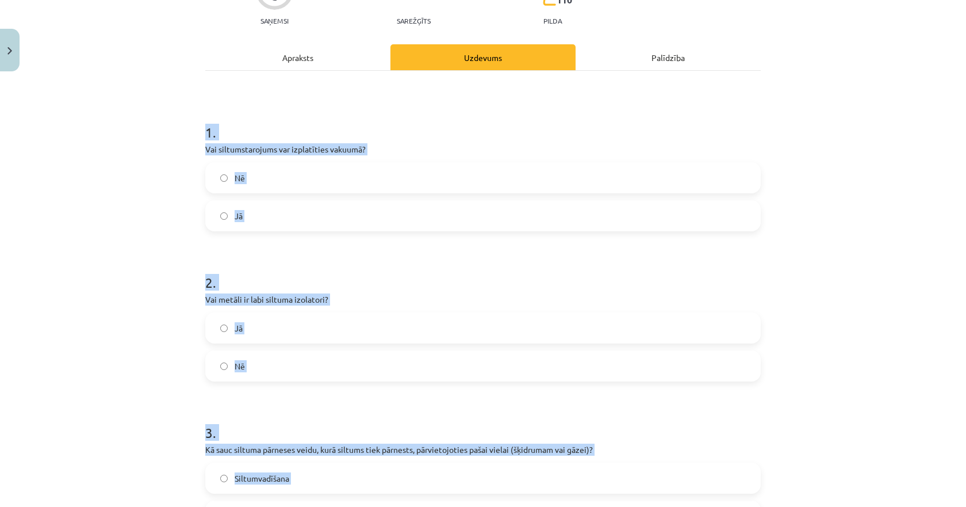
click at [169, 185] on div "Mācību tēma: Fizika 9. klases 1. ieskaites mācību materiāls #4 📝 3. tēma. Siltu…" at bounding box center [483, 253] width 966 height 507
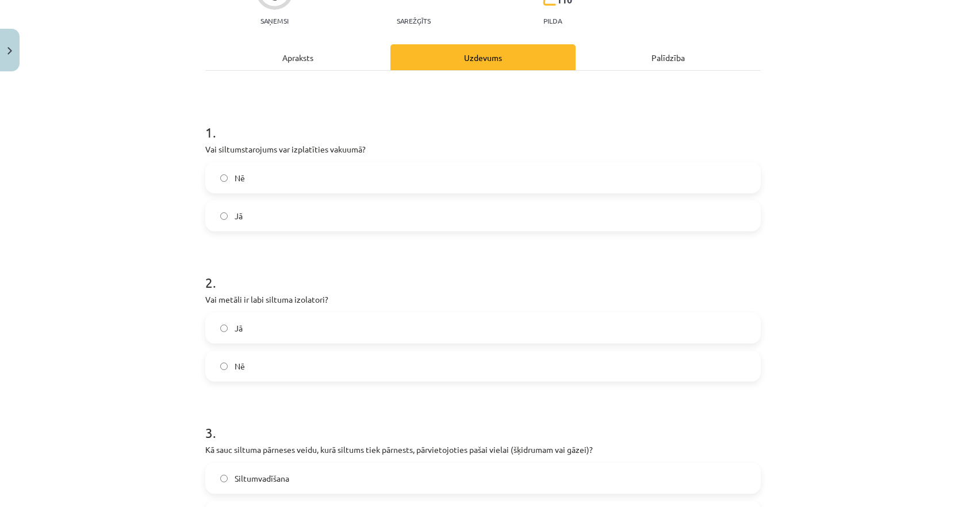
click at [228, 211] on label "Jā" at bounding box center [483, 215] width 553 height 29
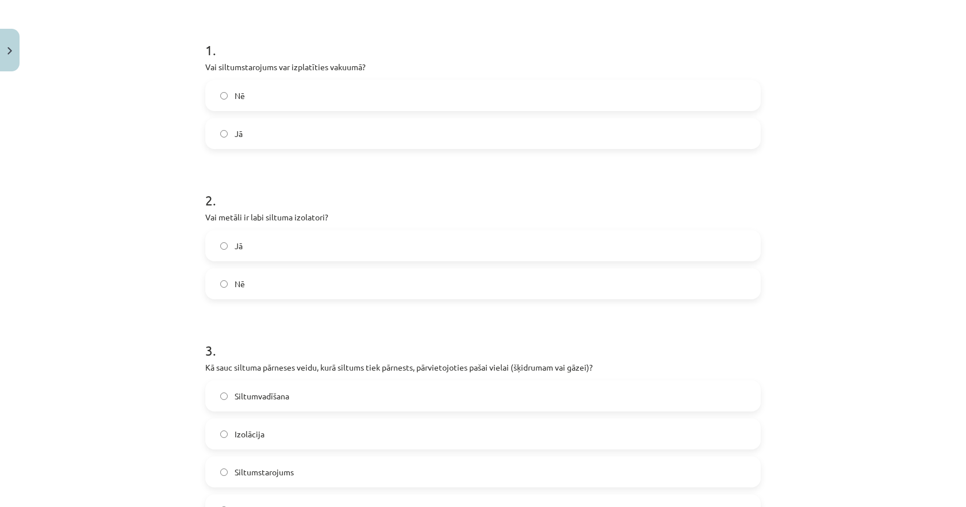
scroll to position [240, 0]
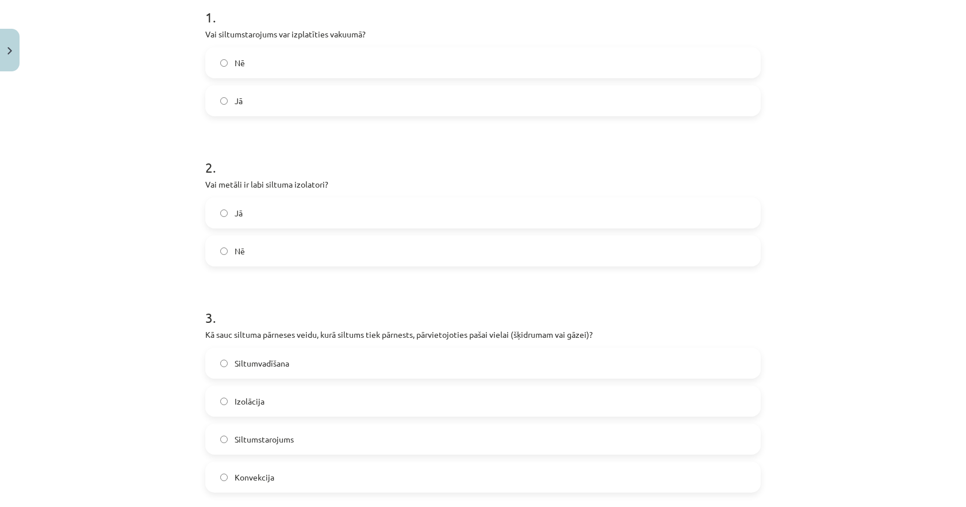
click at [235, 253] on span "Nē" at bounding box center [240, 251] width 10 height 12
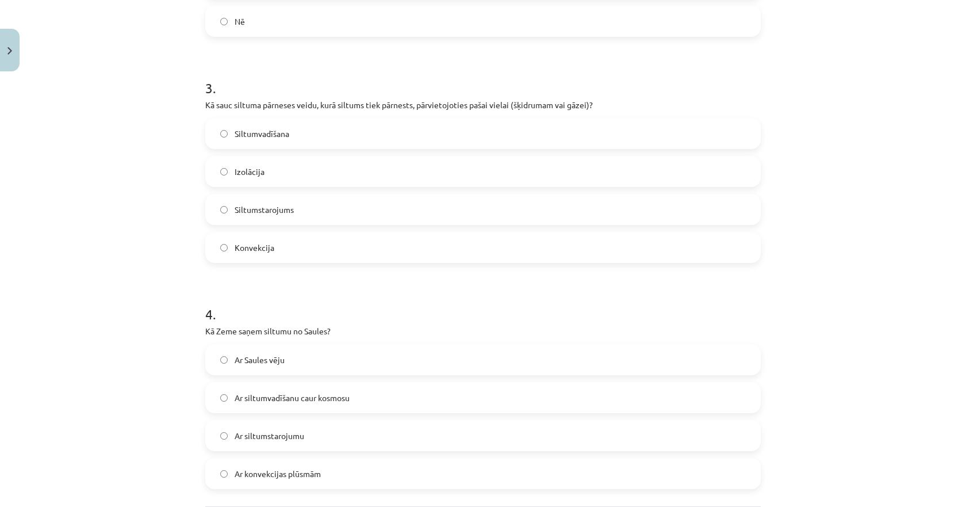
scroll to position [470, 0]
click at [250, 255] on label "Konvekcija" at bounding box center [483, 246] width 553 height 29
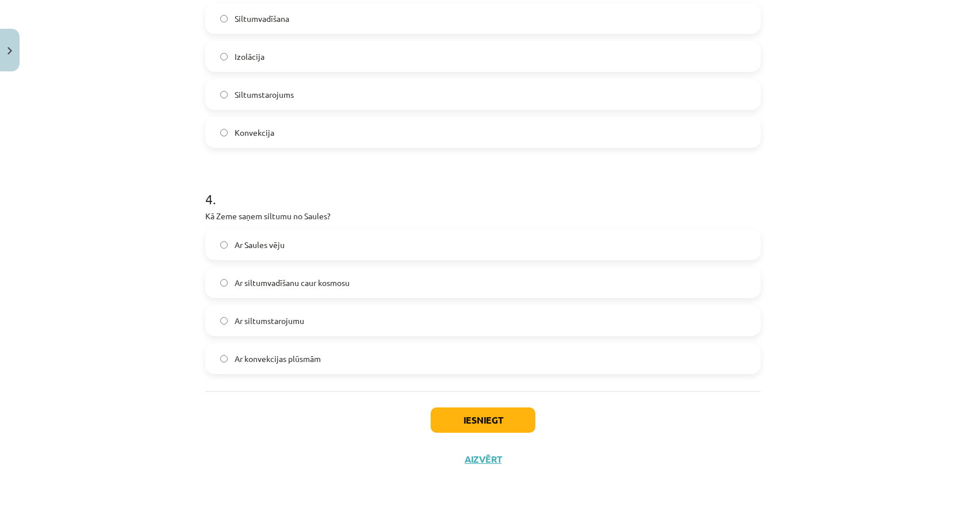
scroll to position [585, 0]
click at [239, 318] on span "Ar siltumstarojumu" at bounding box center [270, 320] width 70 height 12
click at [469, 416] on button "Iesniegt" at bounding box center [483, 419] width 105 height 25
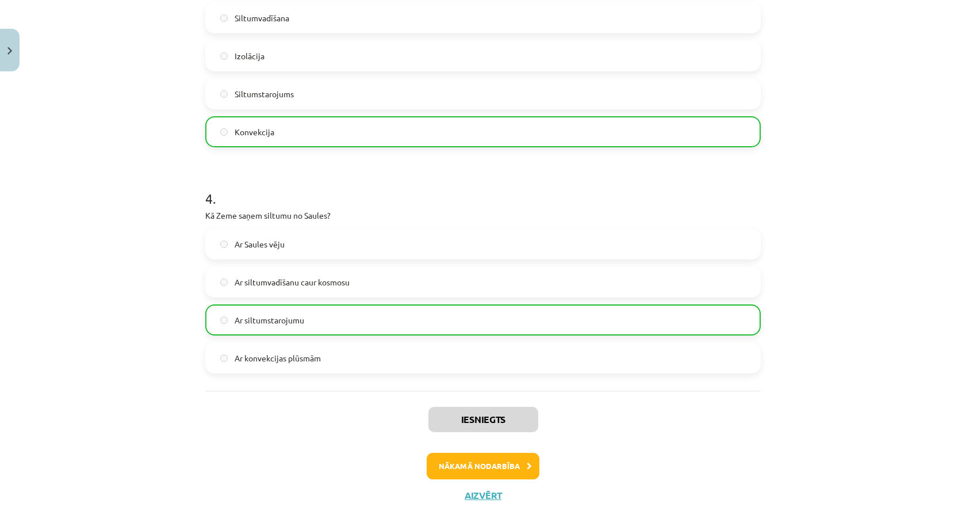
click at [848, 254] on div "Mācību tēma: Fizika 9. klases 1. ieskaites mācību materiāls #4 📝 3. tēma. Siltu…" at bounding box center [483, 253] width 966 height 507
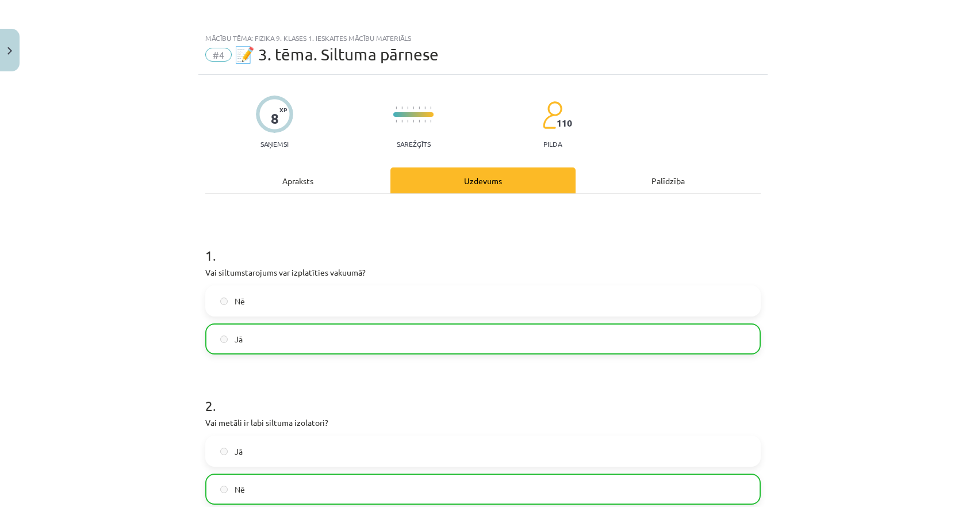
scroll to position [0, 0]
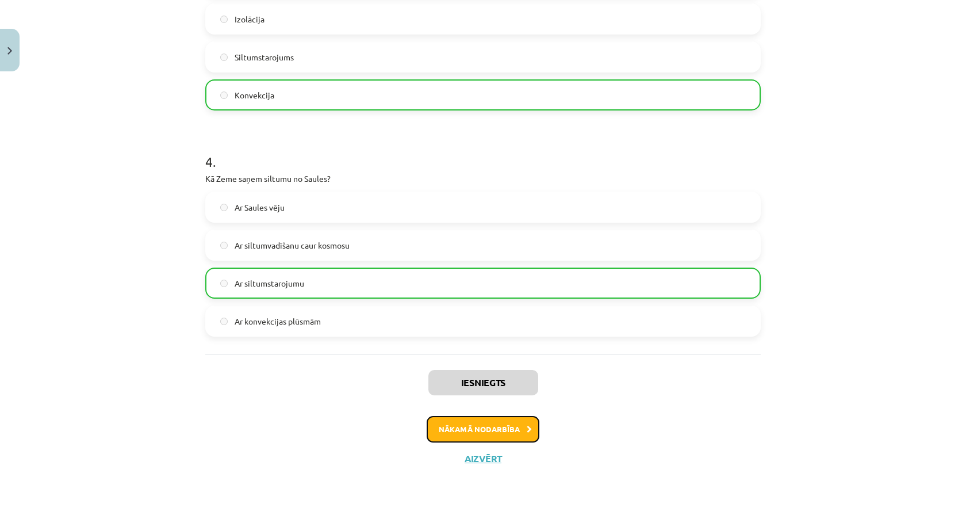
click at [483, 424] on button "Nākamā nodarbība" at bounding box center [483, 429] width 113 height 26
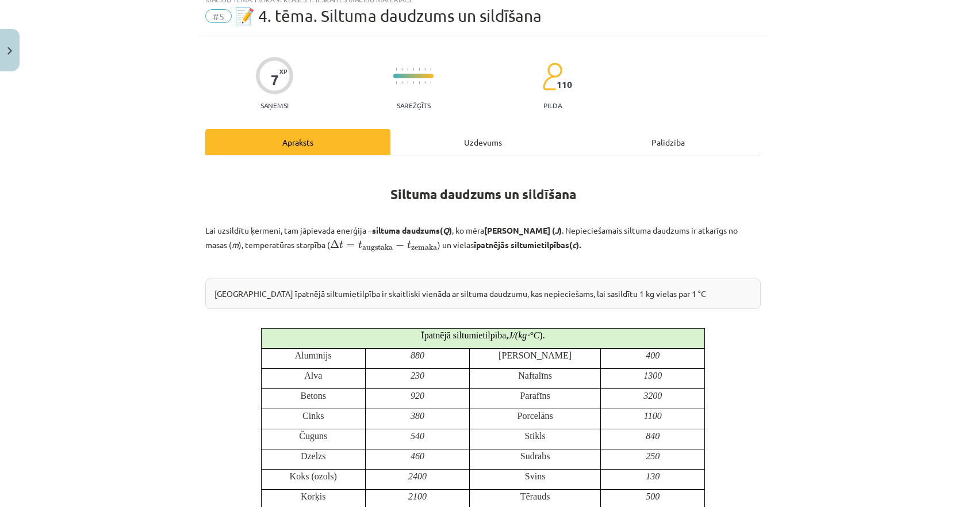
scroll to position [29, 0]
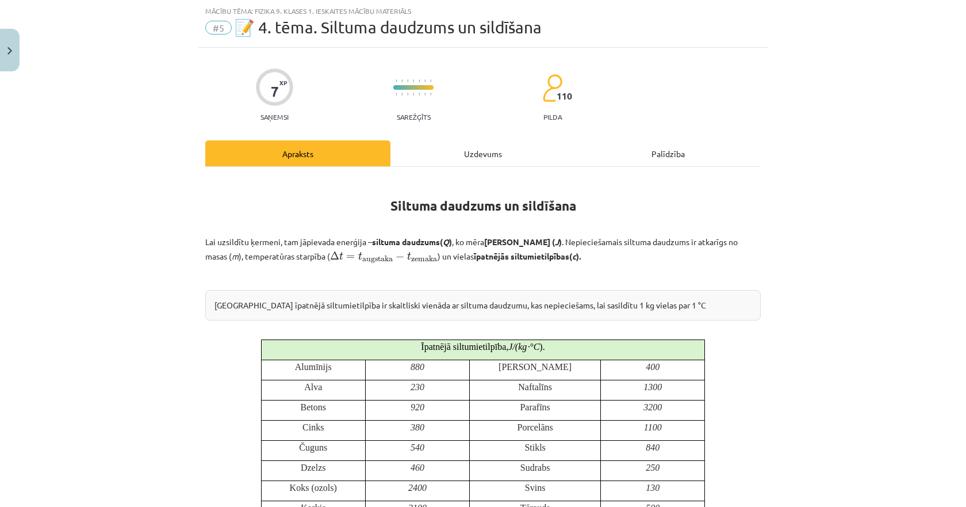
click at [466, 156] on div "Uzdevums" at bounding box center [483, 153] width 185 height 26
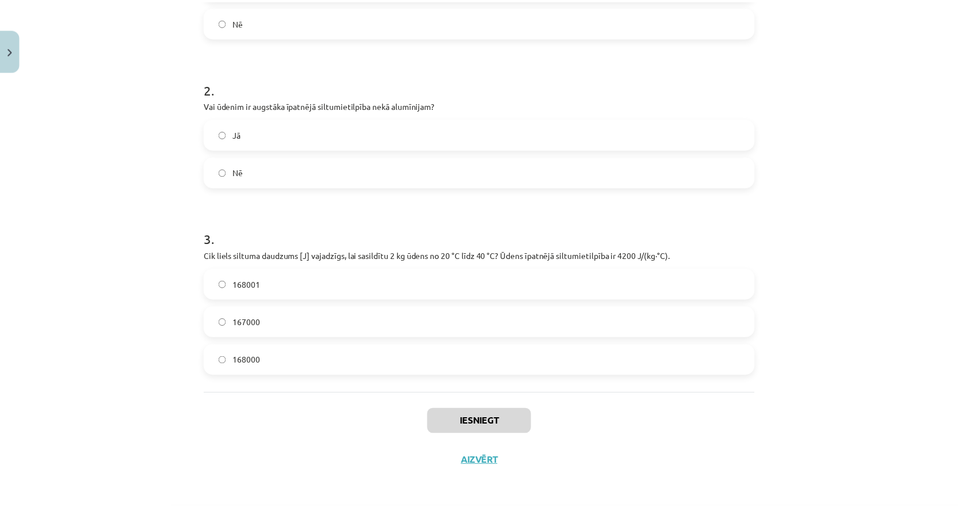
scroll to position [321, 0]
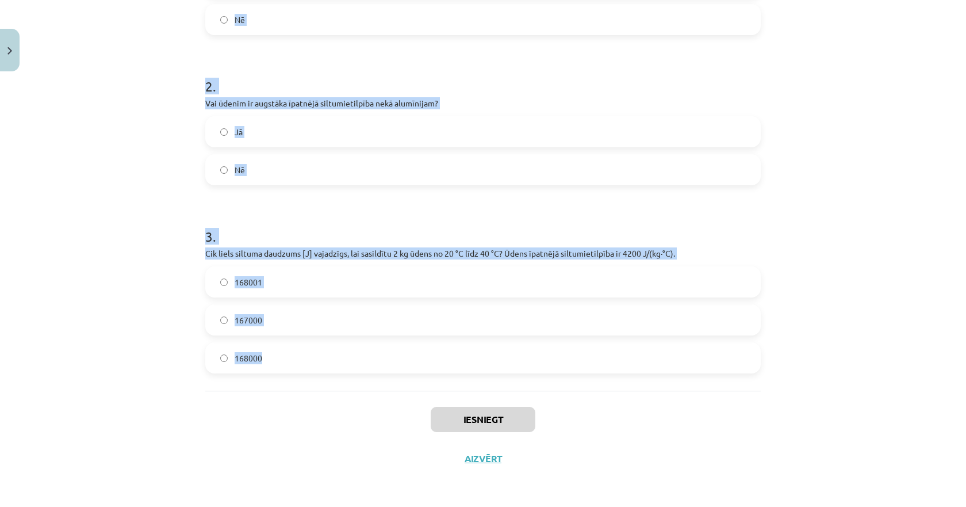
drag, startPoint x: 194, startPoint y: 223, endPoint x: 274, endPoint y: 358, distance: 156.3
click at [274, 358] on div "7 XP Saņemsi Sarežģīts 110 pilda Apraksts Uzdevums Palīdzība 1 . Vai siltuma da…" at bounding box center [483, 117] width 570 height 723
copy form "1 . Vai siltuma daudzumu mēra Celsija grādos? Jā Nē 2 . Vai ūdenim ir augstāka …"
click at [11, 48] on img "Close" at bounding box center [9, 50] width 5 height 7
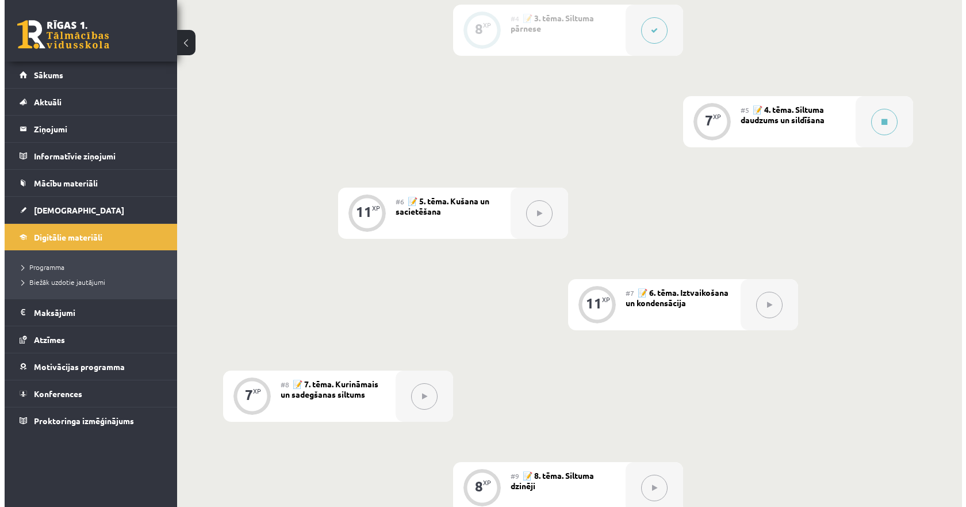
scroll to position [534, 0]
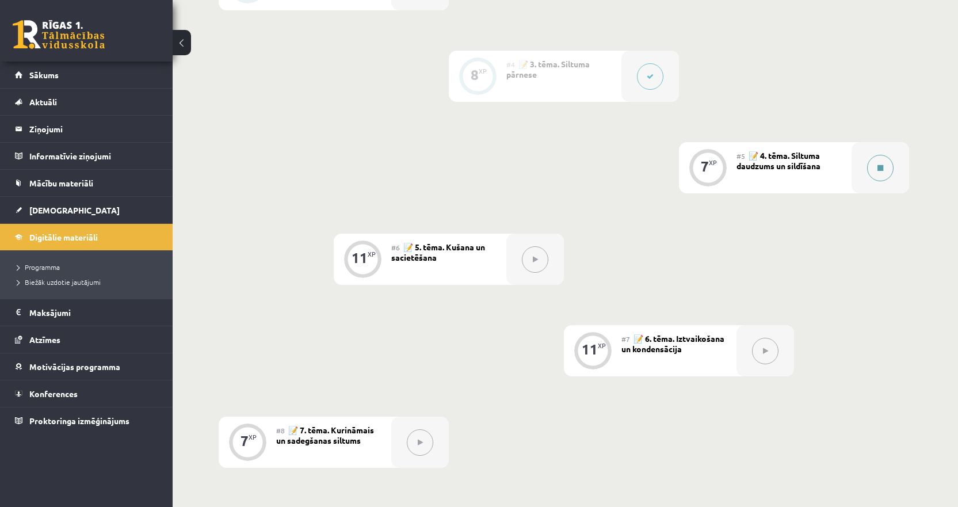
click at [867, 158] on div at bounding box center [880, 167] width 58 height 51
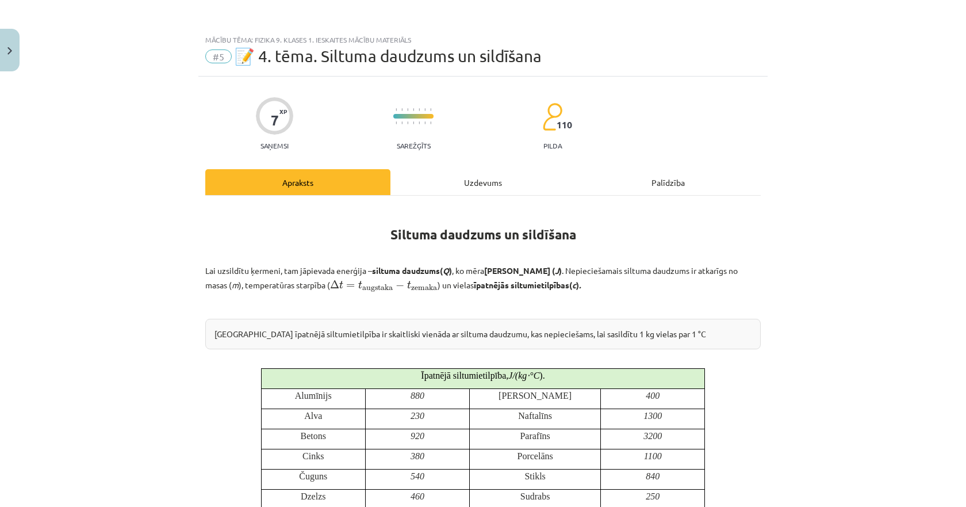
click at [474, 181] on div "Uzdevums" at bounding box center [483, 182] width 185 height 26
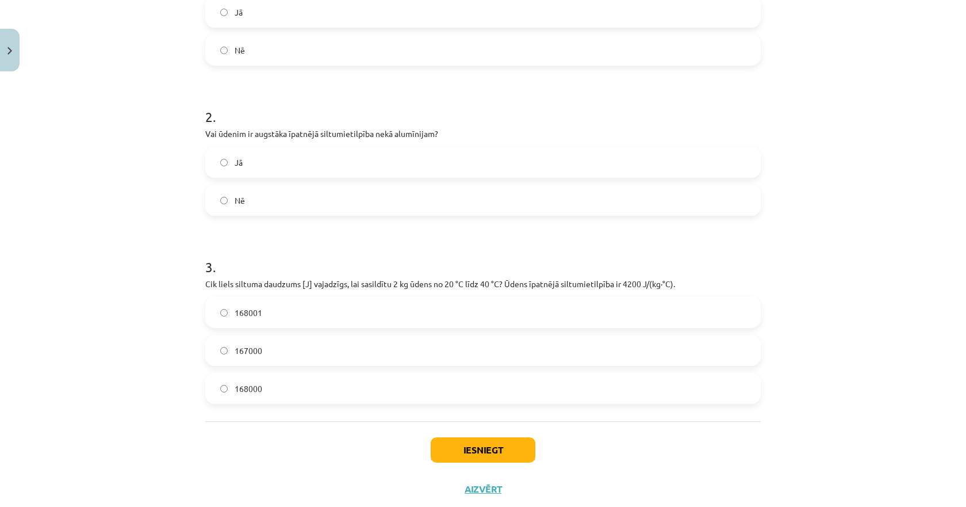
scroll to position [321, 0]
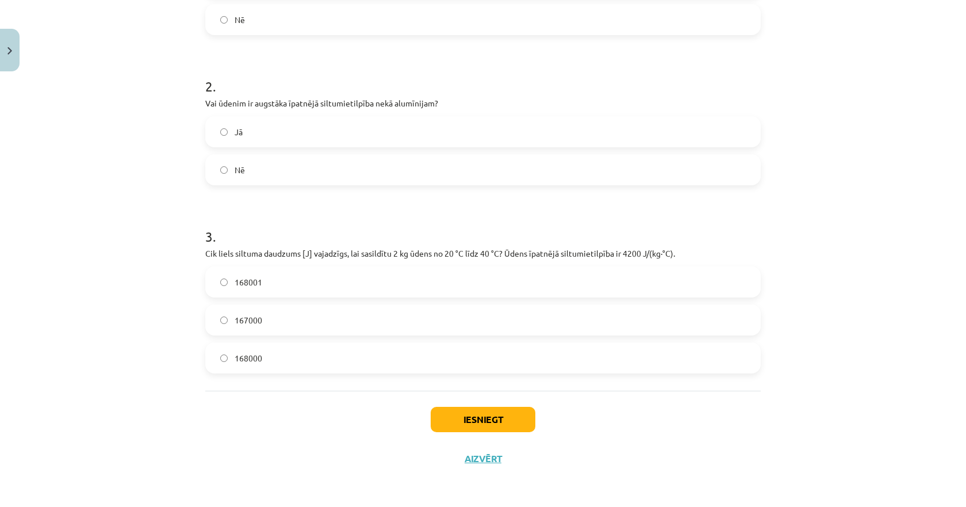
click at [238, 119] on label "Jā" at bounding box center [483, 131] width 553 height 29
click at [249, 359] on span "168000" at bounding box center [249, 358] width 28 height 12
click at [503, 422] on button "Iesniegt" at bounding box center [483, 419] width 105 height 25
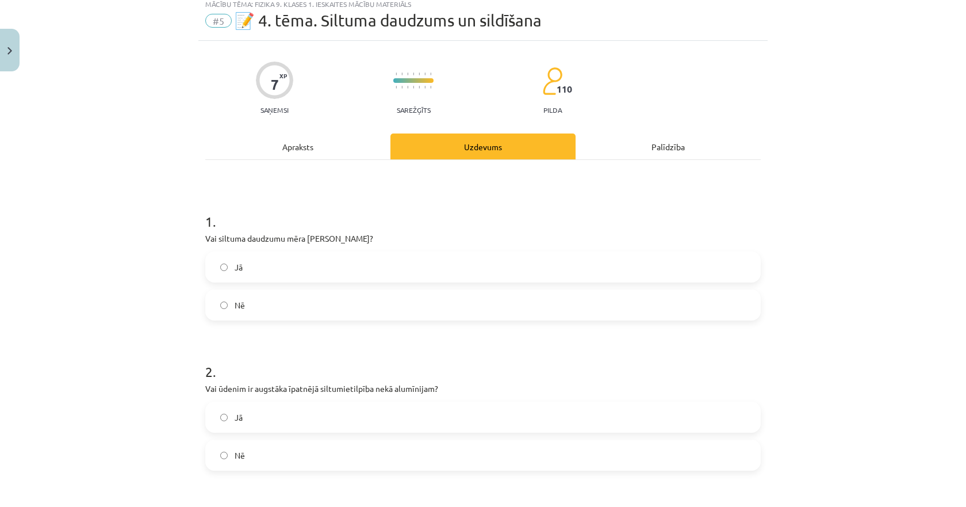
scroll to position [0, 0]
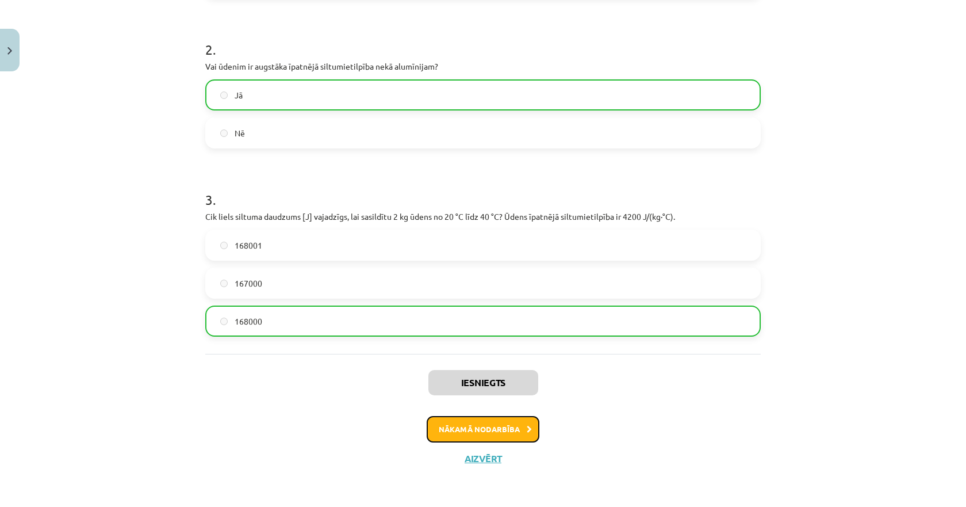
click at [487, 427] on button "Nākamā nodarbība" at bounding box center [483, 429] width 113 height 26
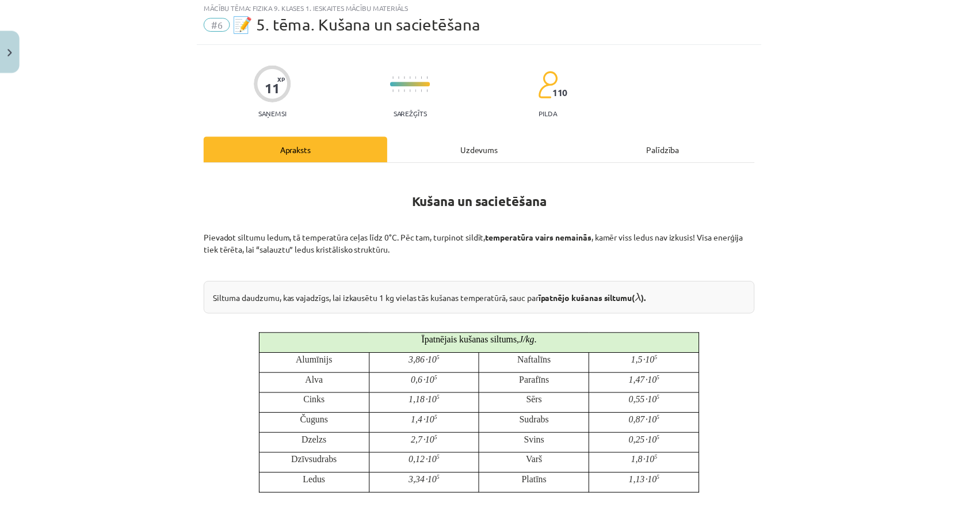
scroll to position [29, 0]
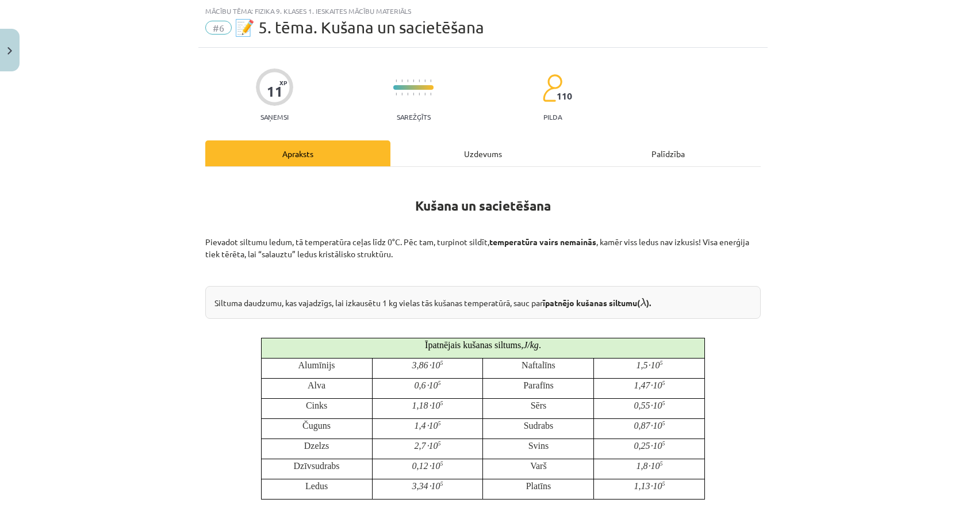
click at [437, 148] on div "Uzdevums" at bounding box center [483, 153] width 185 height 26
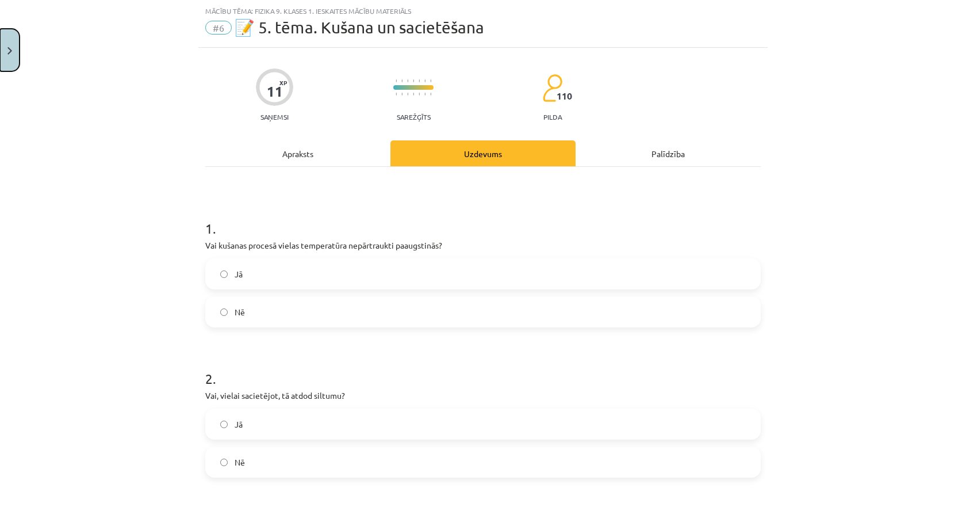
click at [13, 50] on button "Close" at bounding box center [10, 50] width 20 height 43
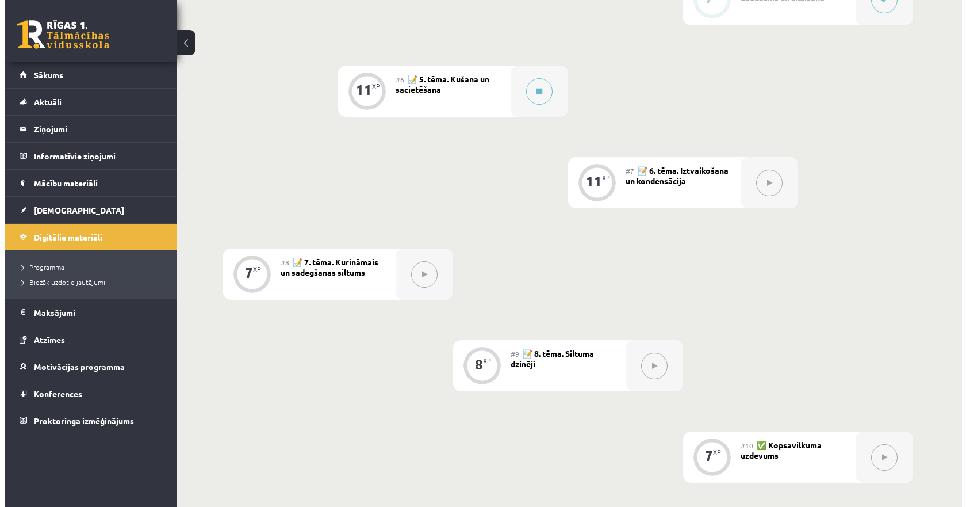
scroll to position [649, 0]
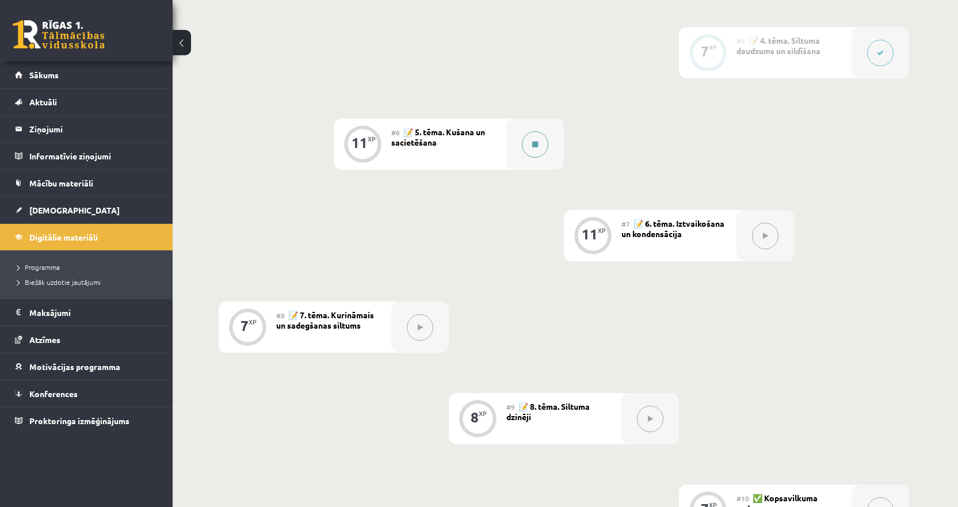
click at [539, 146] on button at bounding box center [535, 144] width 26 height 26
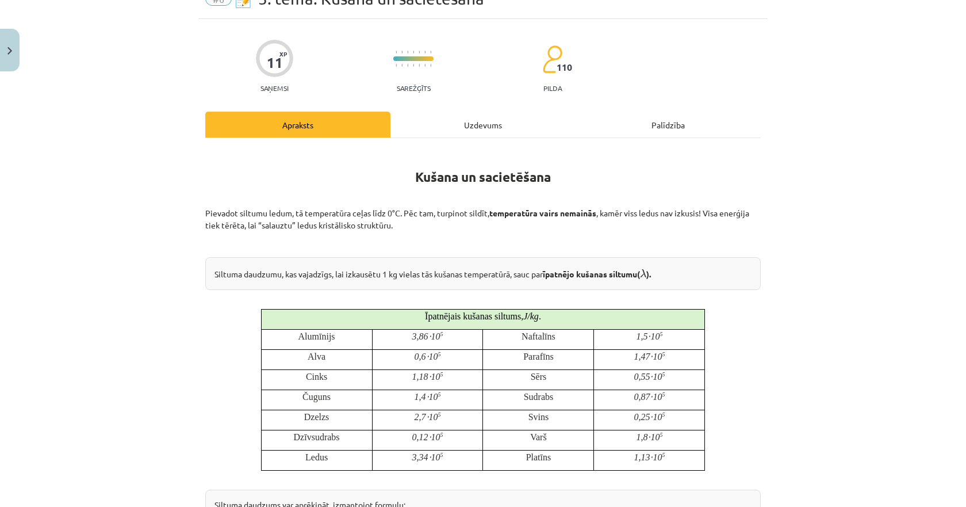
click at [487, 114] on div "Uzdevums" at bounding box center [483, 125] width 185 height 26
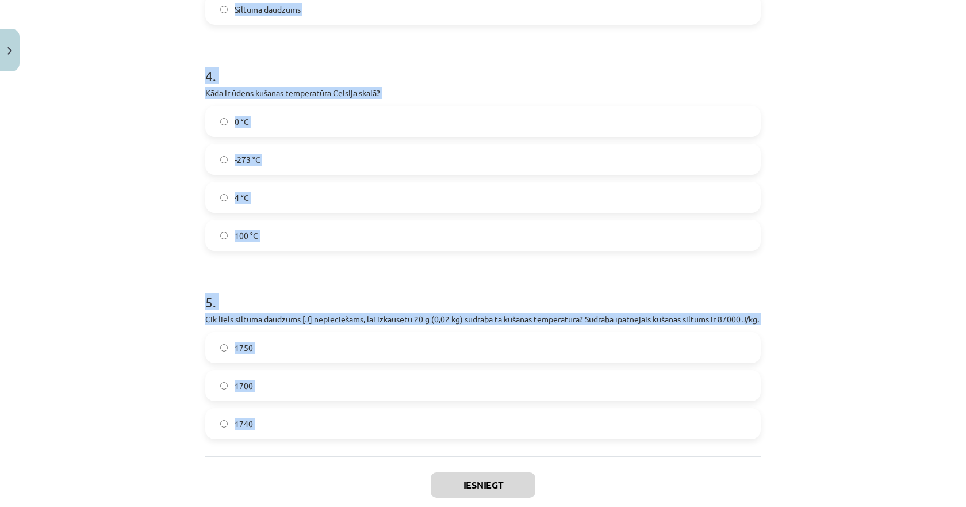
scroll to position [785, 0]
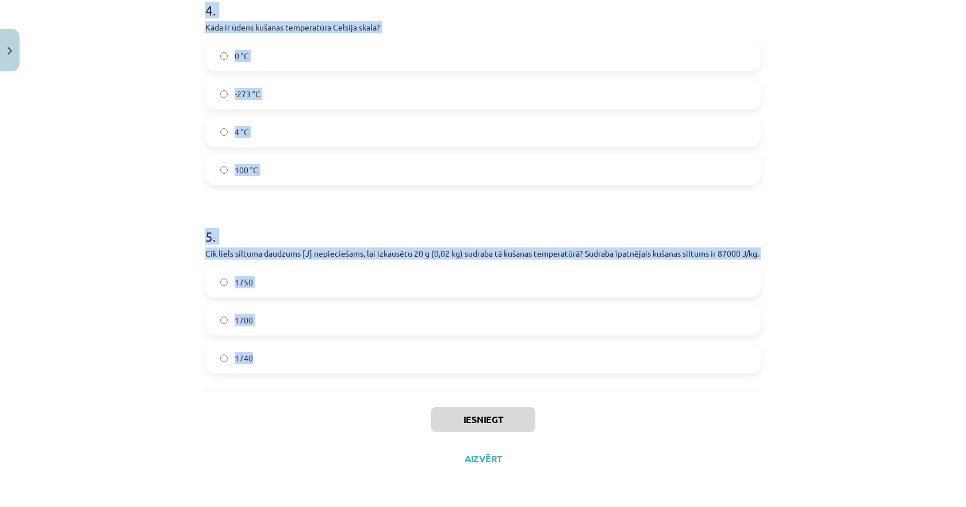
drag, startPoint x: 200, startPoint y: 103, endPoint x: 312, endPoint y: 365, distance: 285.3
click at [312, 365] on div "Mācību tēma: Fizika 9. klases 1. ieskaites mācību materiāls #6 📝 5. tēma. Kušan…" at bounding box center [483, 253] width 966 height 507
copy form "1 . Vai kušanas procesā vielas temperatūra nepārtraukti paaugstinās? Jā Nē 2 . …"
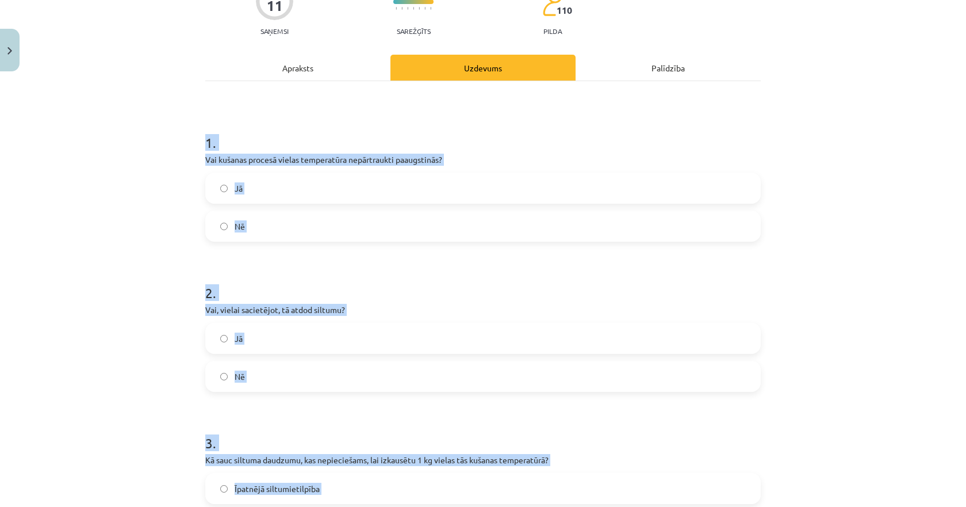
scroll to position [0, 0]
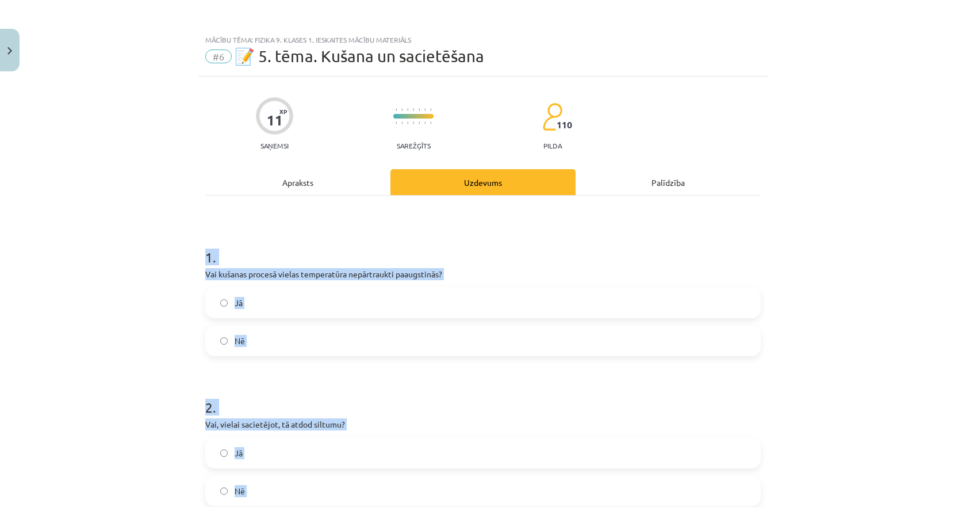
click at [144, 262] on div "Mācību tēma: Fizika 9. klases 1. ieskaites mācību materiāls #6 📝 5. tēma. Kušan…" at bounding box center [483, 253] width 966 height 507
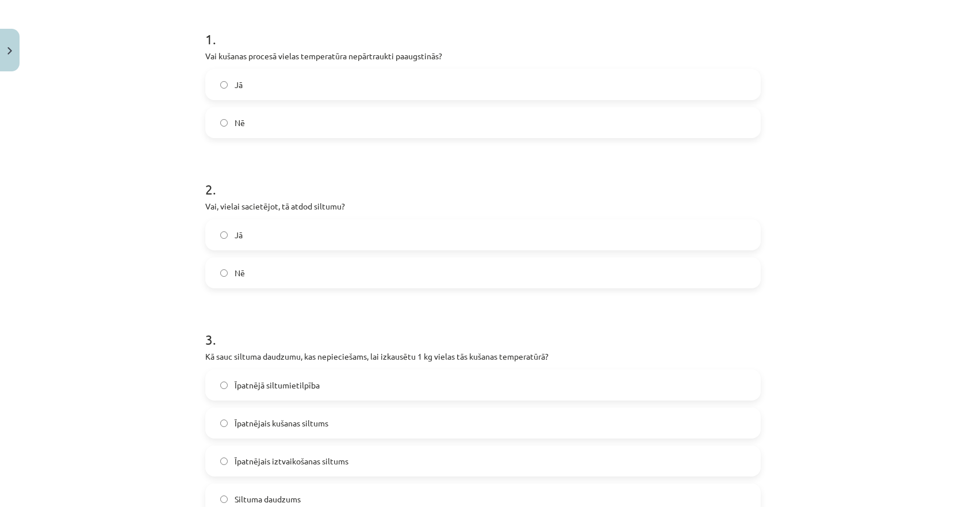
scroll to position [230, 0]
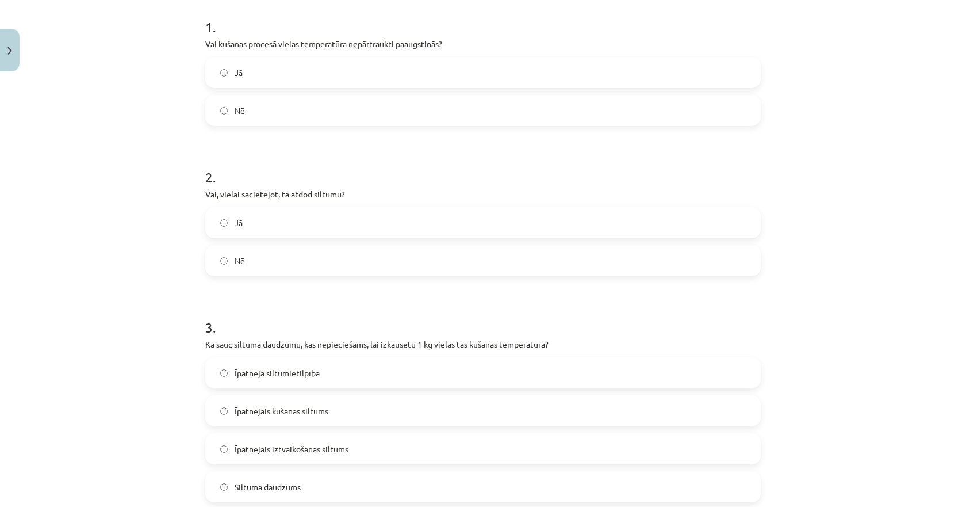
click at [250, 116] on label "Nē" at bounding box center [483, 110] width 553 height 29
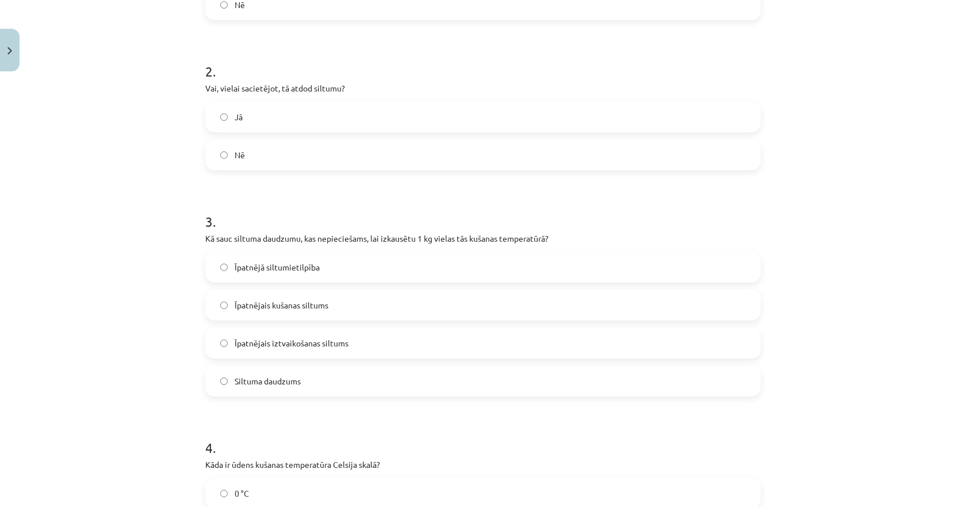
scroll to position [345, 0]
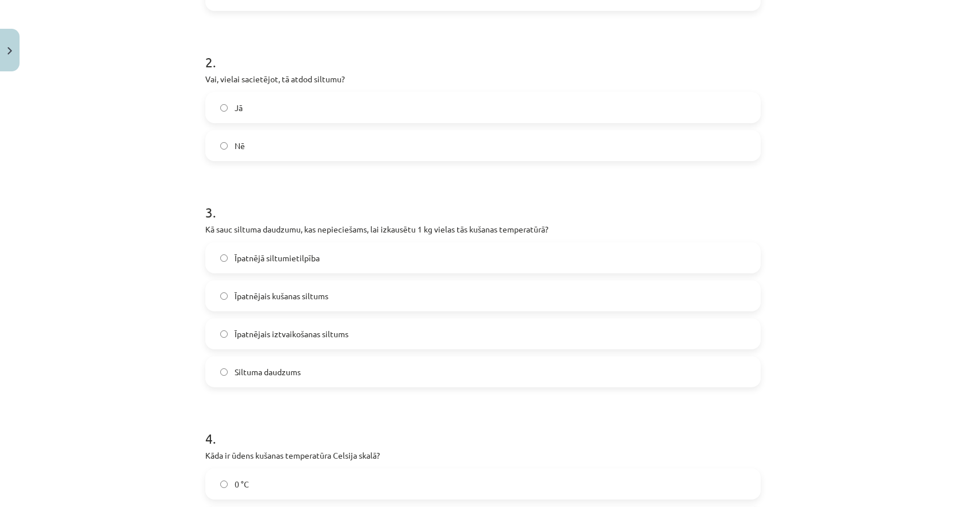
click at [217, 90] on div "2 . Vai, vielai sacietējot, tā atdod siltumu? Jā Nē" at bounding box center [483, 97] width 556 height 127
click at [224, 106] on label "Jā" at bounding box center [483, 107] width 553 height 29
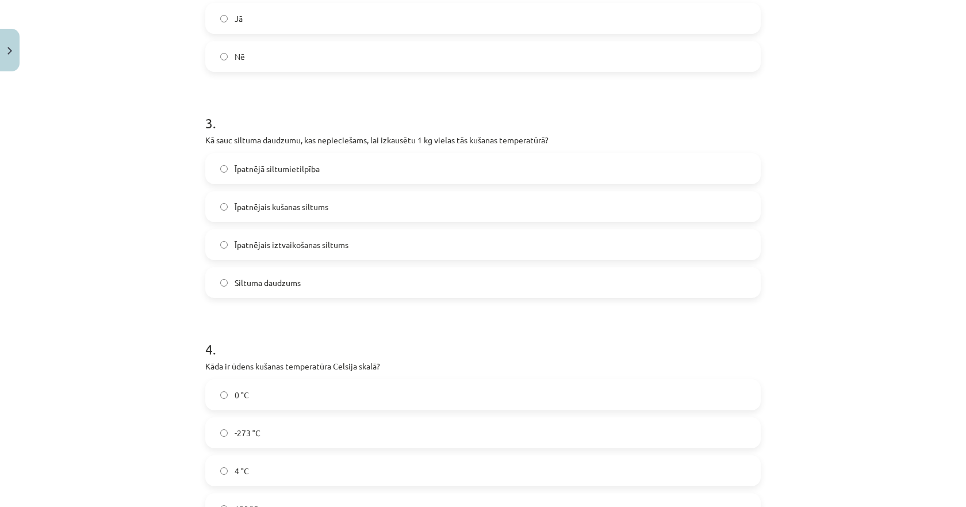
scroll to position [460, 0]
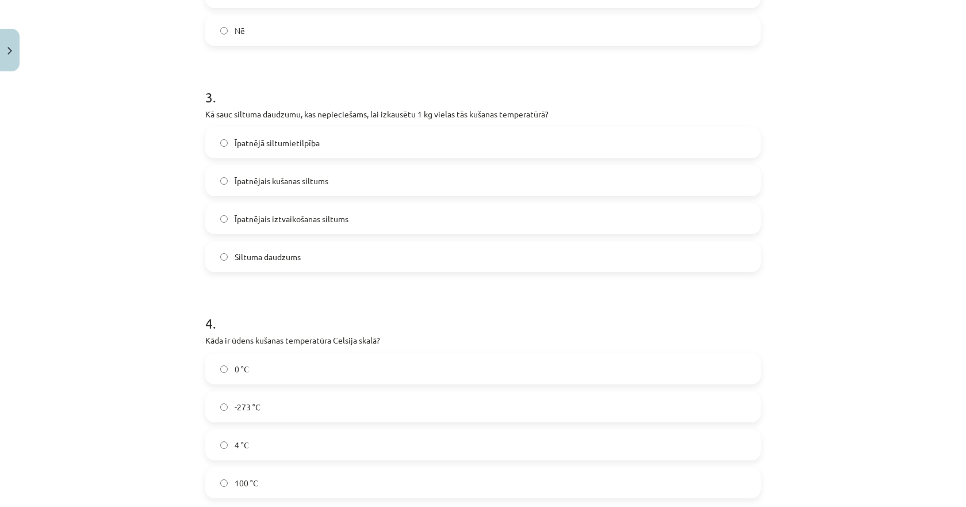
click at [257, 185] on span "Īpatnējais kušanas siltums" at bounding box center [282, 181] width 94 height 12
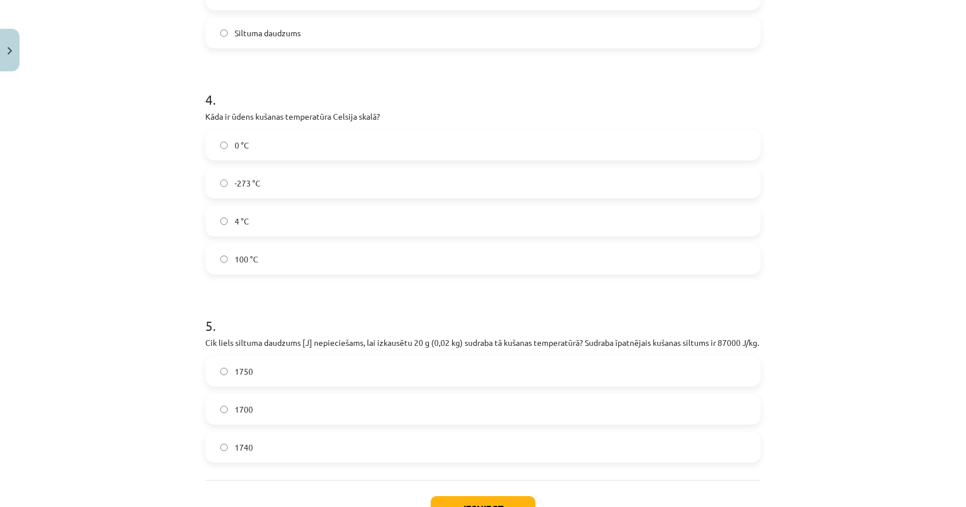
scroll to position [690, 0]
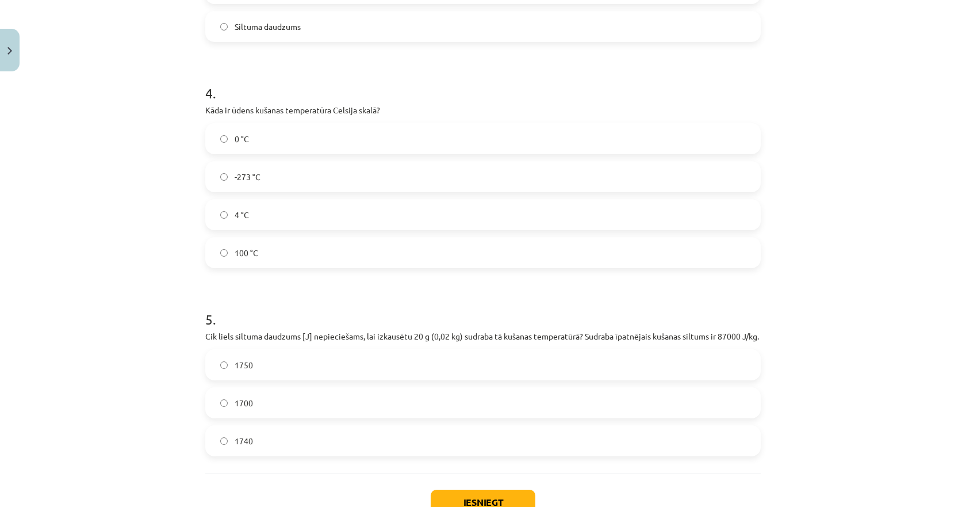
click at [249, 134] on label "0 °C" at bounding box center [483, 138] width 553 height 29
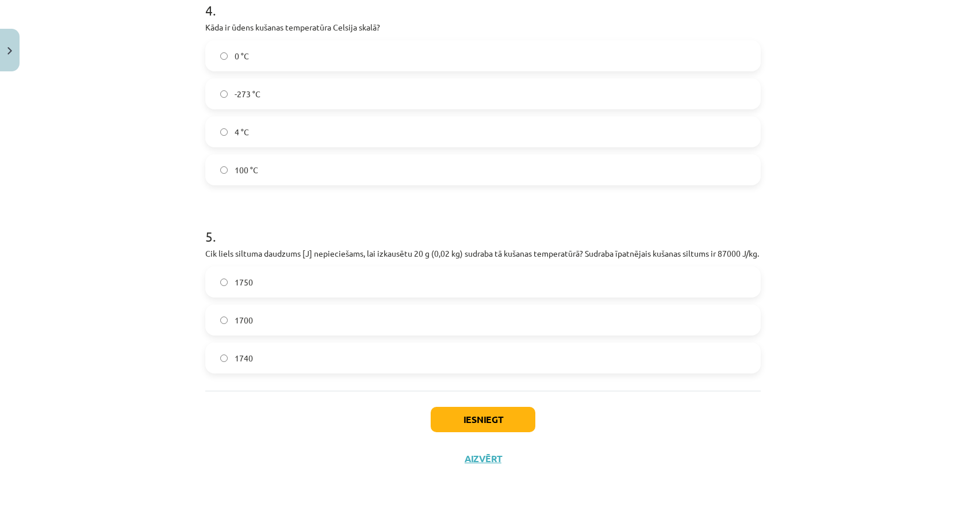
click at [248, 367] on label "1740" at bounding box center [483, 357] width 553 height 29
click at [521, 426] on button "Iesniegt" at bounding box center [483, 419] width 105 height 25
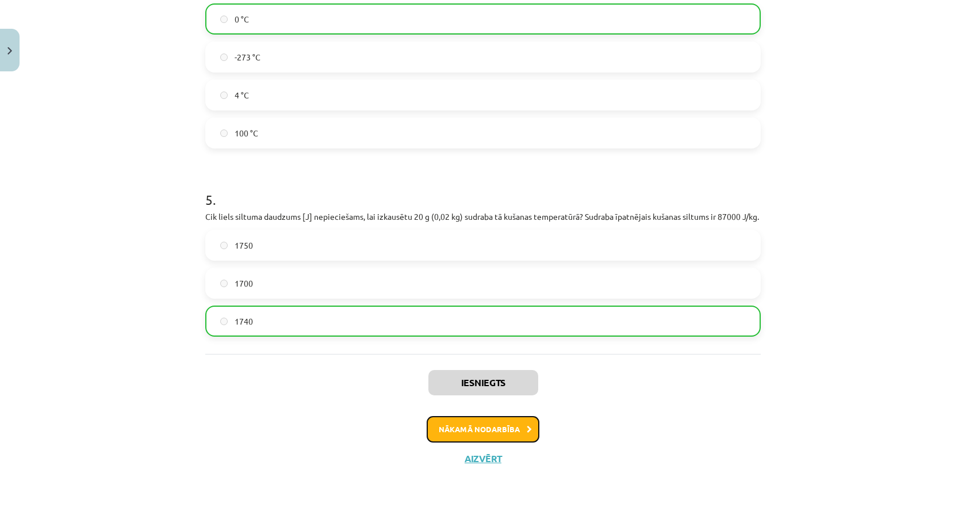
click at [463, 435] on button "Nākamā nodarbība" at bounding box center [483, 429] width 113 height 26
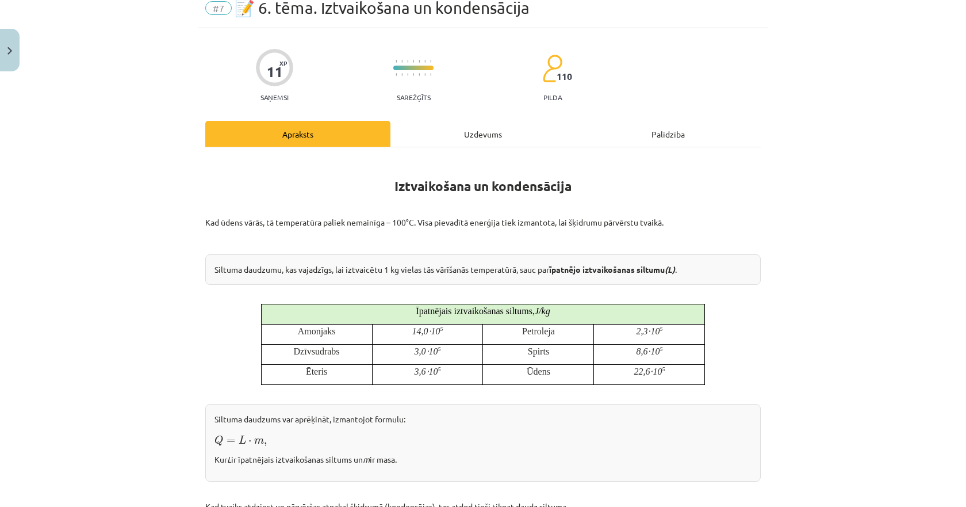
scroll to position [29, 0]
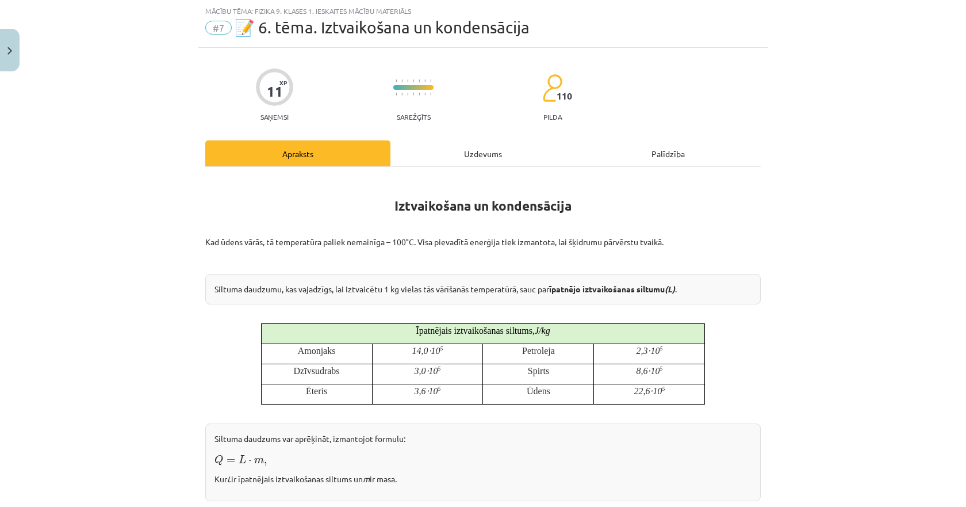
click at [446, 152] on div "Uzdevums" at bounding box center [483, 153] width 185 height 26
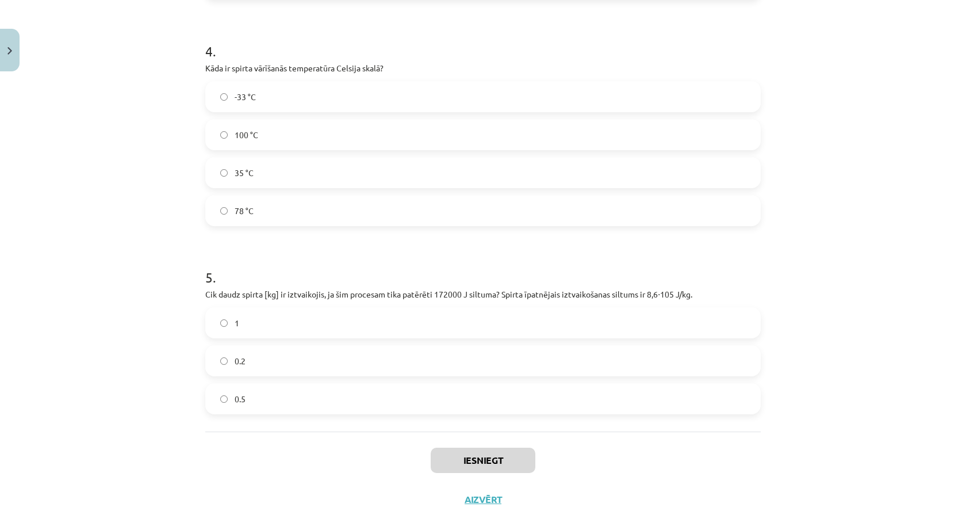
scroll to position [773, 0]
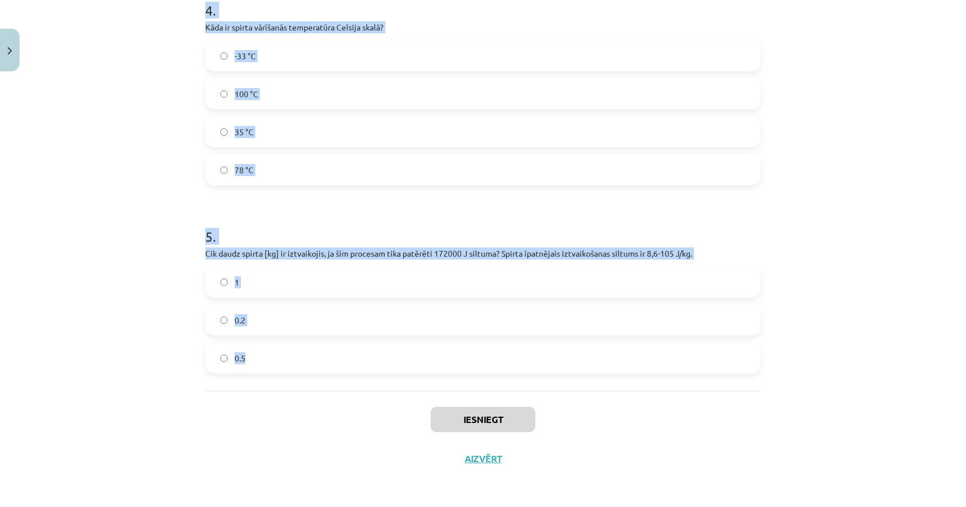
drag, startPoint x: 196, startPoint y: 228, endPoint x: 258, endPoint y: 360, distance: 145.7
copy form "1 . Vai ūdens vārīšanās procesā tā temperatūra pārsniedz 100 °C? Jā Nē 2 . Vai …"
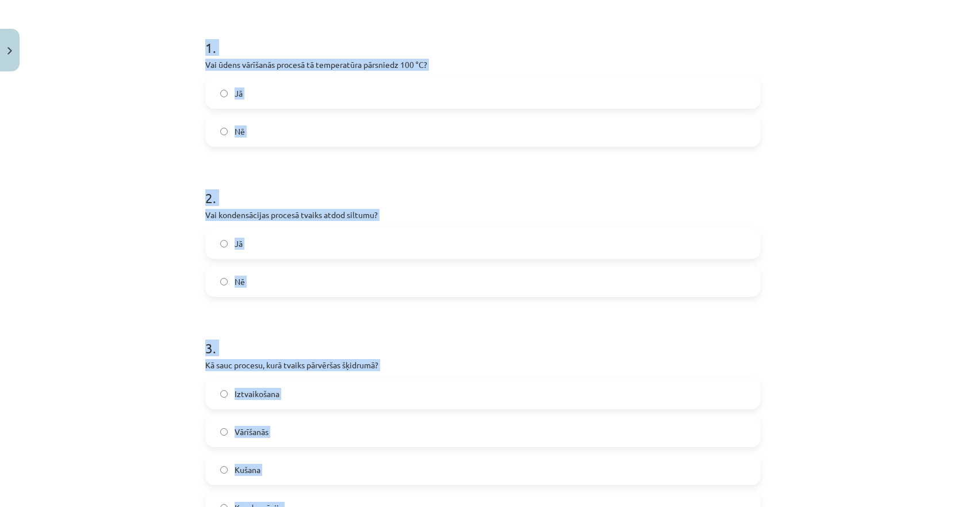
scroll to position [0, 0]
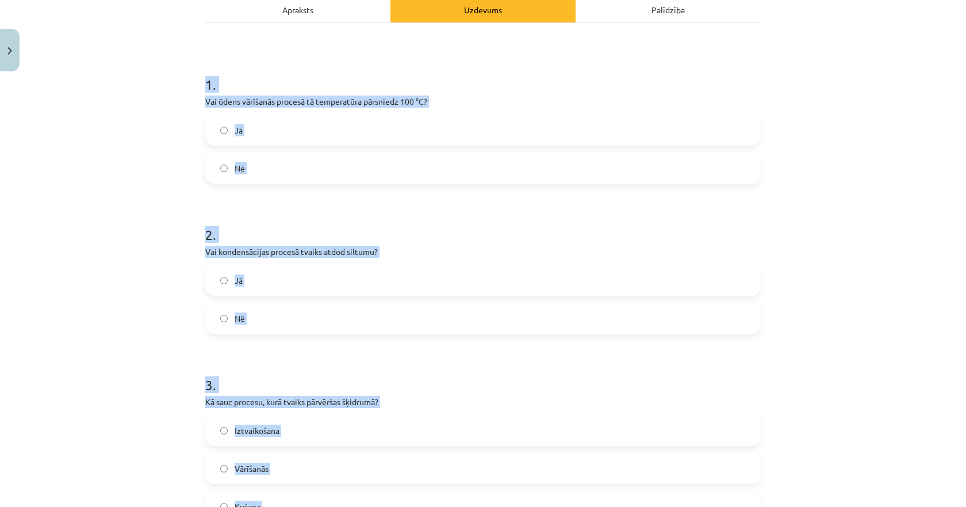
click at [250, 168] on label "Nē" at bounding box center [483, 168] width 553 height 29
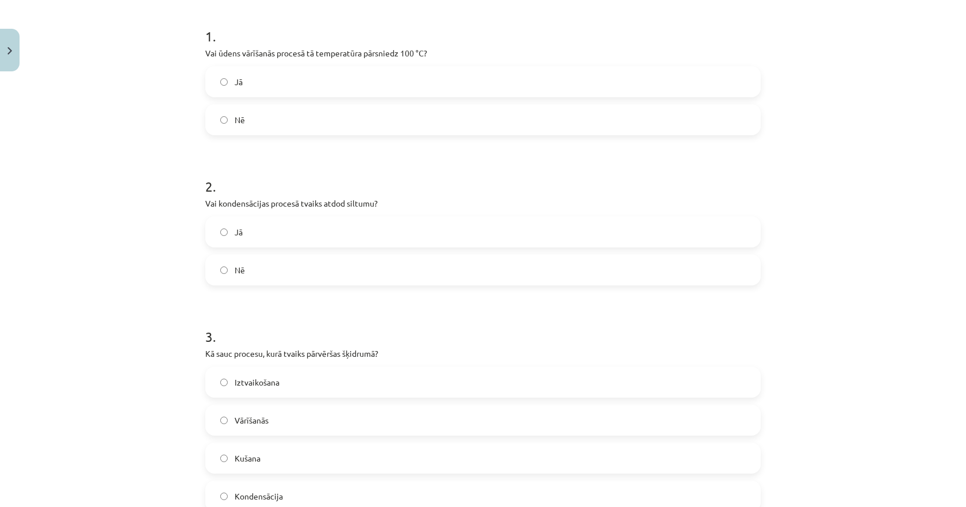
scroll to position [288, 0]
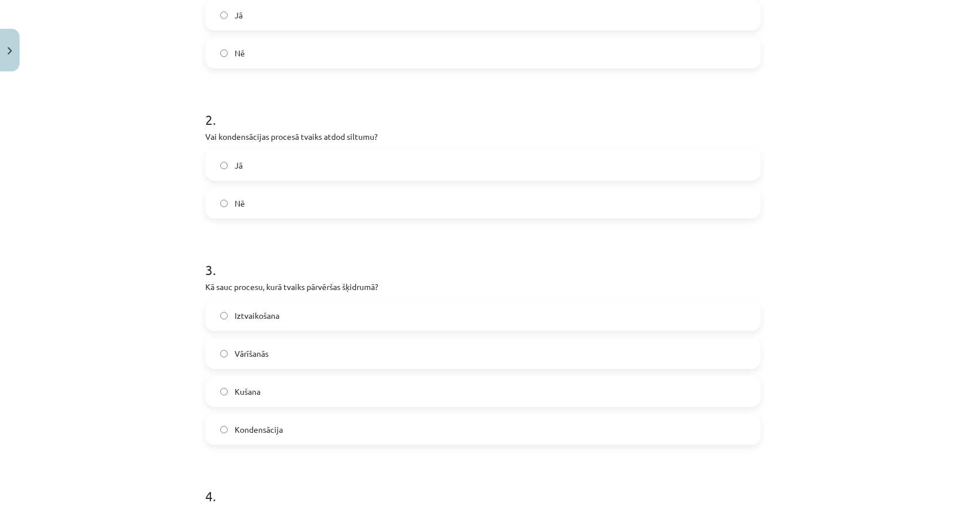
click at [228, 170] on label "Jā" at bounding box center [483, 165] width 553 height 29
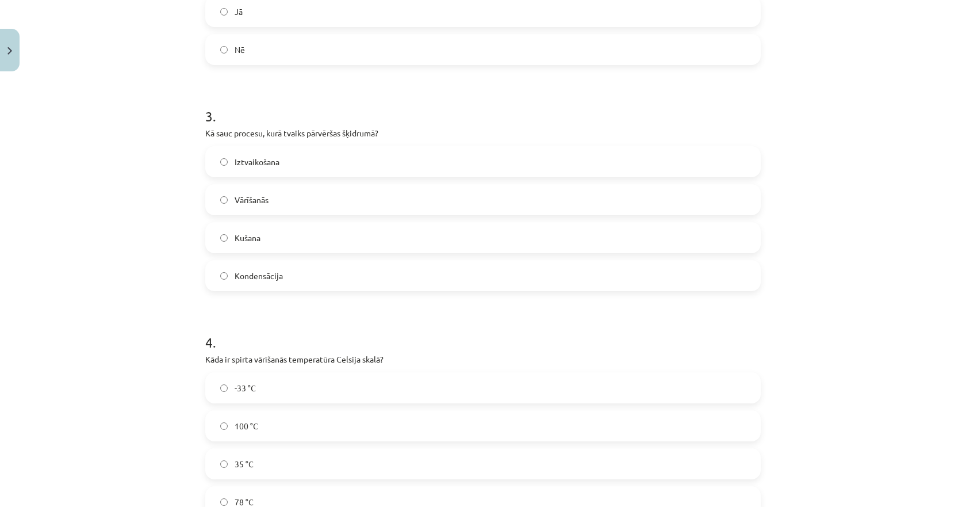
scroll to position [460, 0]
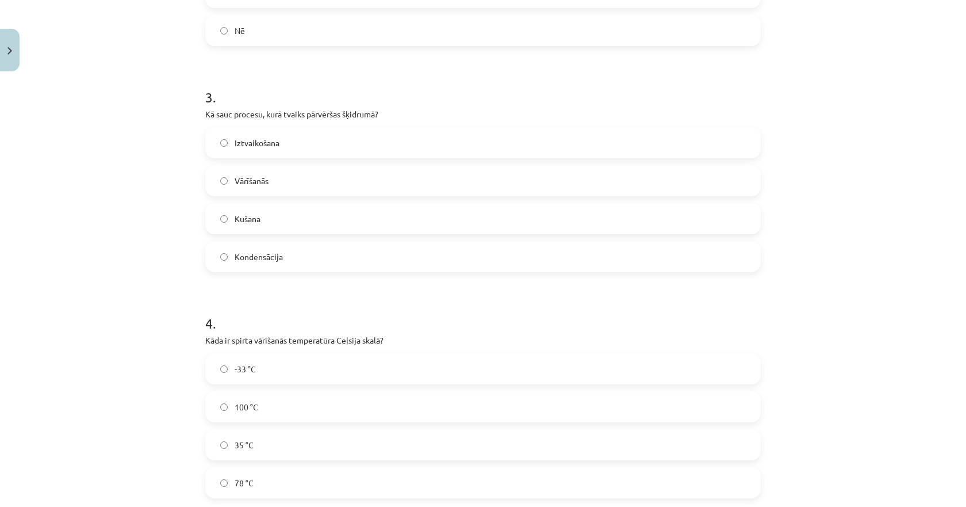
click at [242, 253] on span "Kondensācija" at bounding box center [259, 257] width 48 height 12
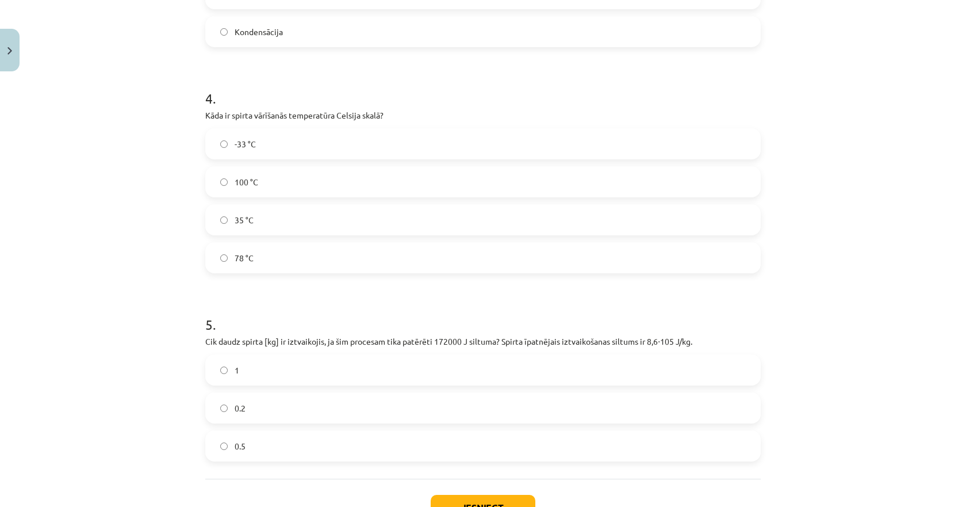
scroll to position [690, 0]
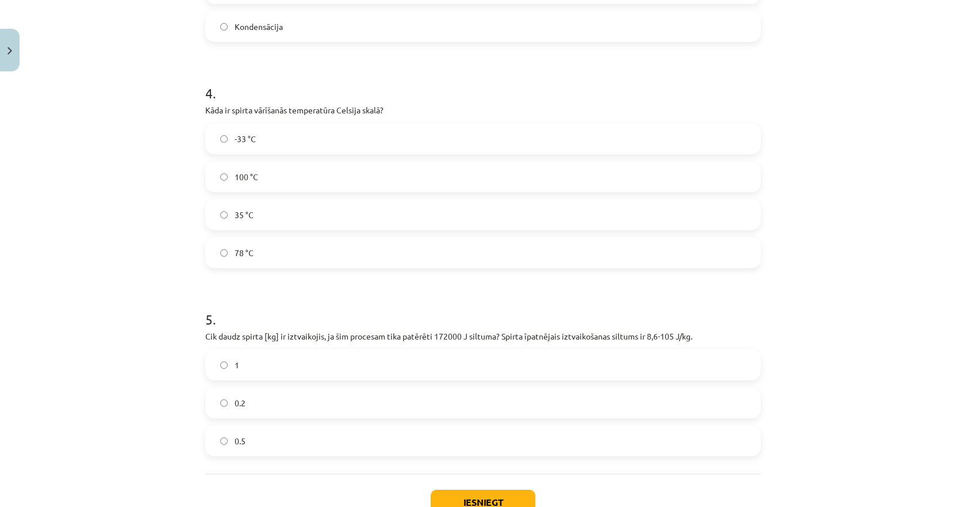
click at [251, 249] on label "78 °C" at bounding box center [483, 252] width 553 height 29
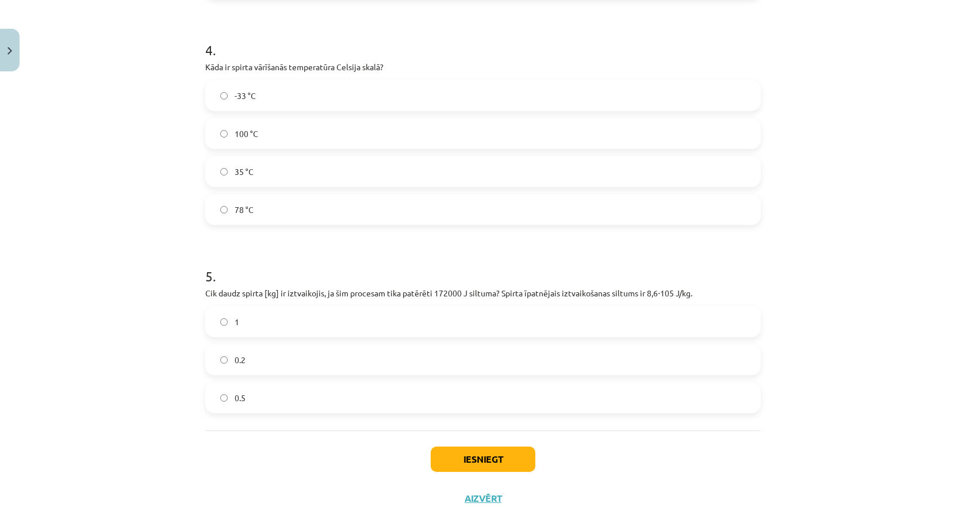
scroll to position [773, 0]
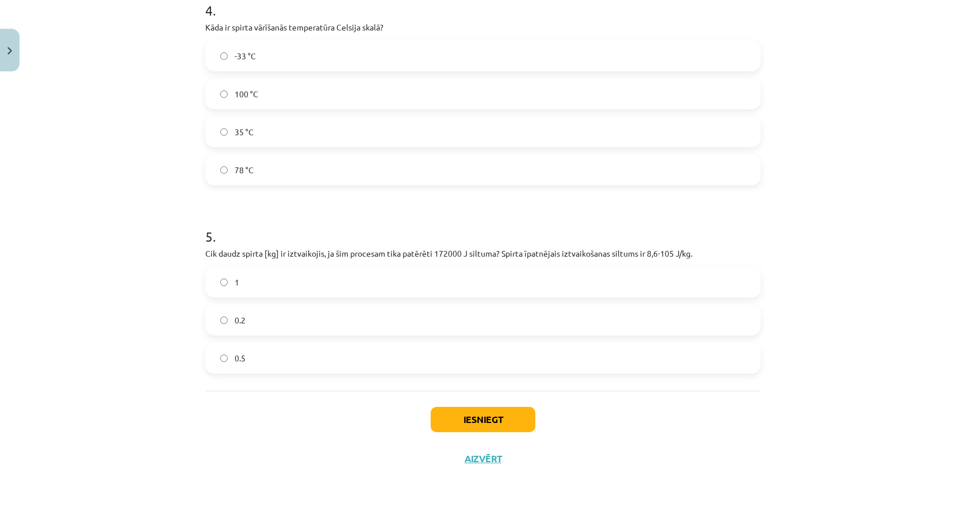
click at [234, 310] on label "0.2" at bounding box center [483, 319] width 553 height 29
click at [481, 426] on button "Iesniegt" at bounding box center [483, 419] width 105 height 25
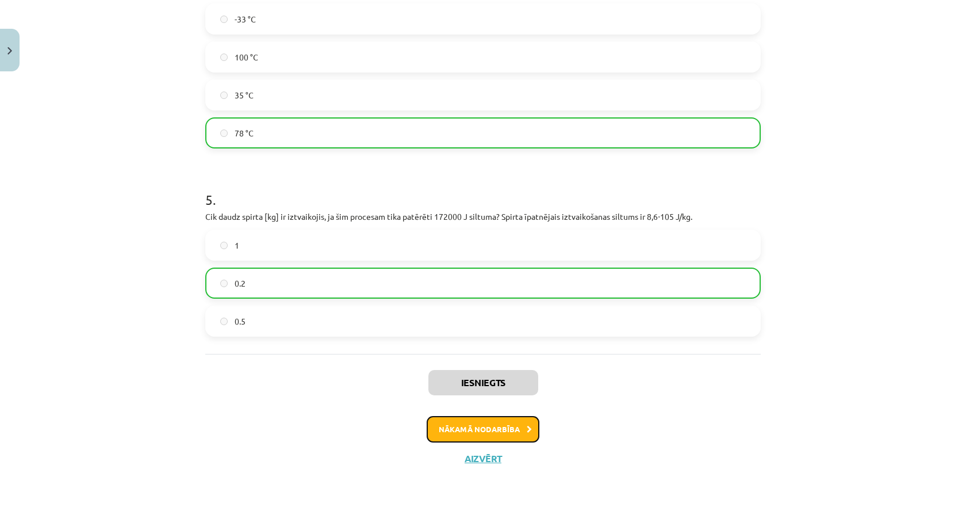
click at [467, 428] on button "Nākamā nodarbība" at bounding box center [483, 429] width 113 height 26
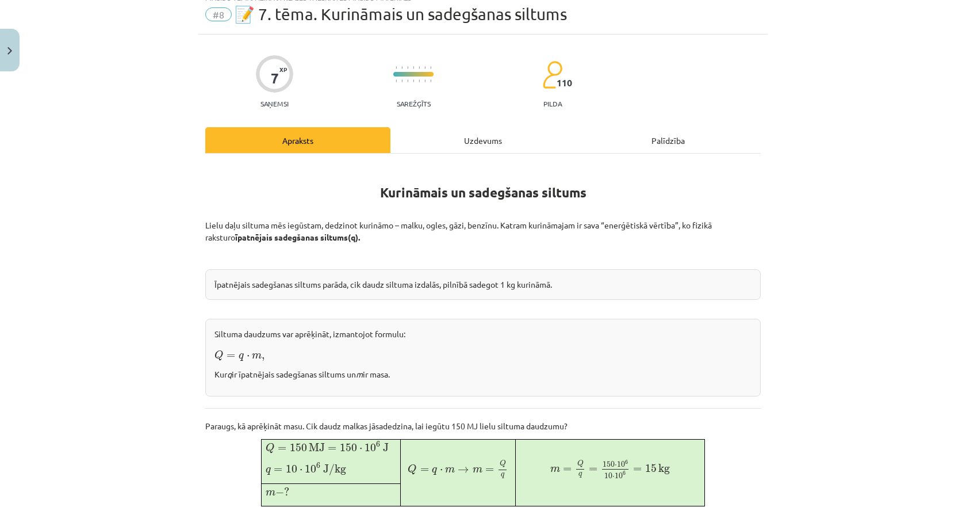
scroll to position [29, 0]
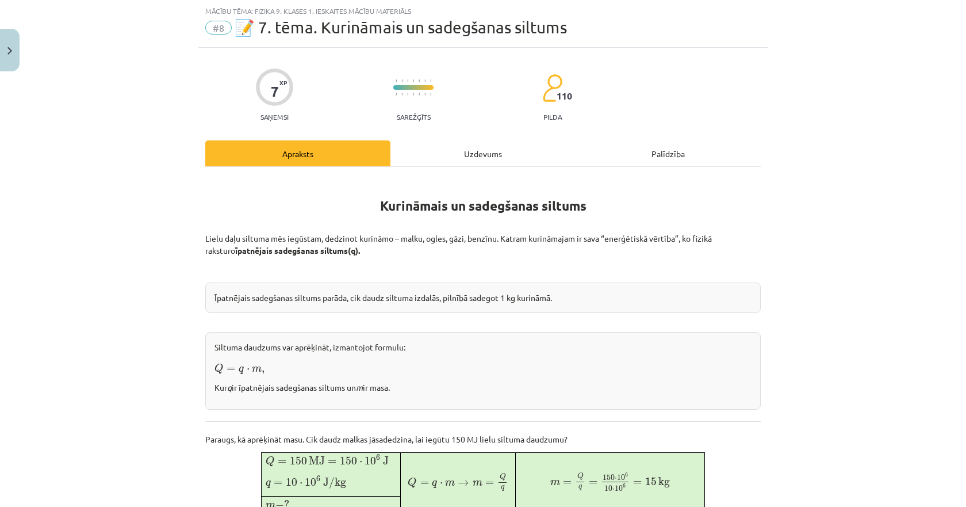
click at [442, 163] on div "Uzdevums" at bounding box center [483, 153] width 185 height 26
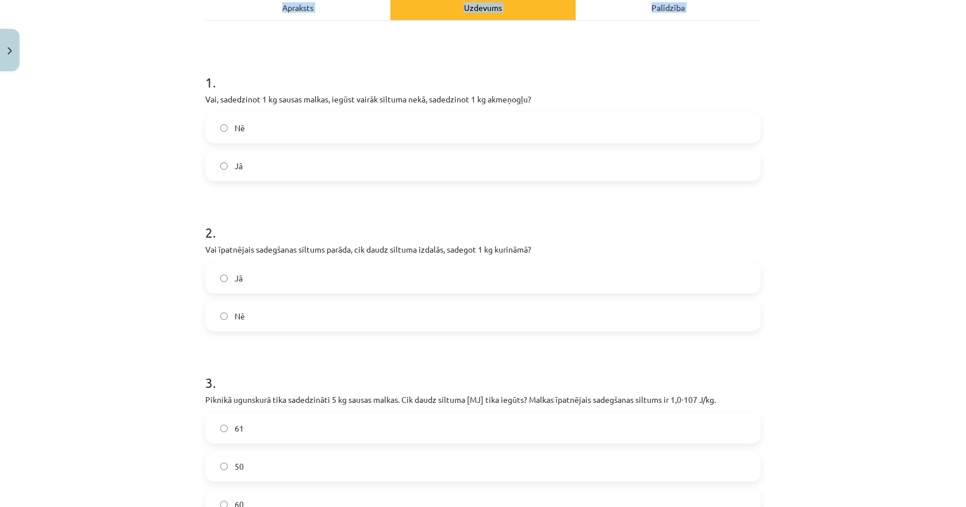
scroll to position [321, 0]
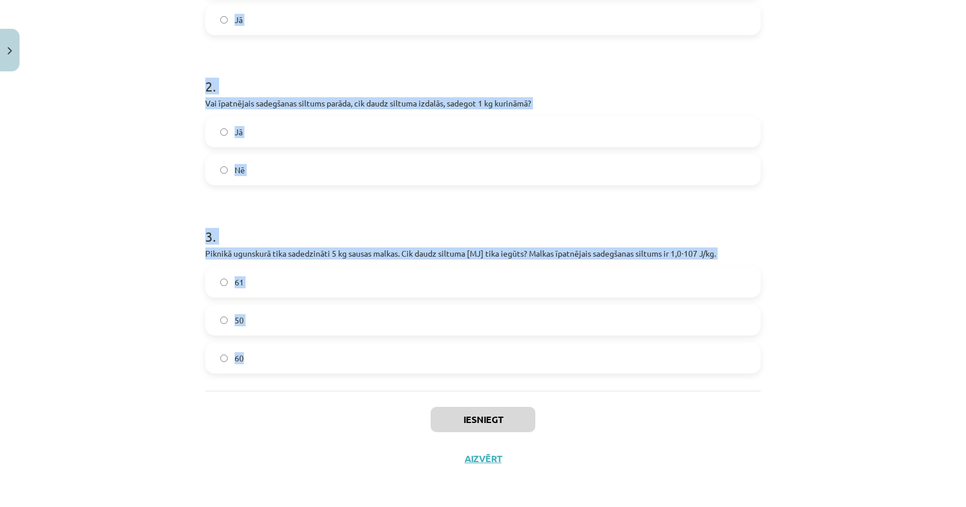
drag, startPoint x: 203, startPoint y: 241, endPoint x: 278, endPoint y: 361, distance: 141.9
click at [278, 361] on div "Mācību tēma: Fizika 9. klases 1. ieskaites mācību materiāls #8 📝 7. tēma. Kurin…" at bounding box center [483, 253] width 966 height 507
copy form "1 . Vai, sadedzinot 1 kg sausas malkas, iegūst vairāk siltuma nekā, sadedzinot …"
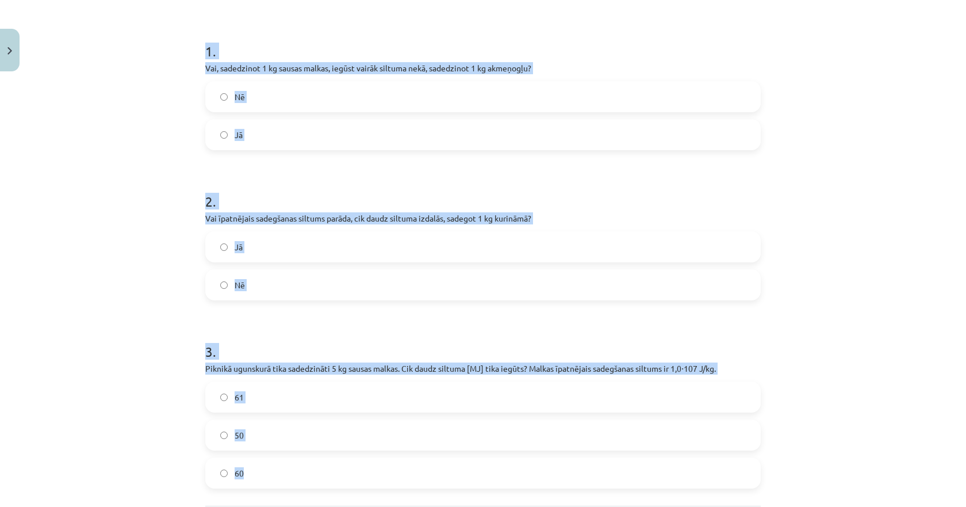
click at [238, 106] on label "Nē" at bounding box center [483, 96] width 553 height 29
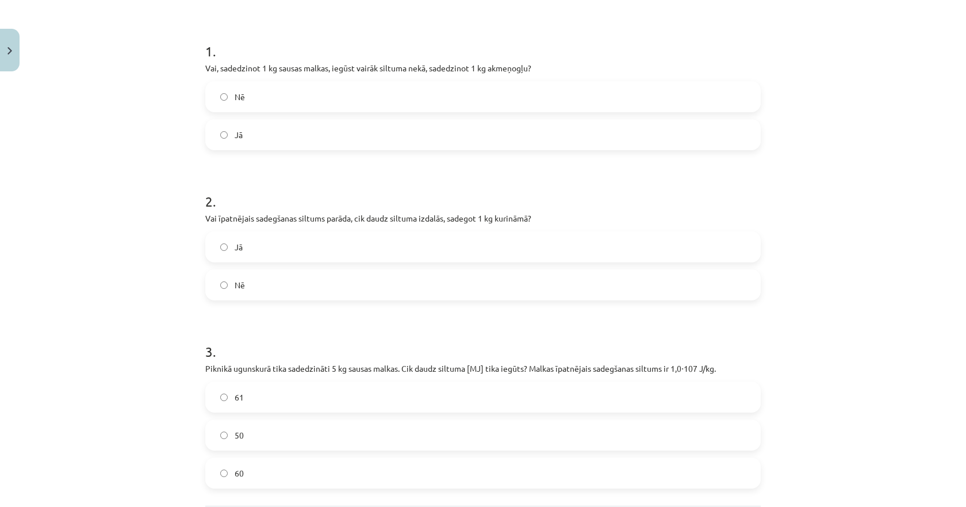
click at [242, 244] on label "Jā" at bounding box center [483, 246] width 553 height 29
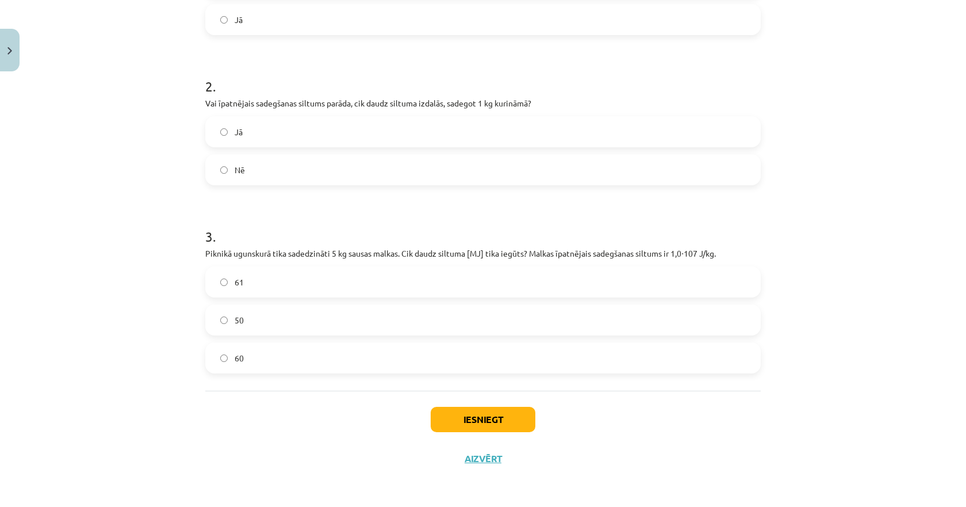
click at [233, 327] on label "50" at bounding box center [483, 319] width 553 height 29
click at [442, 422] on button "Iesniegt" at bounding box center [483, 419] width 105 height 25
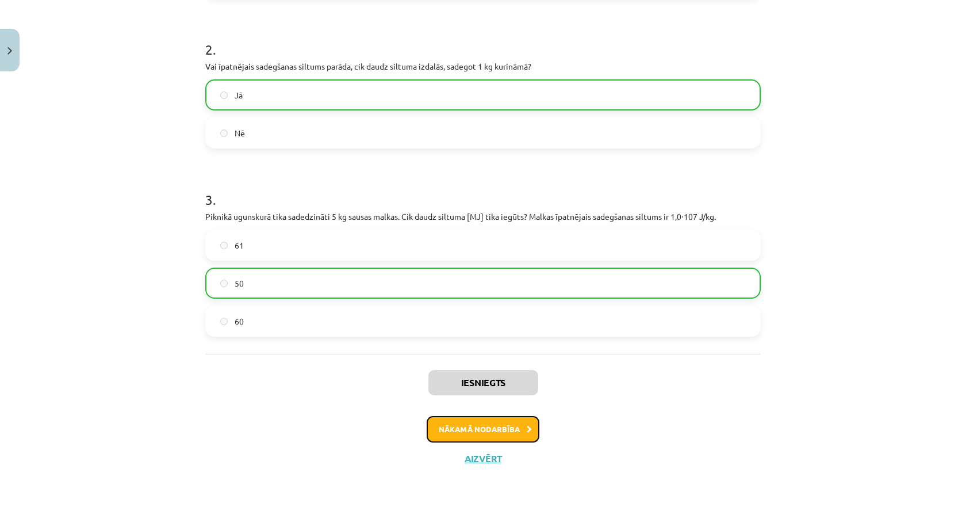
click at [445, 426] on button "Nākamā nodarbība" at bounding box center [483, 429] width 113 height 26
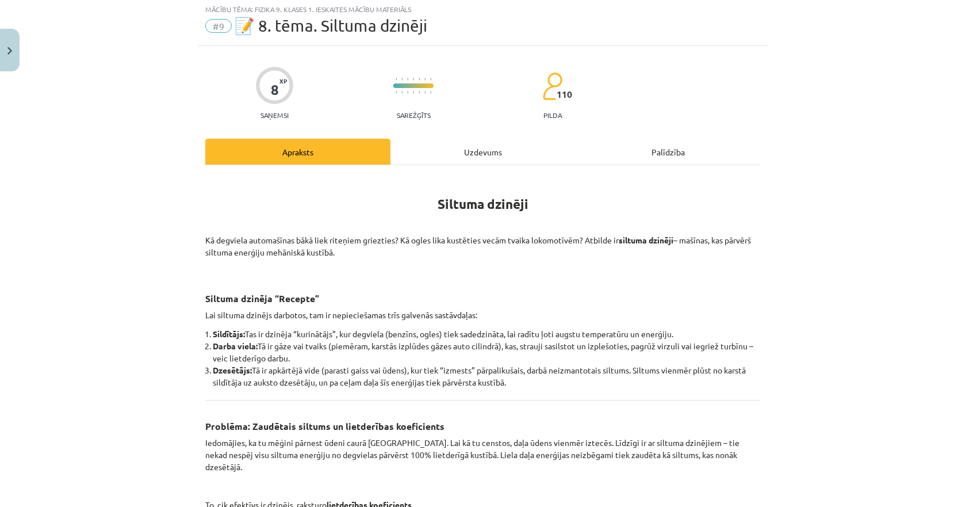
scroll to position [29, 0]
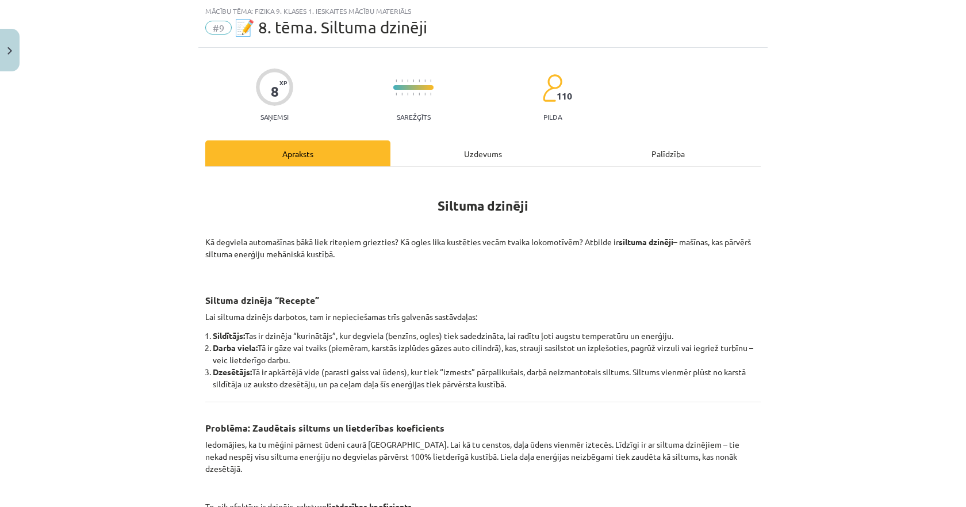
click at [463, 148] on div "Uzdevums" at bounding box center [483, 153] width 185 height 26
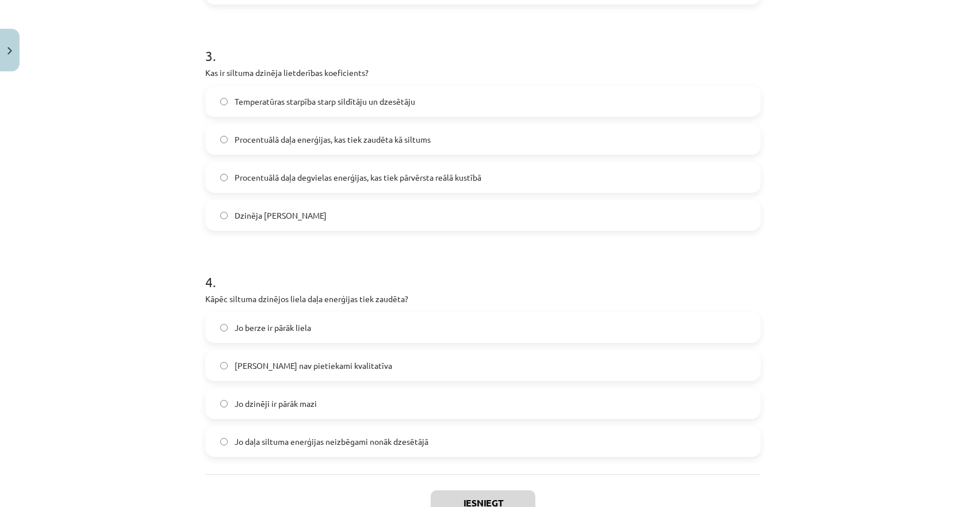
scroll to position [585, 0]
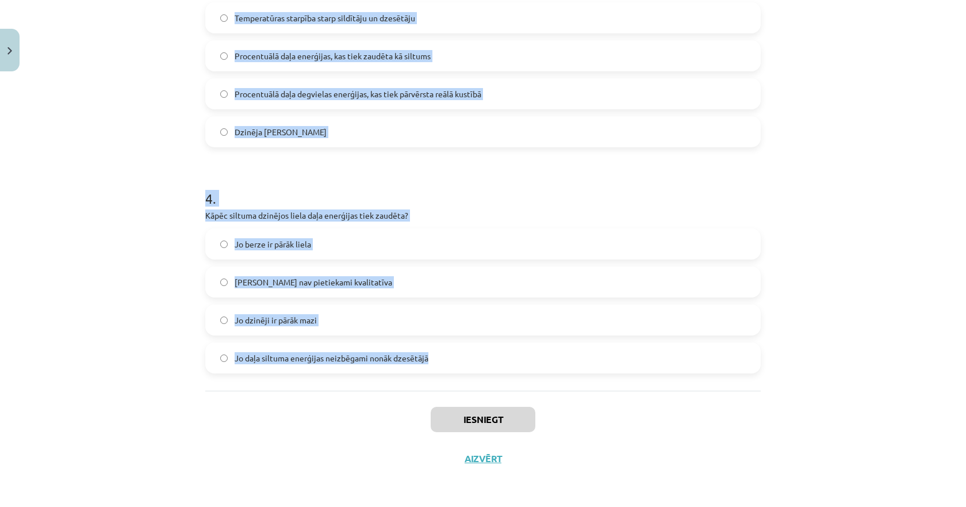
drag, startPoint x: 194, startPoint y: 226, endPoint x: 433, endPoint y: 359, distance: 273.2
copy form "1 . Vai siltuma dzinēji spēj visu siltuma enerģiju no degvielas pārvērst 100% l…"
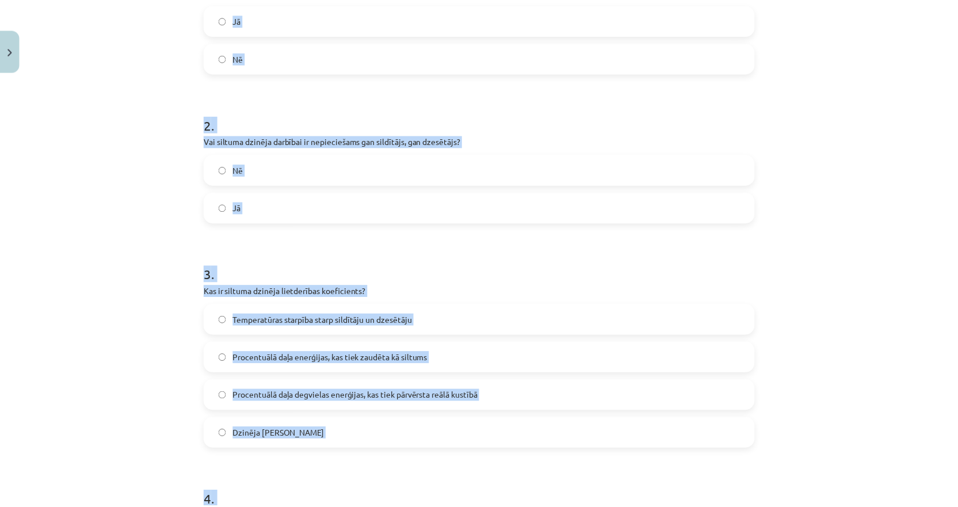
scroll to position [240, 0]
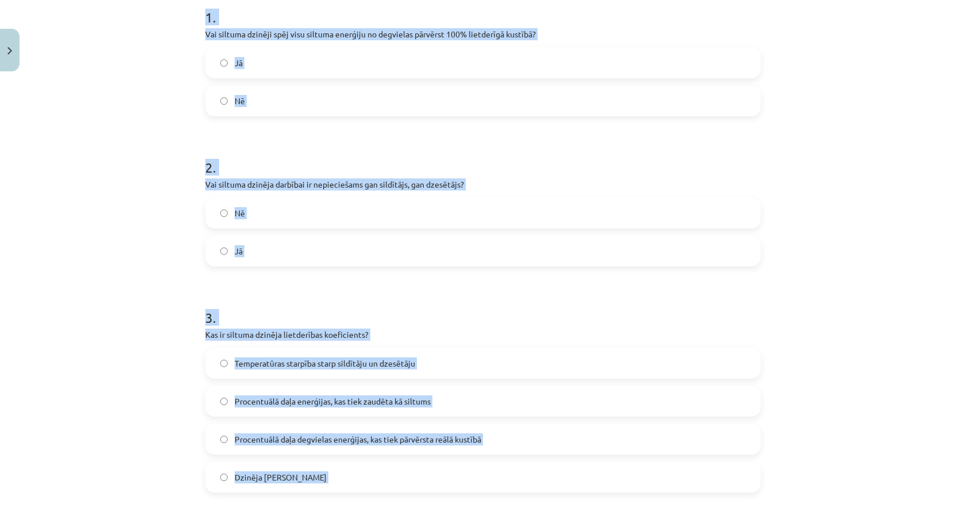
click at [169, 196] on div "Mācību tēma: Fizika 9. klases 1. ieskaites mācību materiāls #9 📝 8. tēma. Siltu…" at bounding box center [483, 253] width 966 height 507
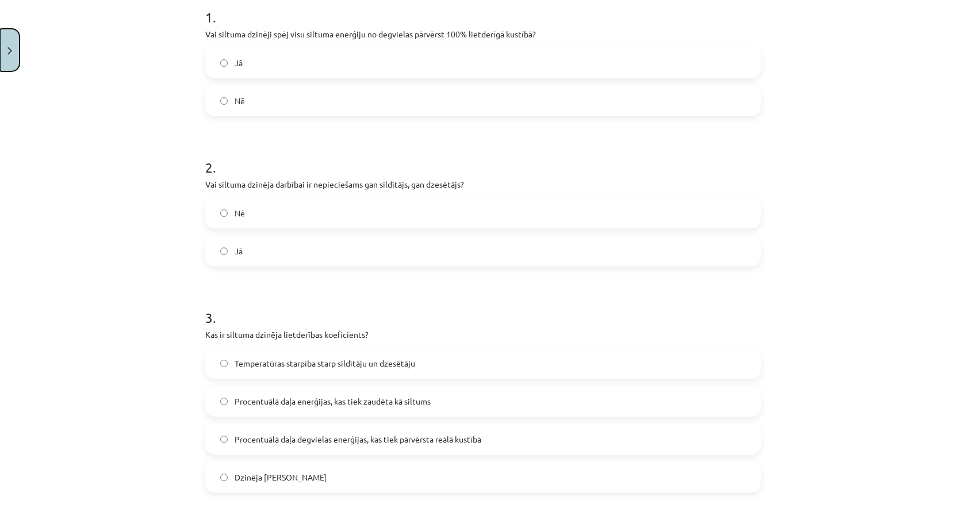
click at [10, 49] on img "Close" at bounding box center [9, 50] width 5 height 7
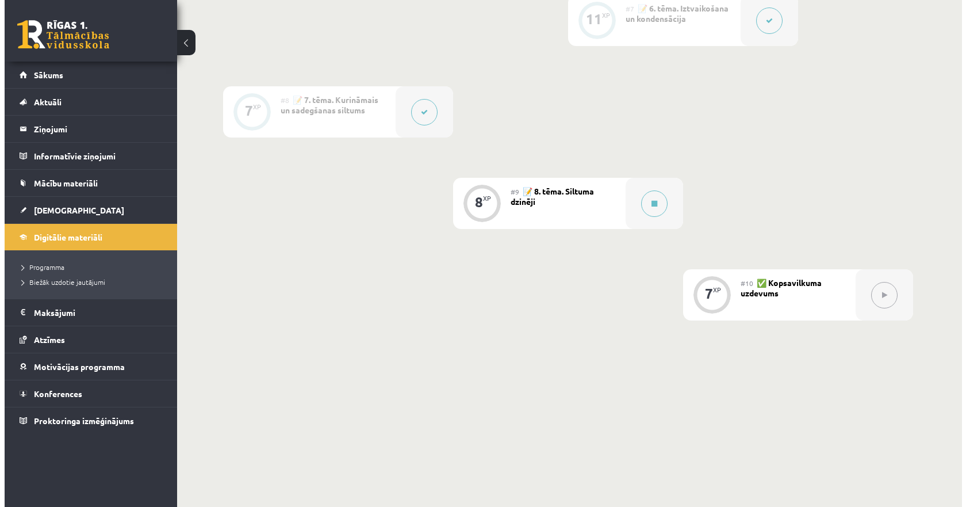
scroll to position [879, 0]
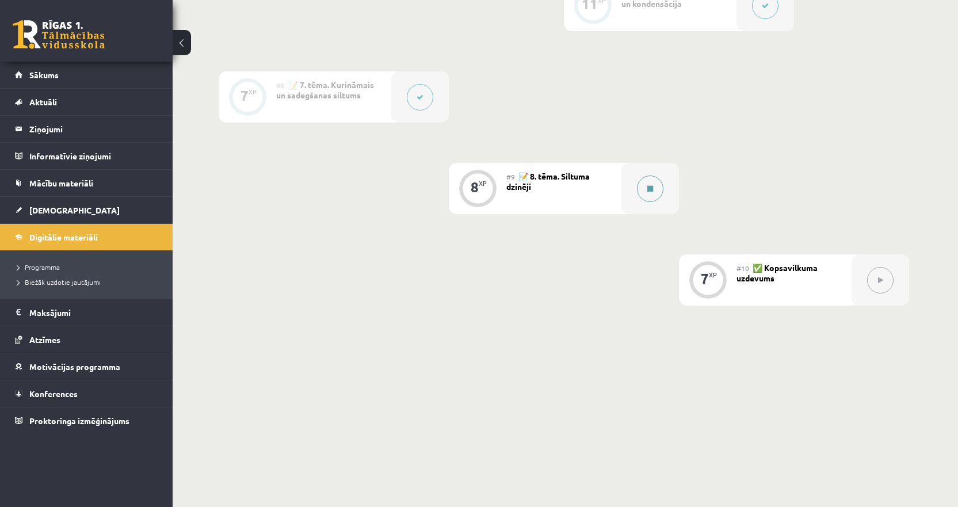
click at [651, 191] on icon at bounding box center [650, 188] width 6 height 7
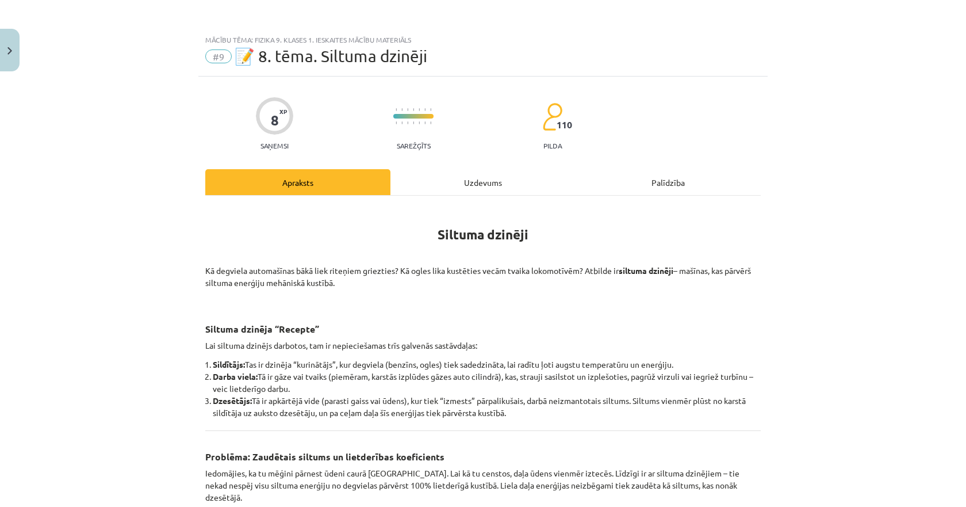
click at [460, 180] on div "Uzdevums" at bounding box center [483, 182] width 185 height 26
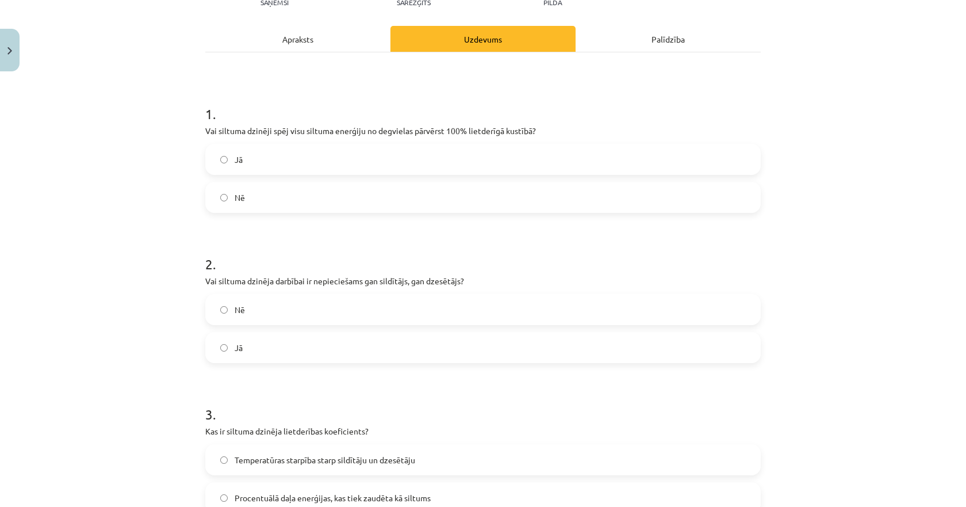
scroll to position [144, 0]
click at [243, 200] on label "Nē" at bounding box center [483, 196] width 553 height 29
click at [244, 351] on label "Jā" at bounding box center [483, 347] width 553 height 29
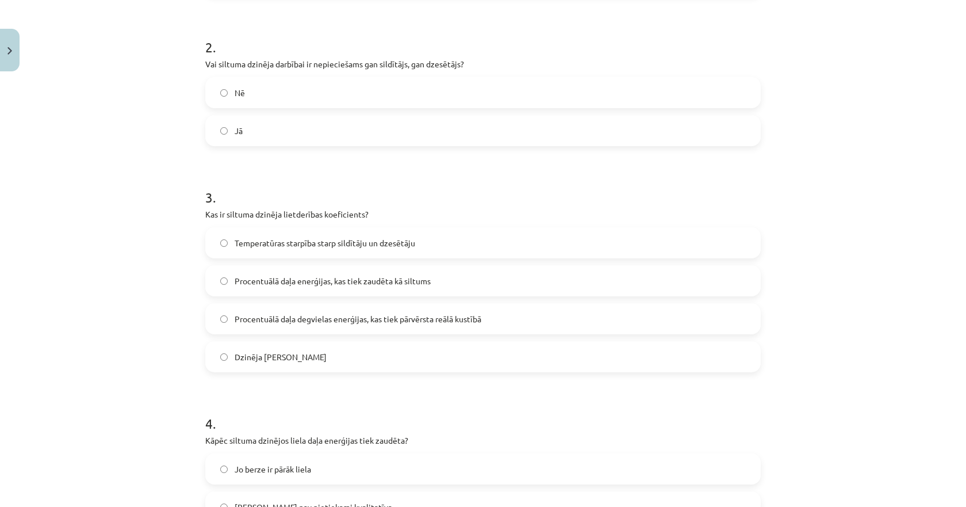
scroll to position [374, 0]
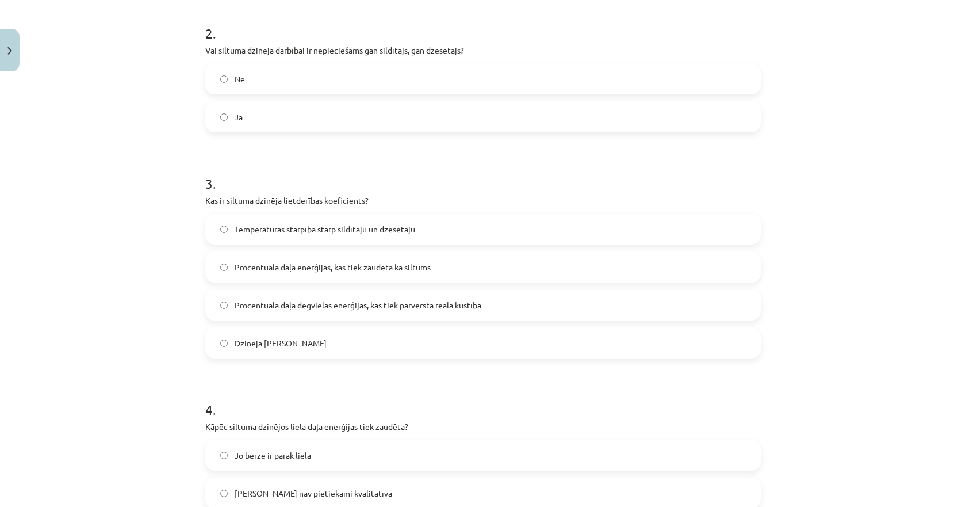
click at [284, 266] on span "Procentuālā daļa enerģijas, kas tiek zaudēta kā siltums" at bounding box center [333, 267] width 196 height 12
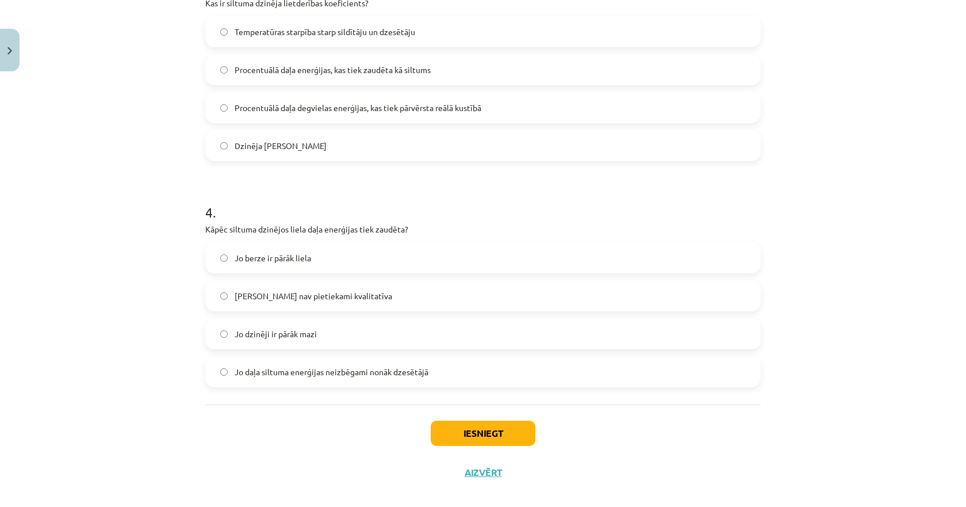
scroll to position [585, 0]
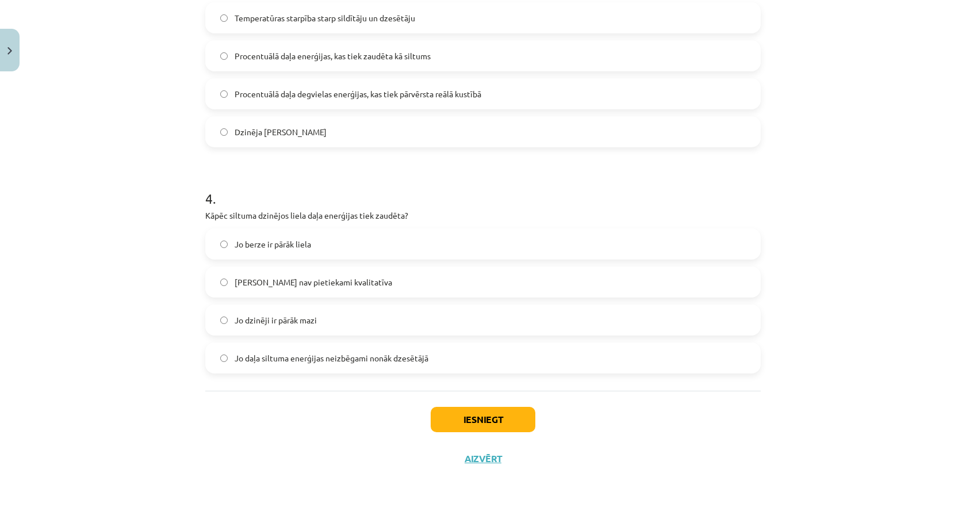
click at [278, 362] on span "Jo daļa siltuma enerģijas neizbēgami nonāk dzesētājā" at bounding box center [332, 358] width 194 height 12
click at [467, 427] on button "Iesniegt" at bounding box center [483, 419] width 105 height 25
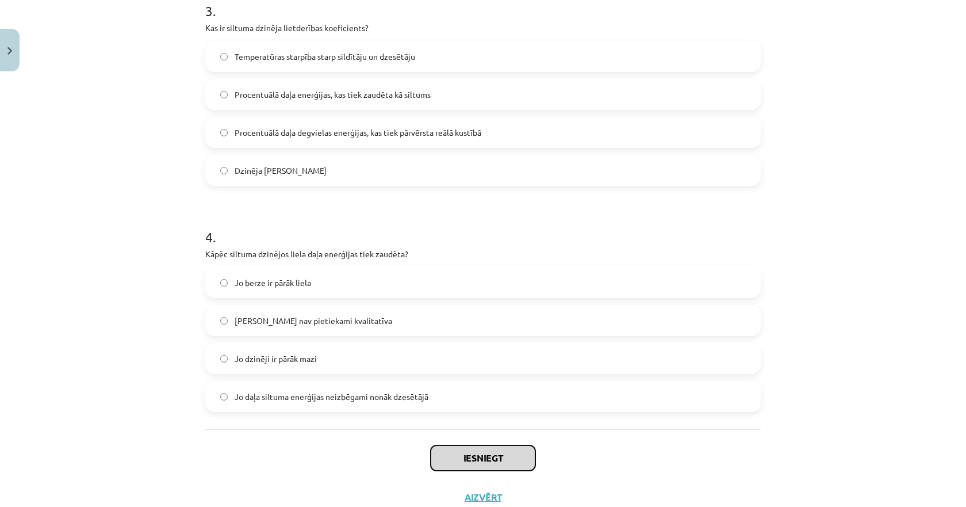
scroll to position [528, 0]
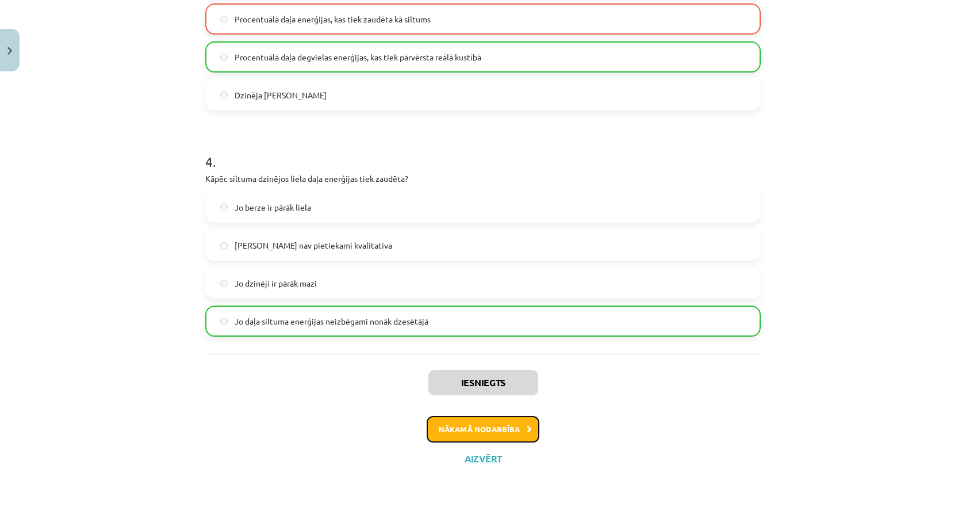
click at [480, 436] on button "Nākamā nodarbība" at bounding box center [483, 429] width 113 height 26
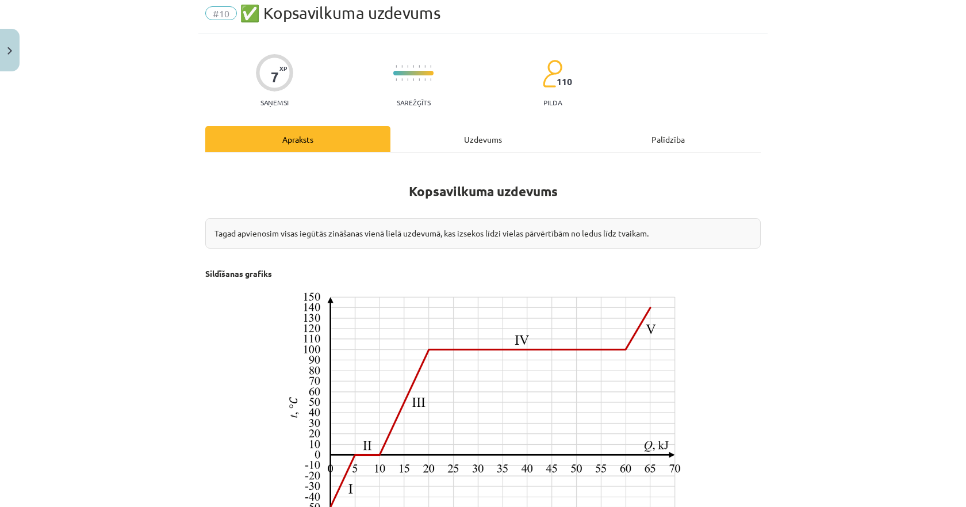
scroll to position [29, 0]
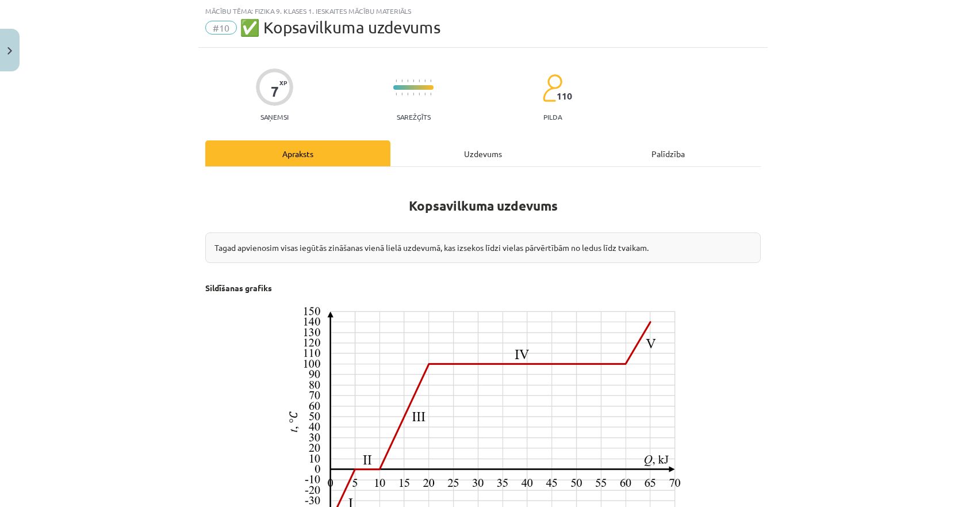
click at [434, 163] on div "Uzdevums" at bounding box center [483, 153] width 185 height 26
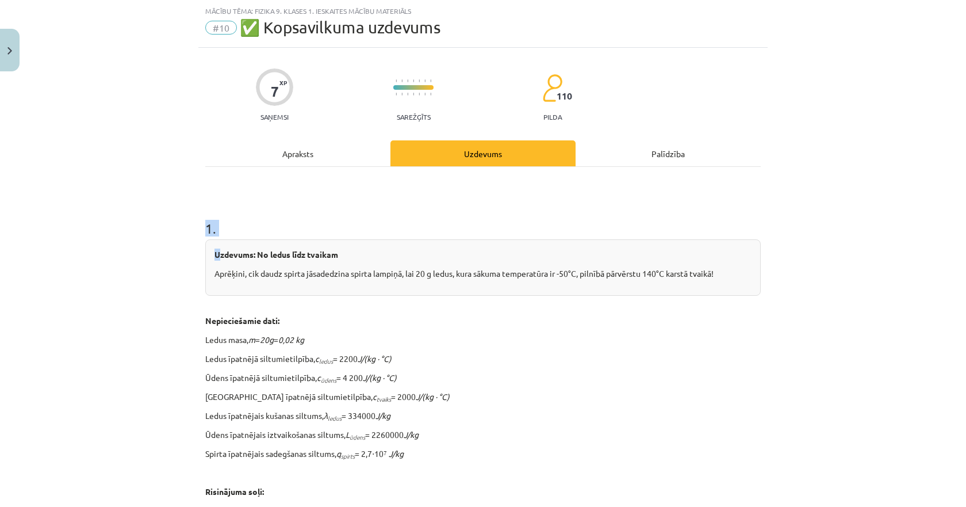
drag, startPoint x: 195, startPoint y: 229, endPoint x: 217, endPoint y: 250, distance: 30.1
click at [216, 249] on div "Mācību tēma: Fizika 9. klases 1. ieskaites mācību materiāls #10 ✅ Kopsavilkuma …" at bounding box center [483, 253] width 966 height 507
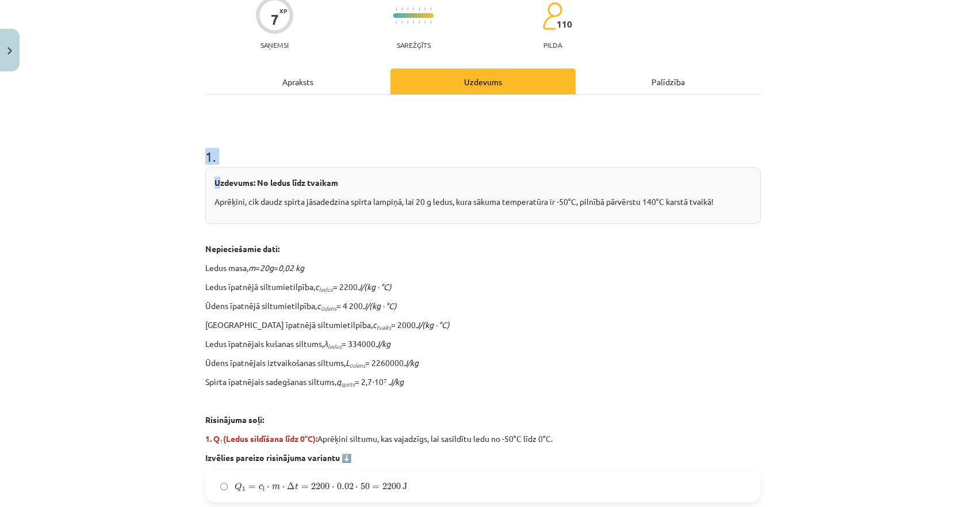
scroll to position [201, 0]
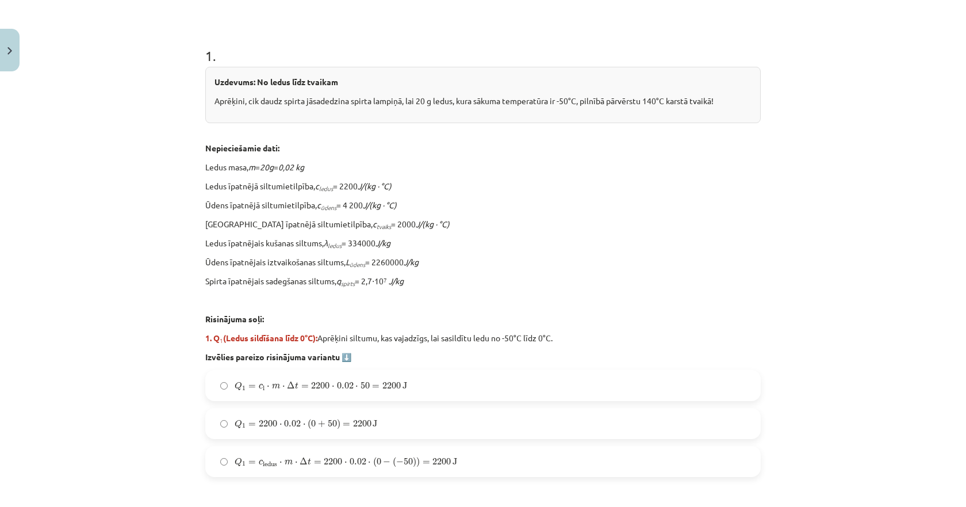
click at [481, 344] on div "Uzdevums: No ledus līdz tvaikam Aprēķini, cik daudz spirta jāsadedzina spirta l…" at bounding box center [483, 215] width 556 height 296
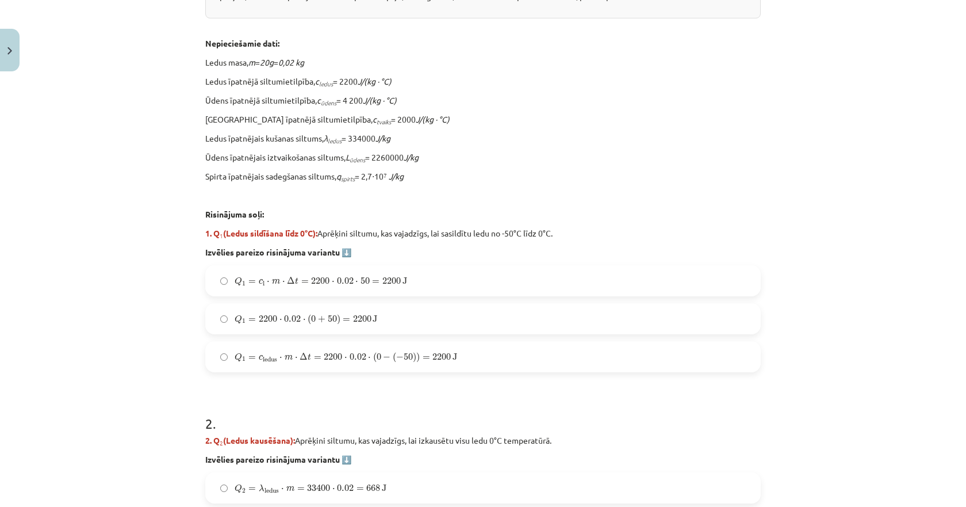
scroll to position [374, 0]
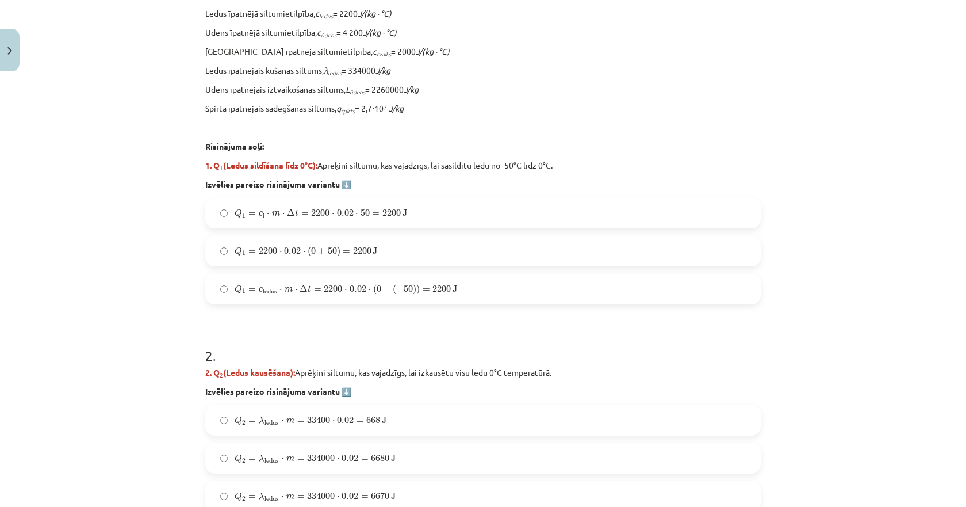
click at [243, 285] on span "Q 1 = c ledus ⋅ m ⋅ Δ t = 2200 ⋅ 0.02 ⋅ ( 0 − ( − 50 ) ) = 2200 J" at bounding box center [346, 289] width 223 height 10
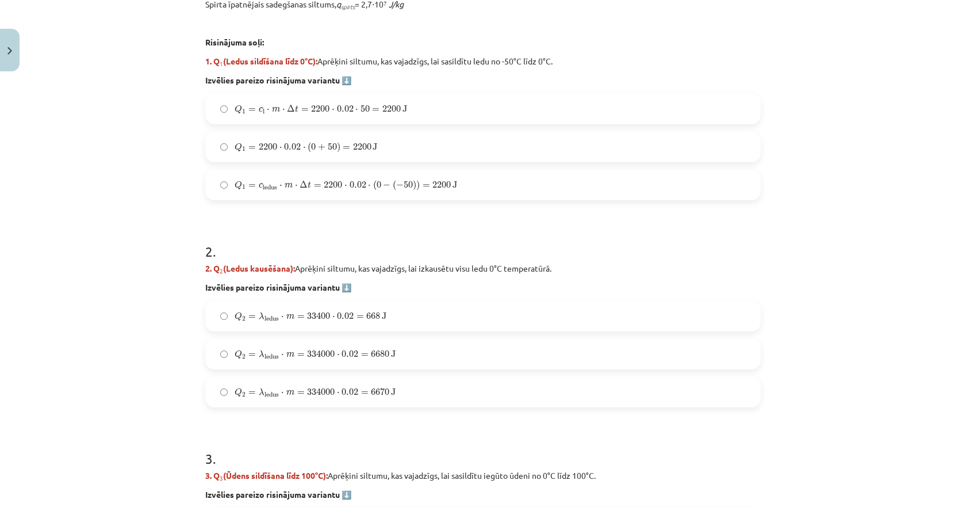
scroll to position [489, 0]
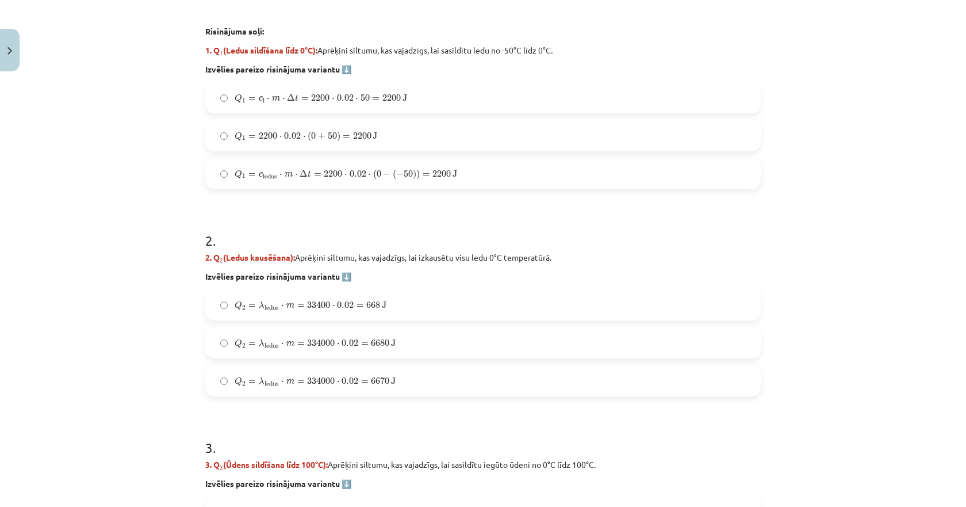
click at [242, 309] on span "2" at bounding box center [243, 307] width 3 height 5
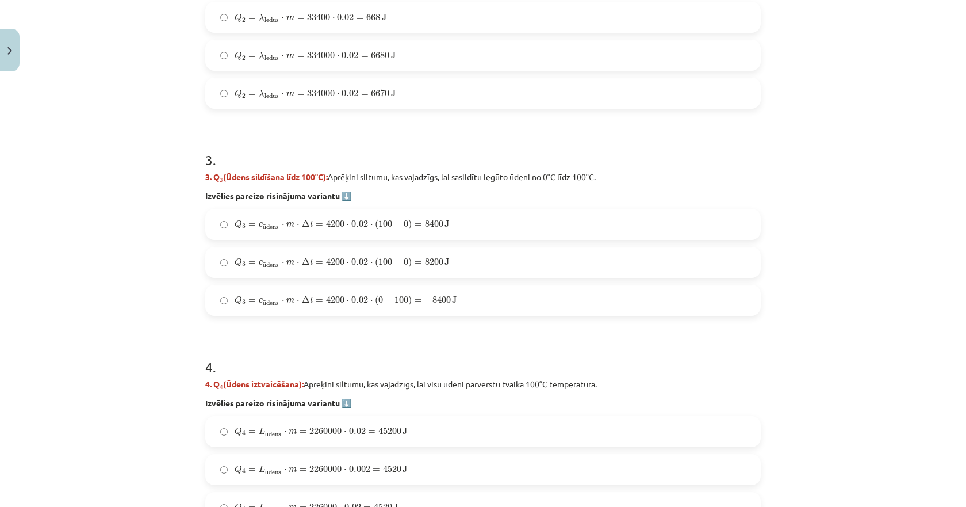
click at [249, 303] on span "=" at bounding box center [252, 300] width 7 height 3
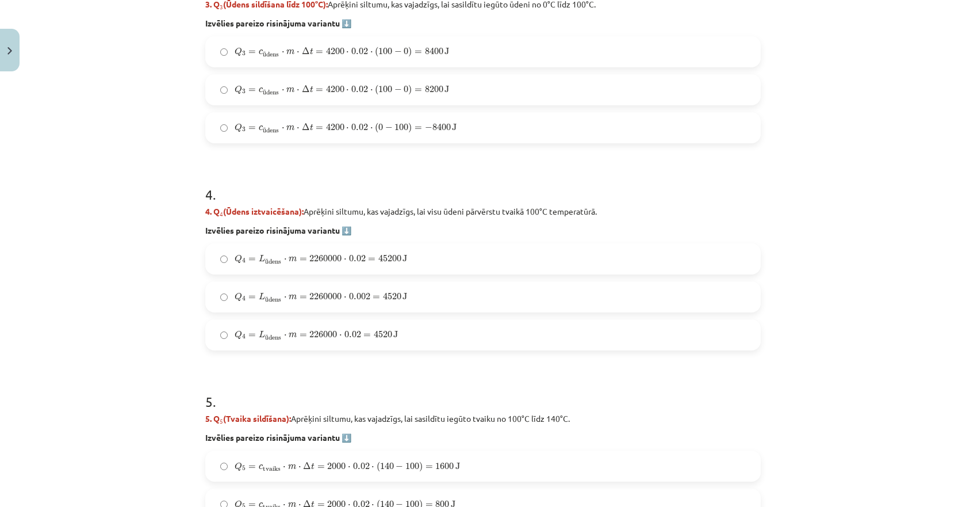
click at [249, 304] on label "Q 4 = L ū dens ⋅ m = 2260000 ⋅ 0.002 = 4520 J Q 4 = L ūdens ⋅ m = 2260000 ⋅ 0.0…" at bounding box center [483, 296] width 553 height 29
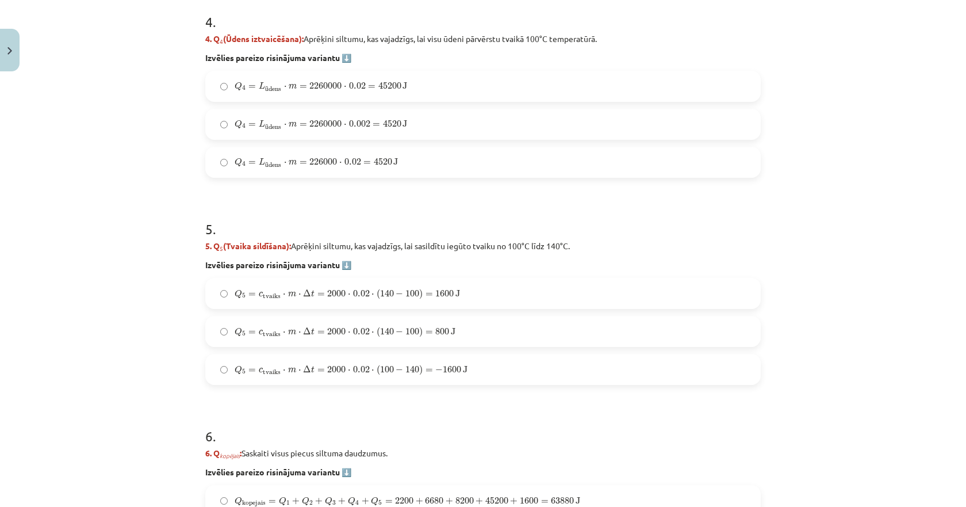
click at [266, 302] on label "Q 5 = c tvaiks ⋅ m ⋅ Δ t = 2000 ⋅ 0.02 ⋅ ( 140 − 100 ) = 1600 J Q 5 = c tvaiks …" at bounding box center [483, 293] width 553 height 29
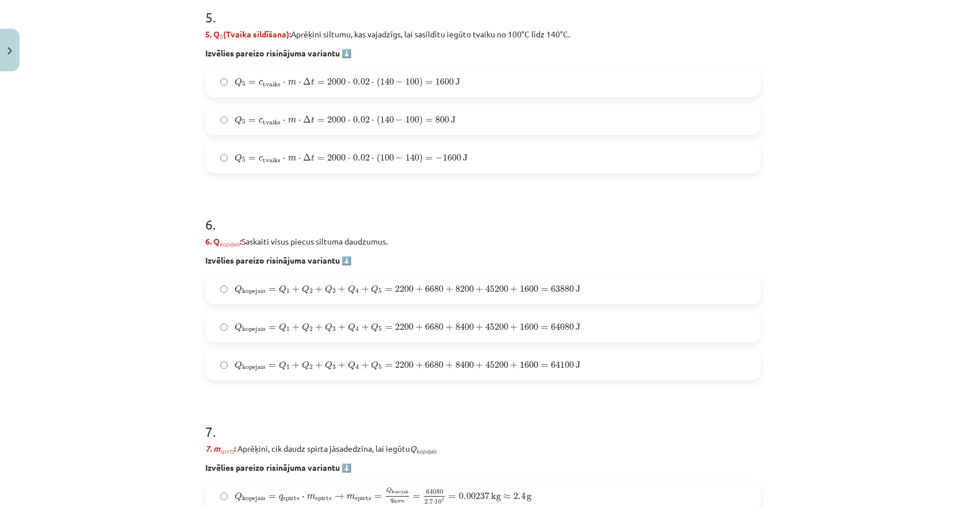
scroll to position [1409, 0]
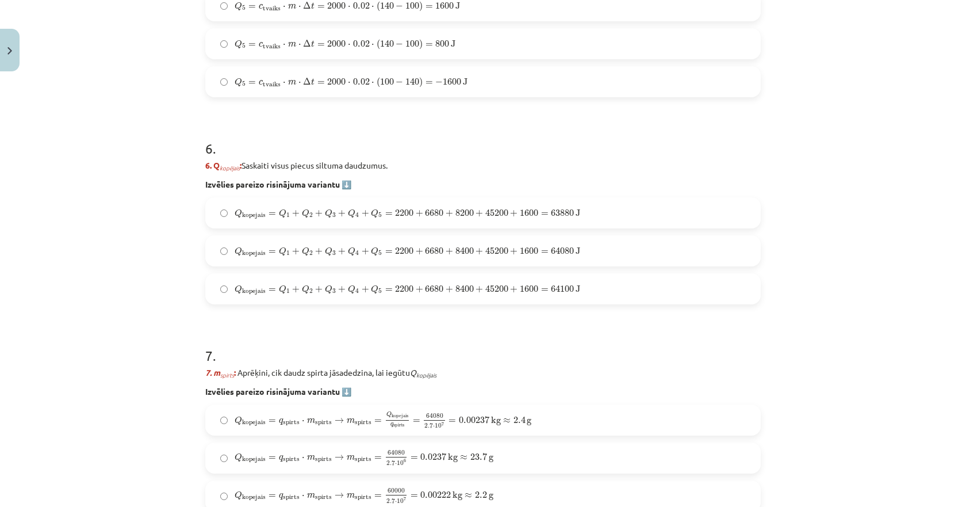
click at [272, 303] on div "Q kopejais = Q 1 + Q 2 + Q 3 + Q 4 + Q 5 = 2200 + 6680 + 8400 + 45200 + 1600 = …" at bounding box center [483, 288] width 556 height 31
click at [280, 293] on span "Q" at bounding box center [282, 289] width 7 height 9
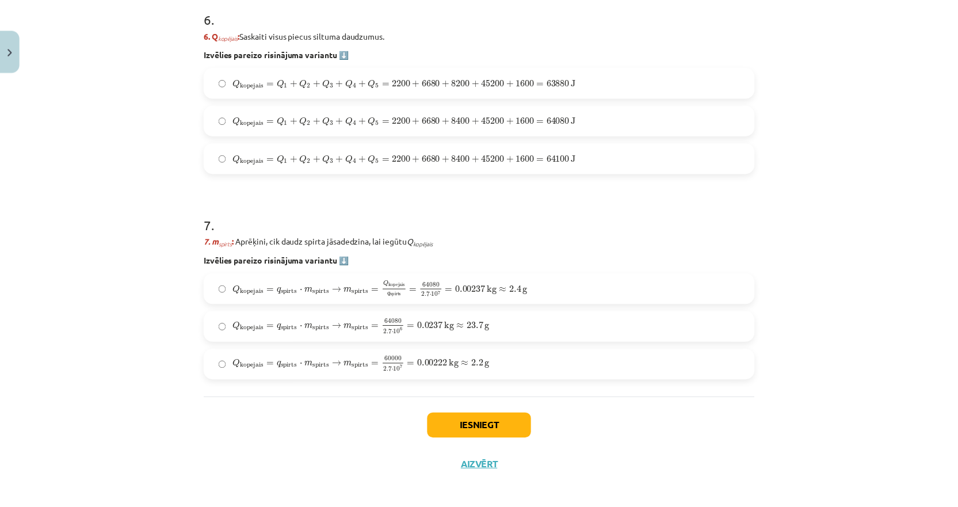
scroll to position [1547, 0]
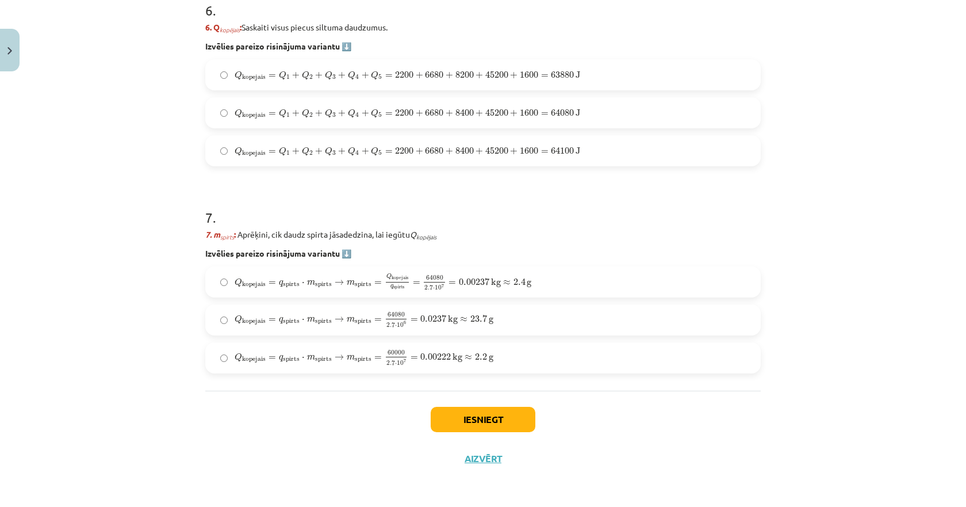
click at [273, 321] on span "Q kopejais = q spirts ⋅ m spirts → m spirts = 64080 2.7 ⋅ 10 6 = 0.0237 kg ≈ 23…" at bounding box center [364, 319] width 259 height 15
click at [459, 416] on button "Iesniegt" at bounding box center [483, 419] width 105 height 25
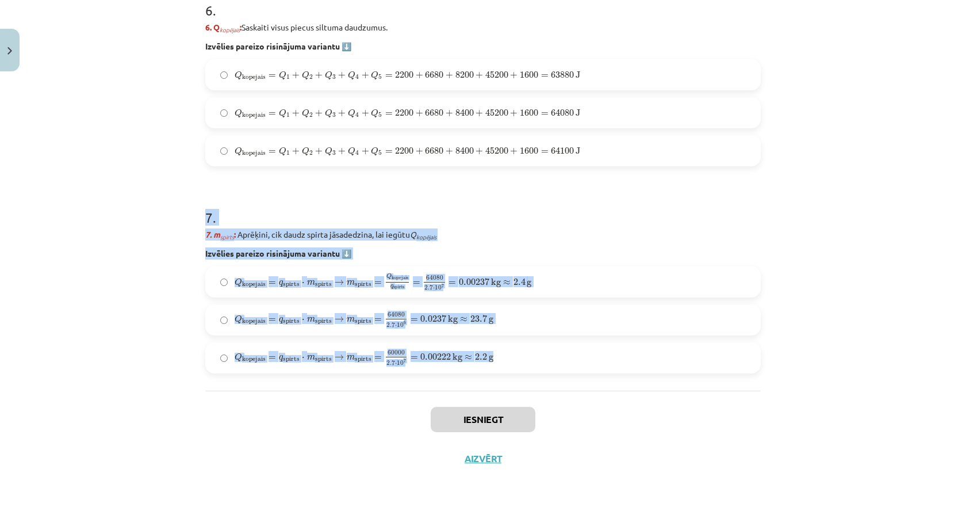
drag, startPoint x: 540, startPoint y: 362, endPoint x: 185, endPoint y: 219, distance: 382.8
click at [185, 219] on div "Mācību tēma: Fizika 9. klases 1. ieskaites mācību materiāls #10 ✅ Kopsavilkuma …" at bounding box center [483, 253] width 966 height 507
copy div "7 . 7. m spirts : Aprēķini, cik daudz spirta jāsadedzina, lai iegūtu Q kopējais…"
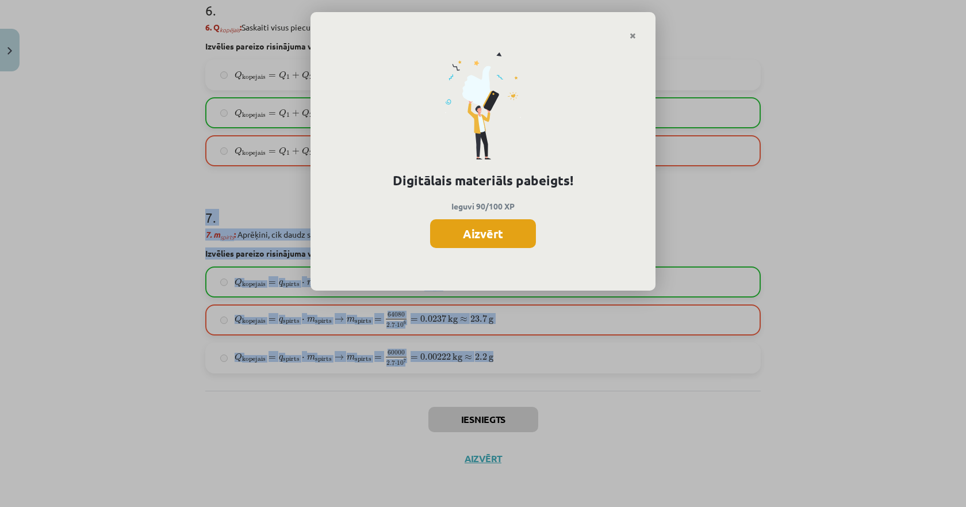
click at [472, 239] on button "Aizvērt" at bounding box center [483, 233] width 106 height 29
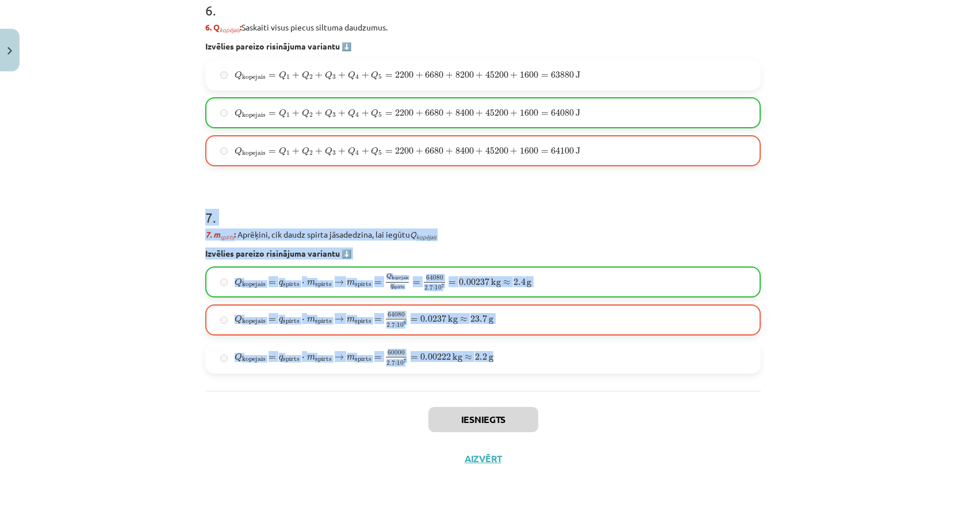
click at [186, 326] on div "Mācību tēma: Fizika 9. klases 1. ieskaites mācību materiāls #10 ✅ Kopsavilkuma …" at bounding box center [483, 253] width 966 height 507
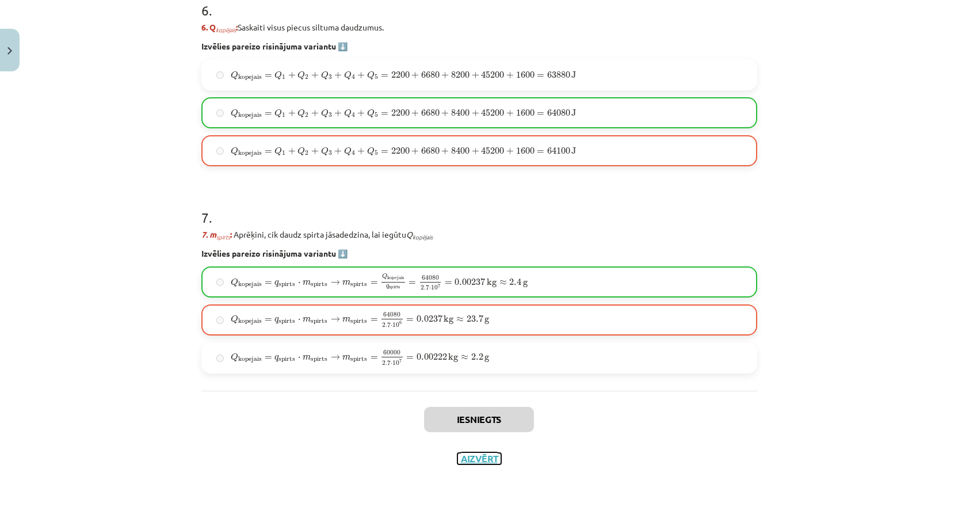
click at [483, 461] on button "Aizvērt" at bounding box center [479, 459] width 44 height 12
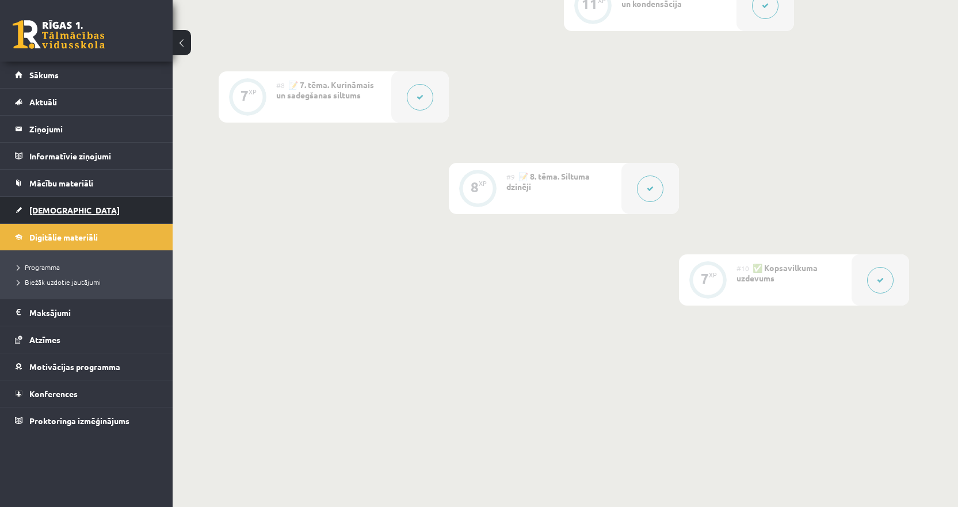
click at [66, 208] on link "[DEMOGRAPHIC_DATA]" at bounding box center [86, 210] width 143 height 26
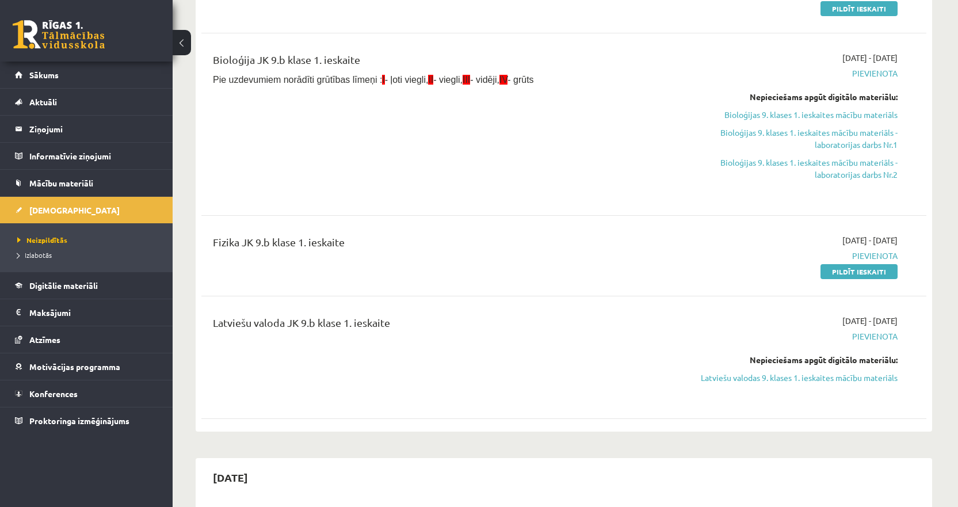
scroll to position [173, 0]
